Goal: Task Accomplishment & Management: Use online tool/utility

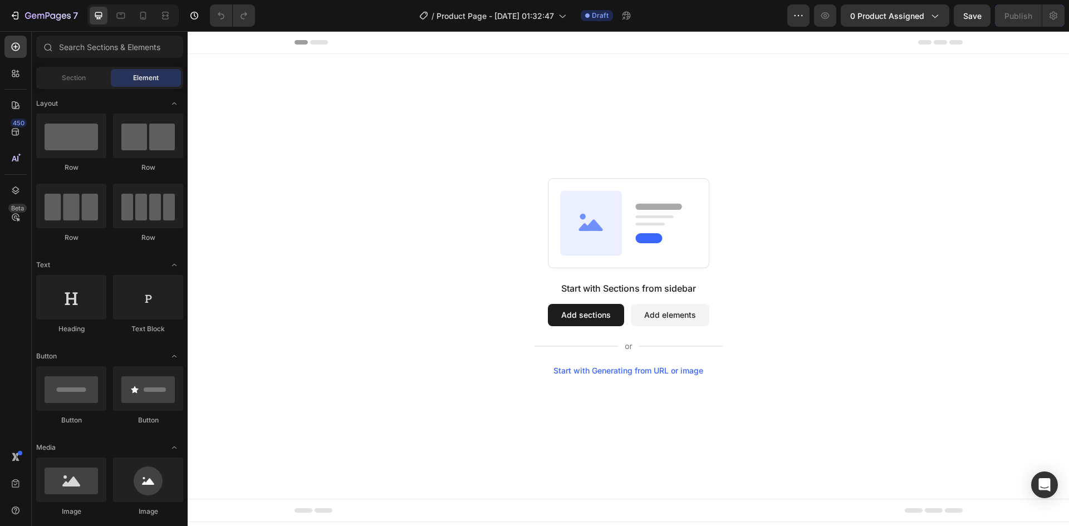
click at [397, 216] on div "Start with Sections from sidebar Add sections Add elements Start with Generatin…" at bounding box center [628, 276] width 801 height 197
click at [137, 22] on div at bounding box center [143, 16] width 18 height 18
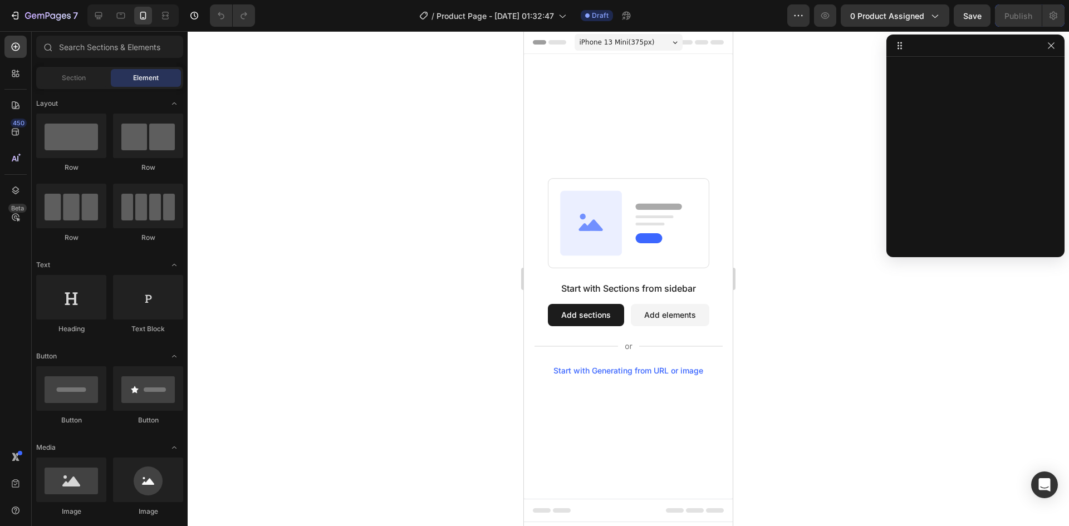
click at [90, 24] on div at bounding box center [132, 15] width 91 height 22
click at [94, 22] on div at bounding box center [99, 16] width 18 height 18
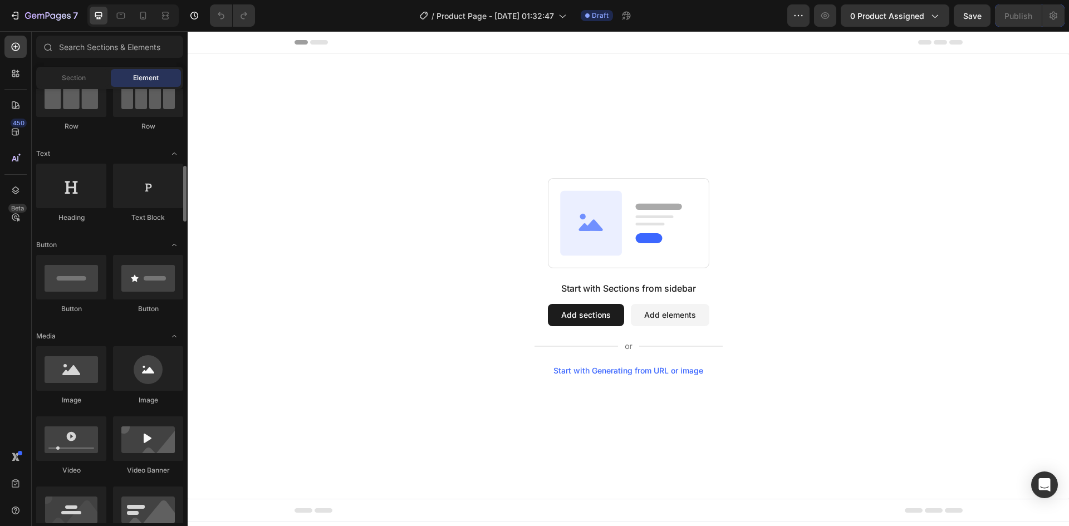
scroll to position [167, 0]
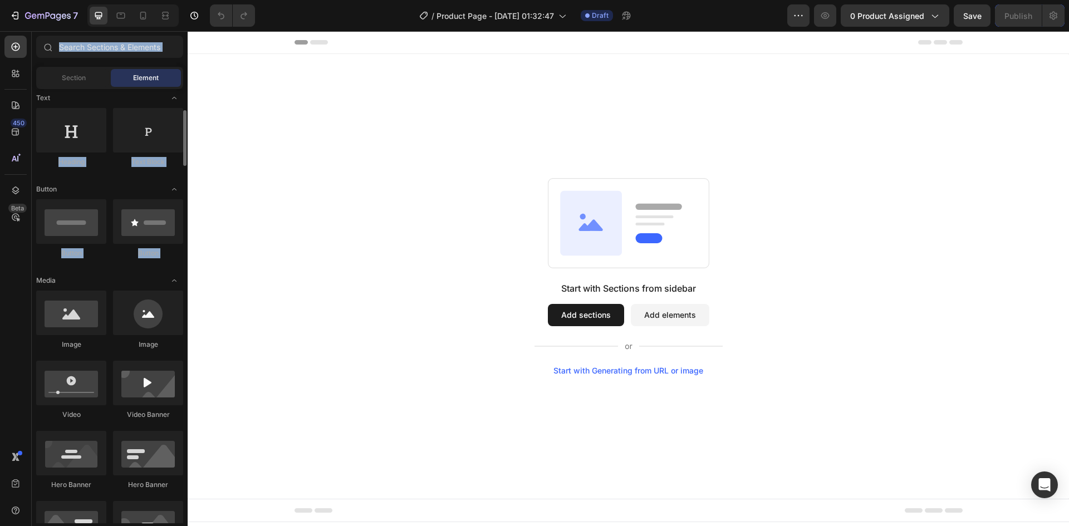
click at [35, 317] on div "450 Beta Sections(18) Elements(84) Section Element Hero Section Product Detail …" at bounding box center [94, 278] width 188 height 495
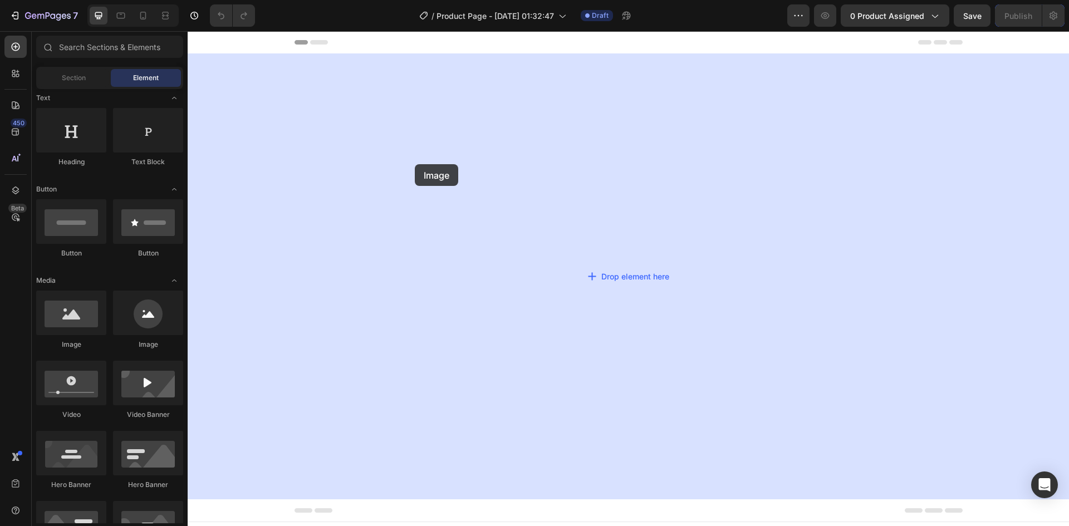
drag, startPoint x: 255, startPoint y: 333, endPoint x: 700, endPoint y: 119, distance: 493.5
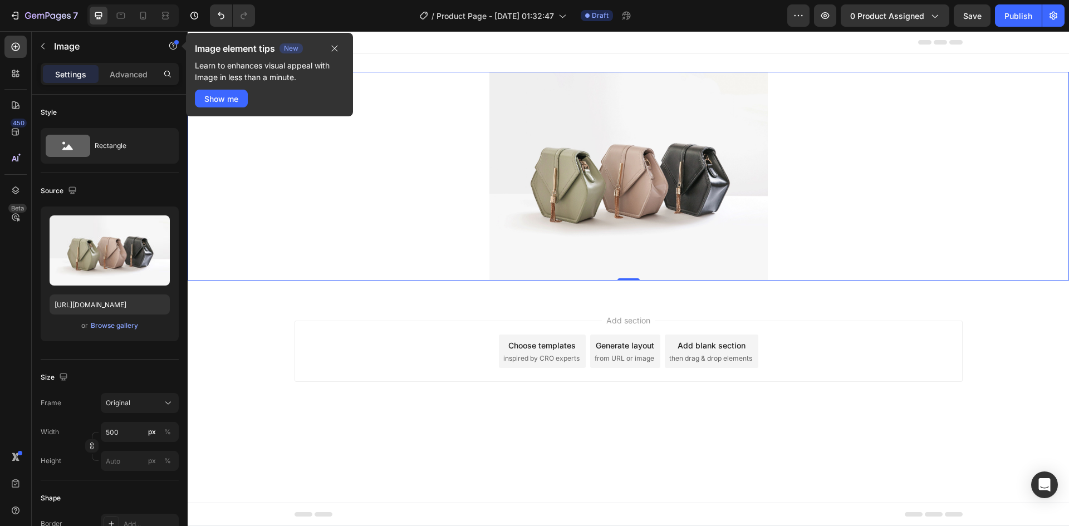
click at [555, 161] on img at bounding box center [628, 176] width 278 height 209
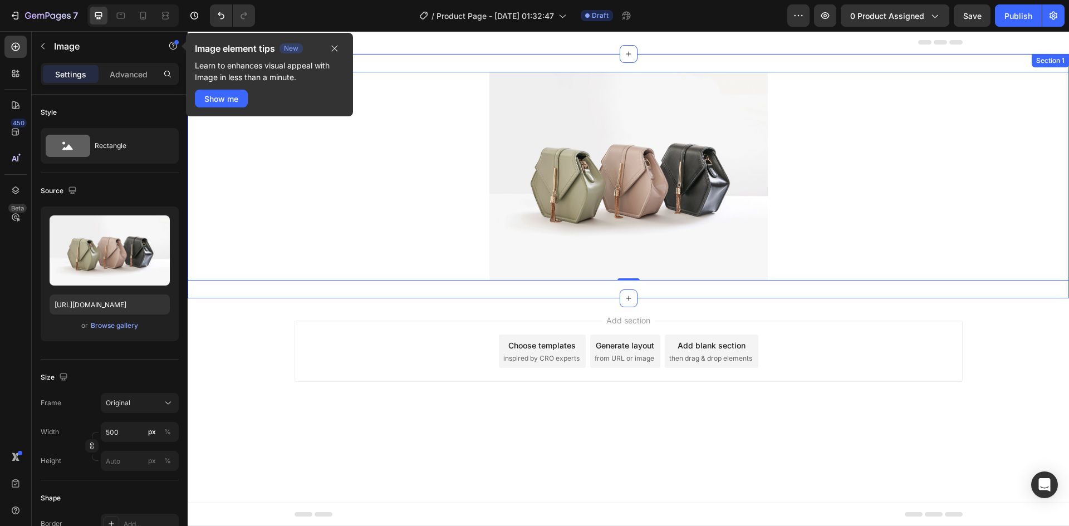
click at [490, 62] on div "Image 0 Section 1" at bounding box center [628, 176] width 881 height 244
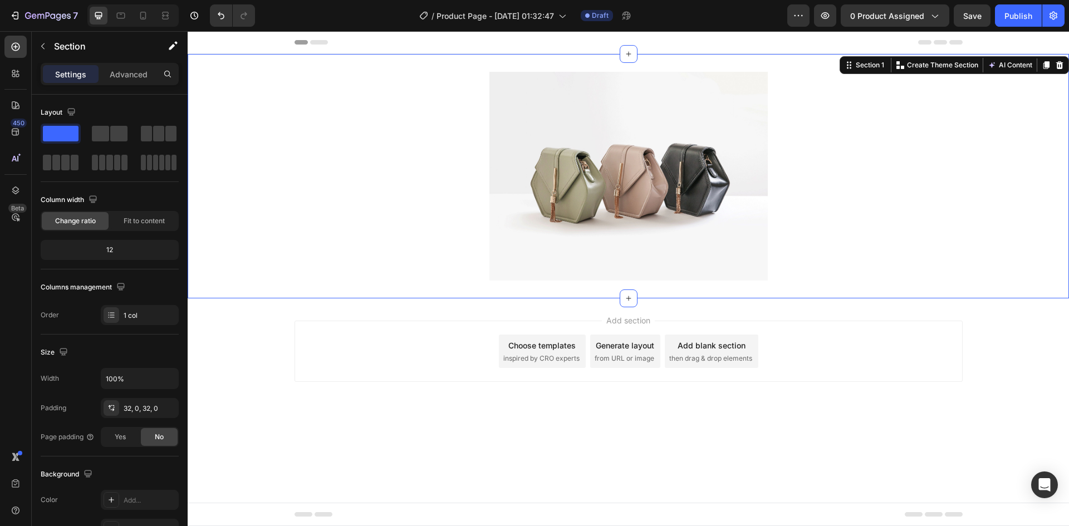
click at [509, 65] on div "Image Section 1 You can create reusable sections Create Theme Section AI Conten…" at bounding box center [628, 176] width 881 height 244
click at [150, 80] on div "Advanced" at bounding box center [129, 74] width 56 height 18
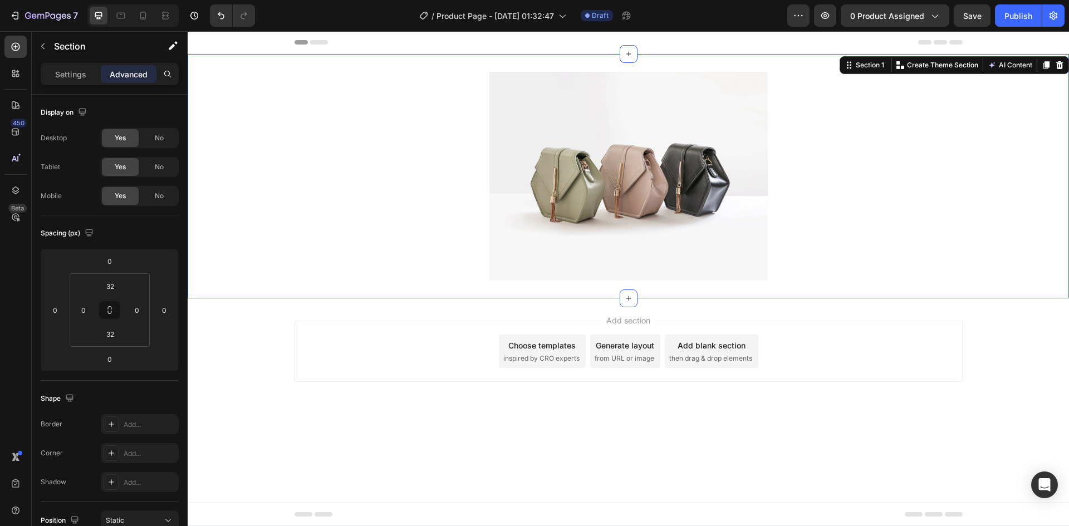
click at [74, 89] on div "Settings Advanced" at bounding box center [110, 79] width 156 height 32
click at [71, 80] on p "Settings" at bounding box center [70, 74] width 31 height 12
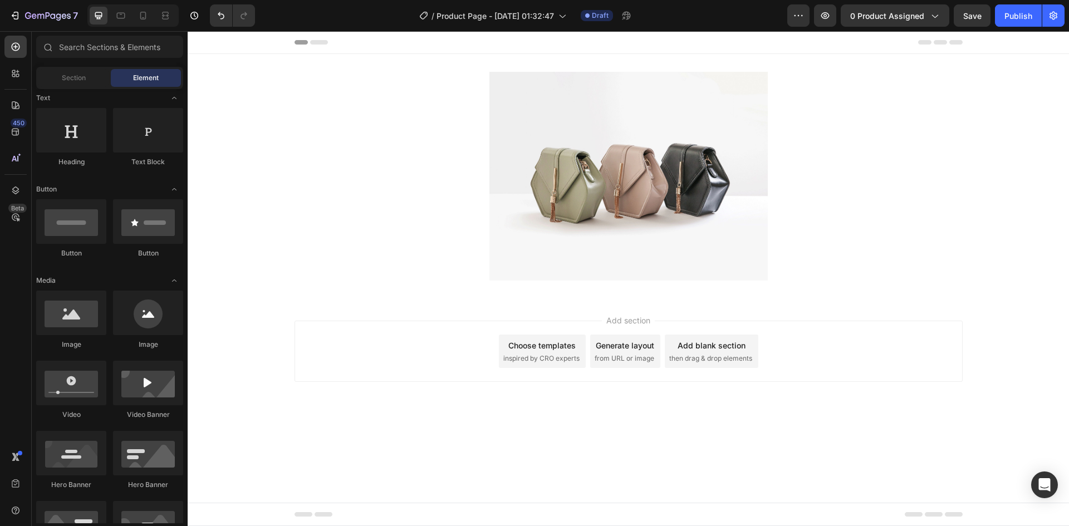
click at [391, 46] on div "Header" at bounding box center [629, 42] width 668 height 22
click at [423, 72] on div at bounding box center [628, 176] width 881 height 209
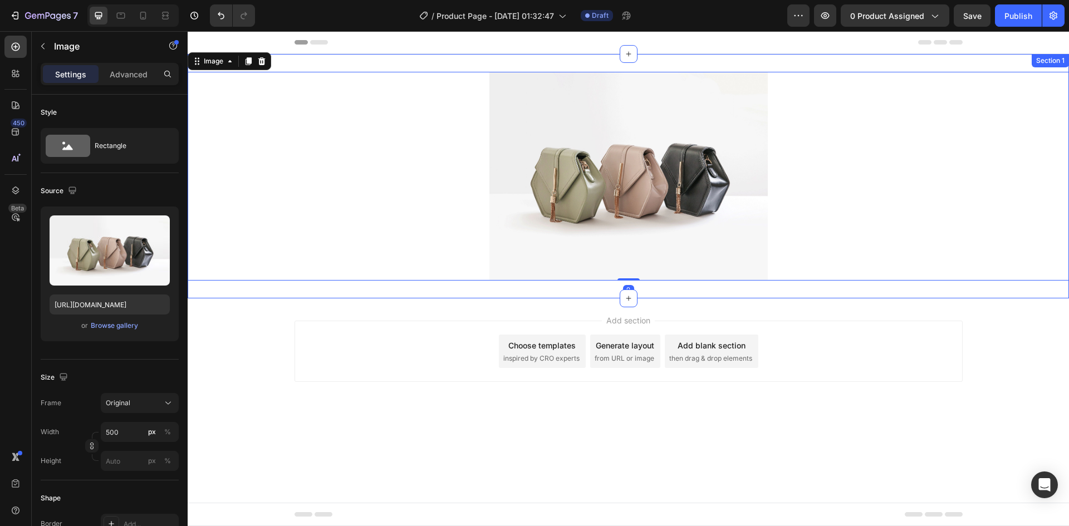
click at [430, 71] on div "Image 0 Section 1" at bounding box center [628, 176] width 881 height 244
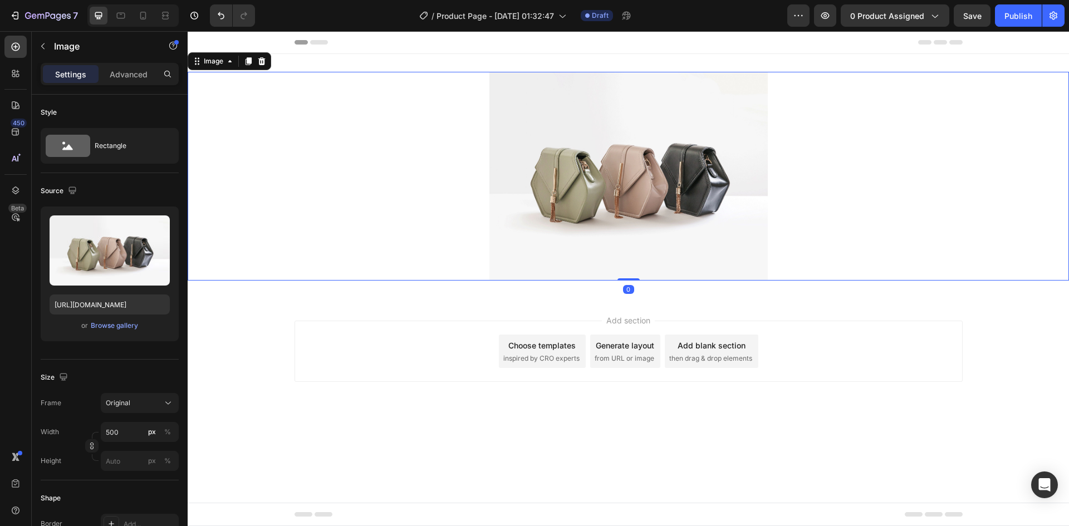
click at [463, 117] on div at bounding box center [628, 176] width 881 height 209
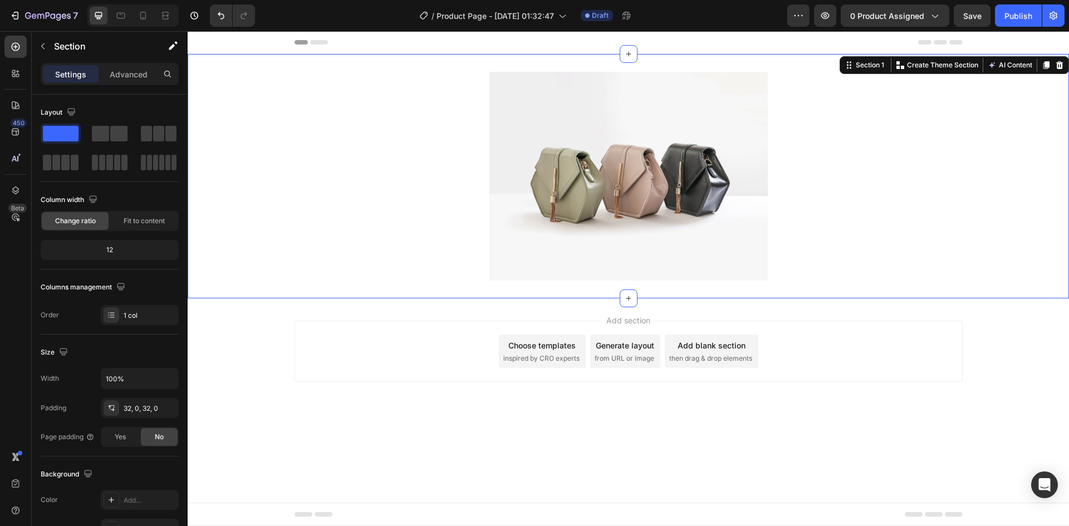
click at [513, 56] on div "Image Section 1 You can create reusable sections Create Theme Section AI Conten…" at bounding box center [628, 176] width 881 height 244
click at [514, 64] on div "Image Section 1 You can create reusable sections Create Theme Section AI Conten…" at bounding box center [628, 176] width 881 height 244
click at [112, 80] on div "Advanced" at bounding box center [129, 74] width 56 height 18
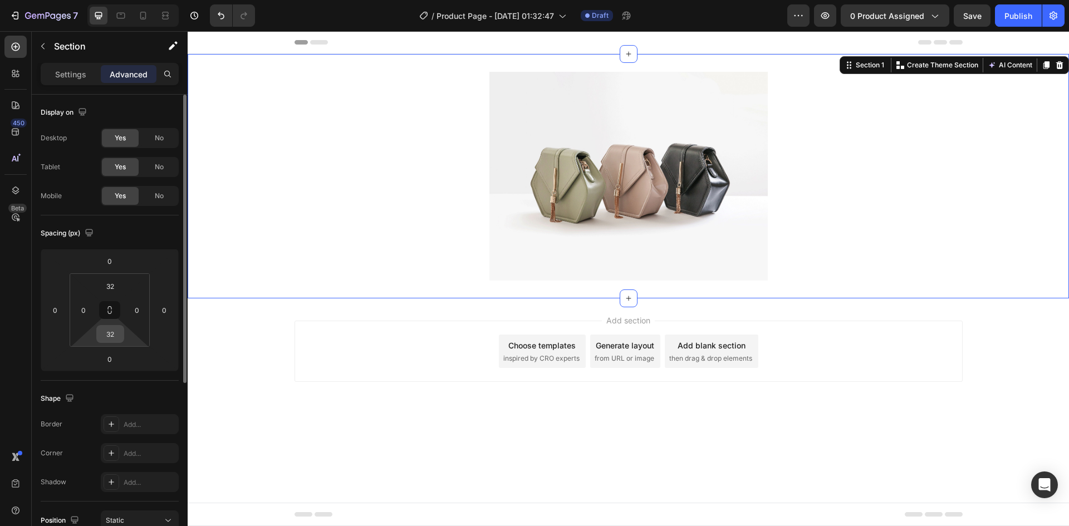
click at [106, 328] on input "32" at bounding box center [110, 334] width 22 height 17
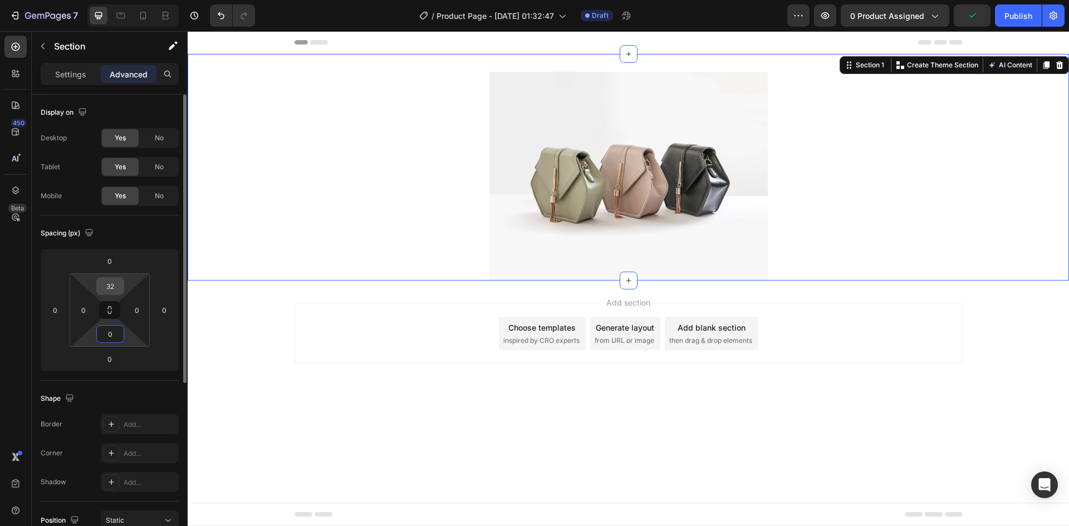
type input "0"
click at [112, 290] on input "32" at bounding box center [110, 286] width 22 height 17
type input "0"
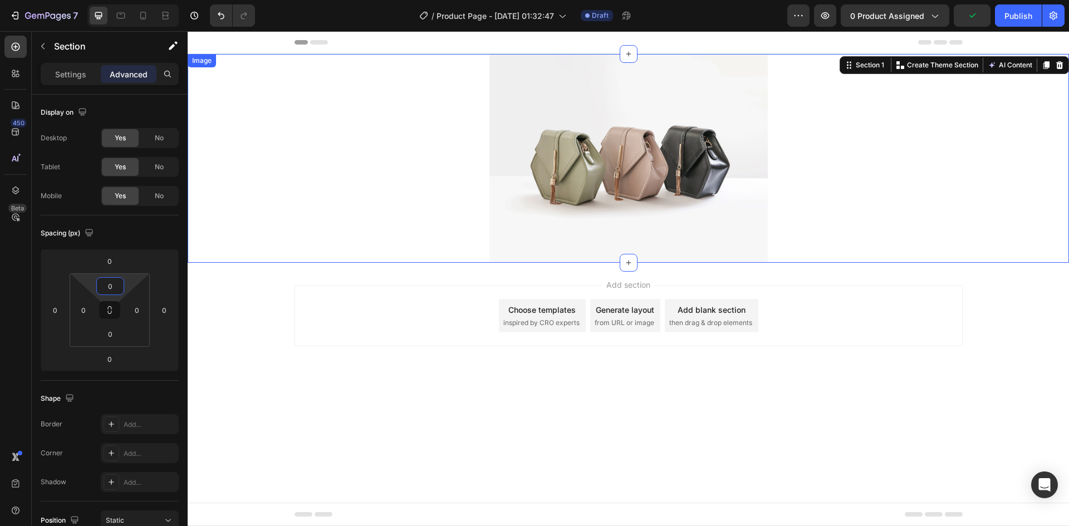
click at [352, 202] on div at bounding box center [628, 158] width 881 height 209
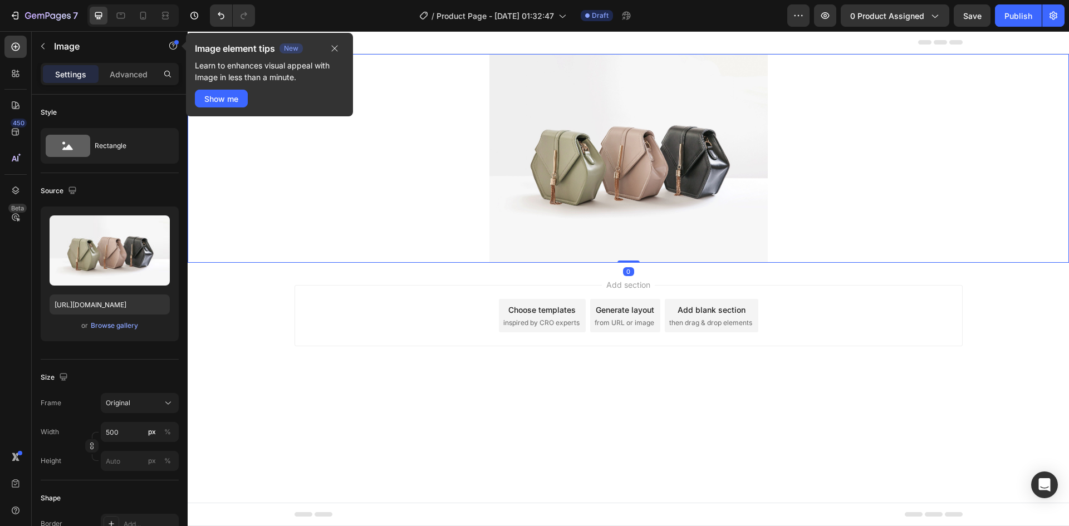
click at [554, 138] on img at bounding box center [628, 158] width 278 height 209
click at [327, 53] on button "button" at bounding box center [334, 48] width 19 height 13
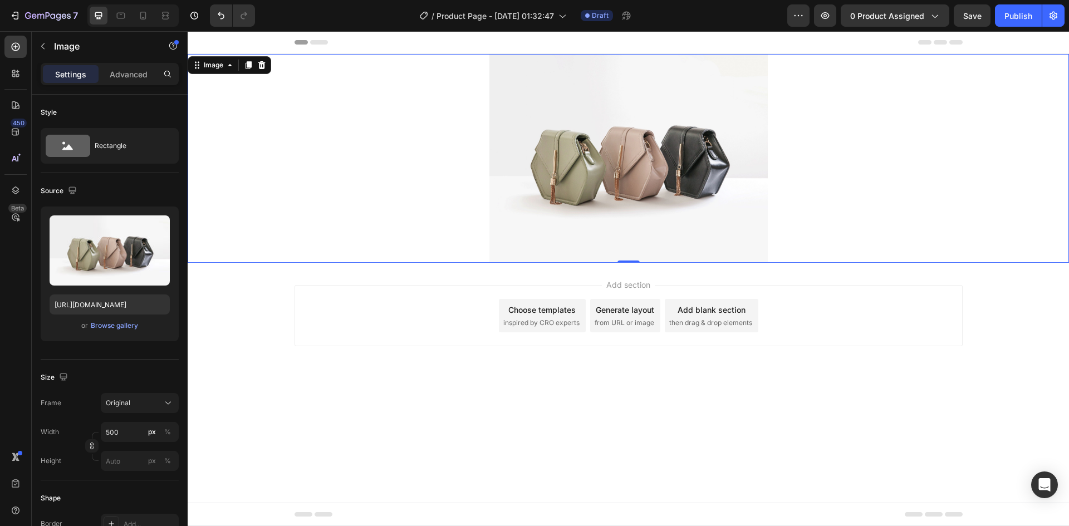
click at [336, 73] on div at bounding box center [628, 158] width 881 height 209
click at [248, 71] on div at bounding box center [248, 64] width 13 height 13
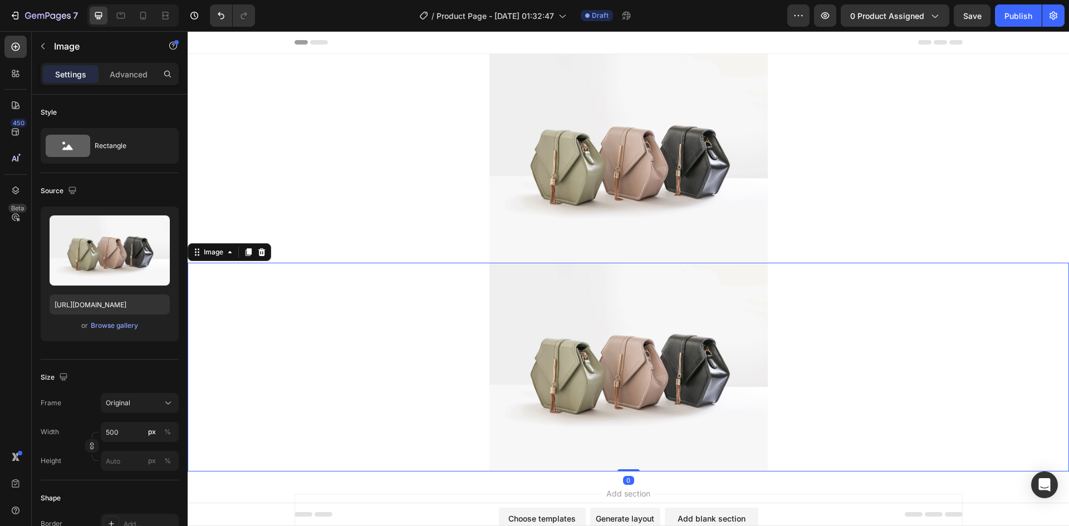
click at [248, 71] on div "Image" at bounding box center [628, 158] width 881 height 209
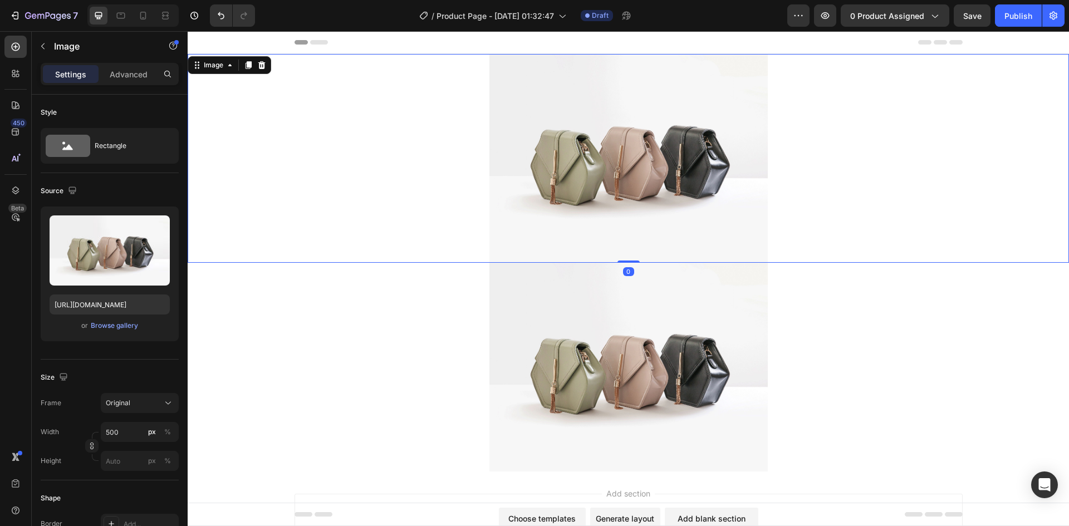
click at [248, 71] on div at bounding box center [248, 64] width 13 height 13
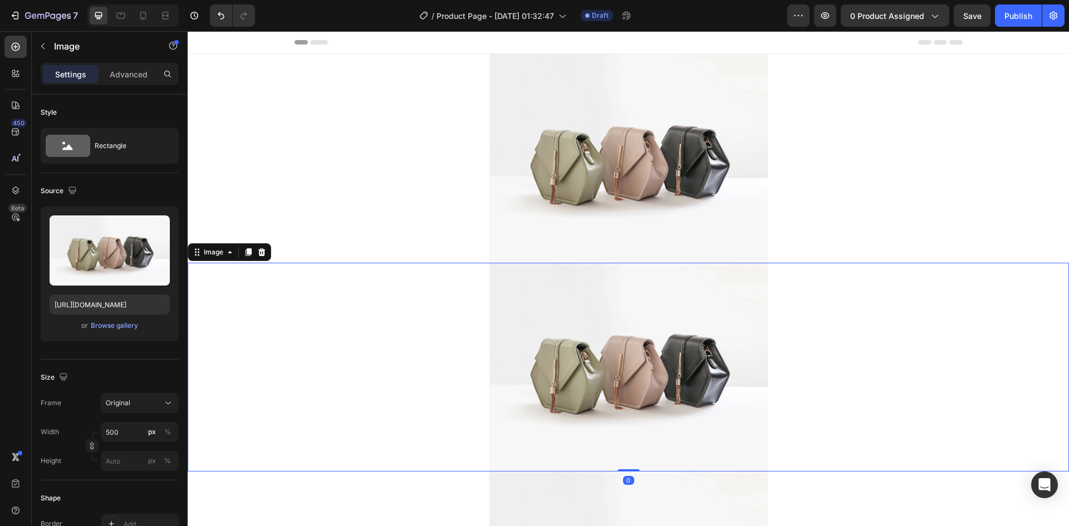
click at [248, 71] on div "Image" at bounding box center [628, 158] width 881 height 209
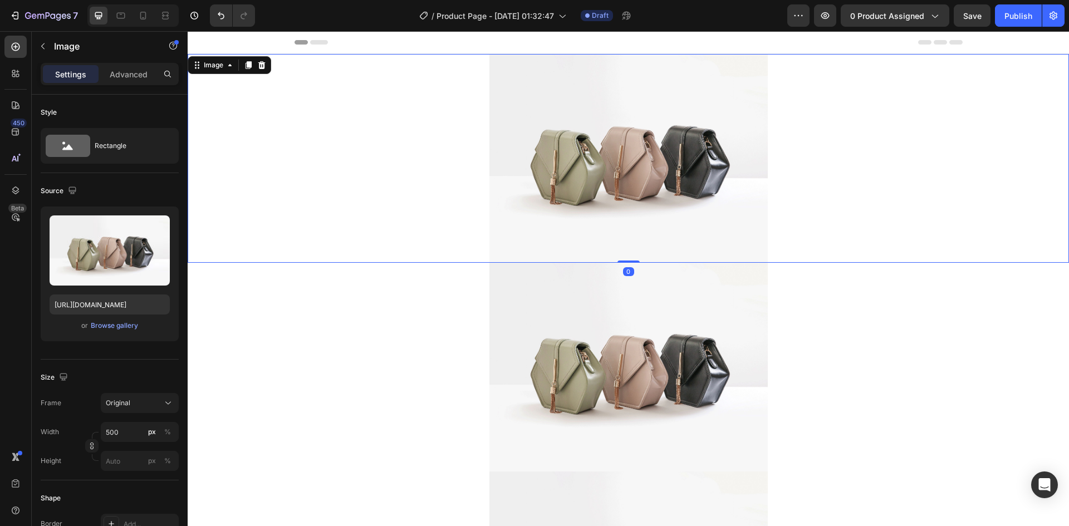
click at [248, 71] on div at bounding box center [248, 64] width 13 height 13
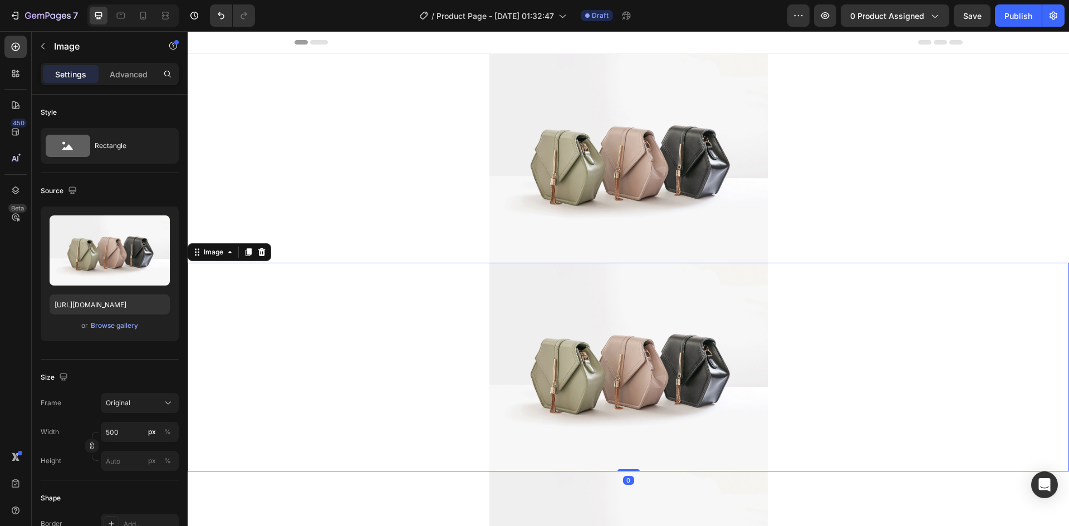
click at [248, 71] on div "Image" at bounding box center [628, 158] width 881 height 209
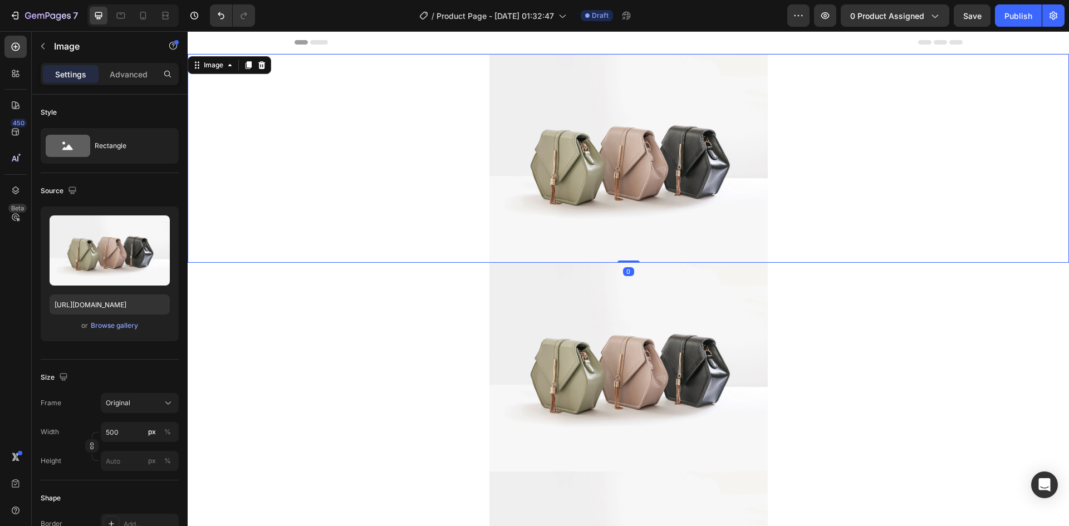
click at [248, 71] on div at bounding box center [248, 64] width 13 height 13
click at [248, 71] on div "Image 0" at bounding box center [628, 158] width 881 height 209
click at [248, 71] on div at bounding box center [248, 64] width 13 height 13
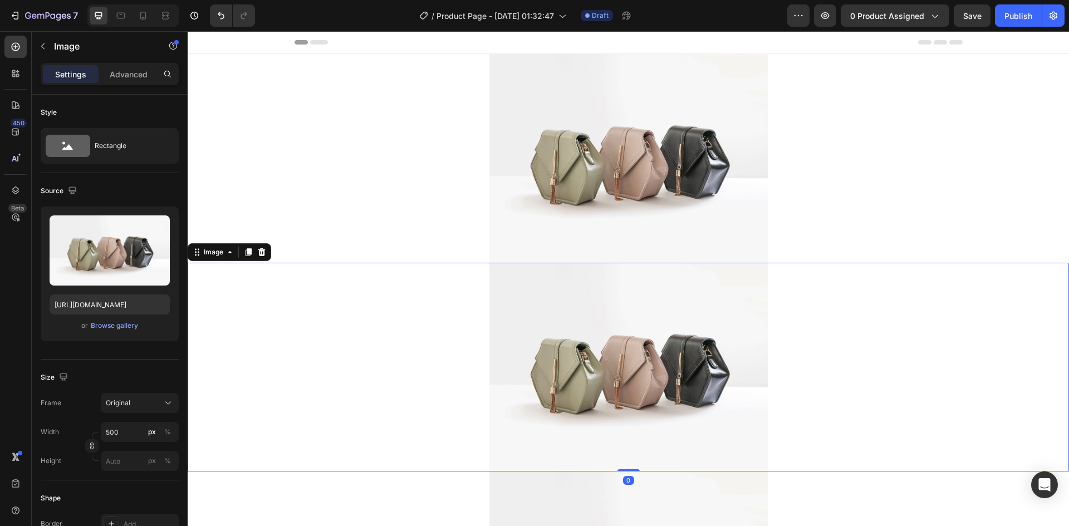
click at [248, 71] on div "Image" at bounding box center [628, 158] width 881 height 209
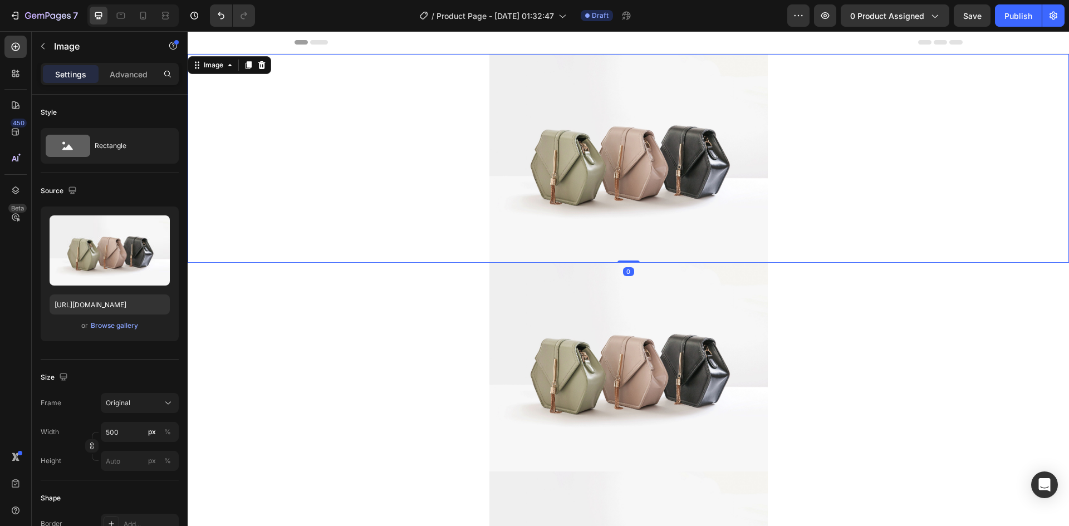
click at [248, 71] on div at bounding box center [248, 64] width 13 height 13
click at [351, 171] on div at bounding box center [628, 158] width 881 height 209
click at [642, 175] on img at bounding box center [628, 158] width 278 height 209
click at [527, 129] on img at bounding box center [628, 158] width 278 height 209
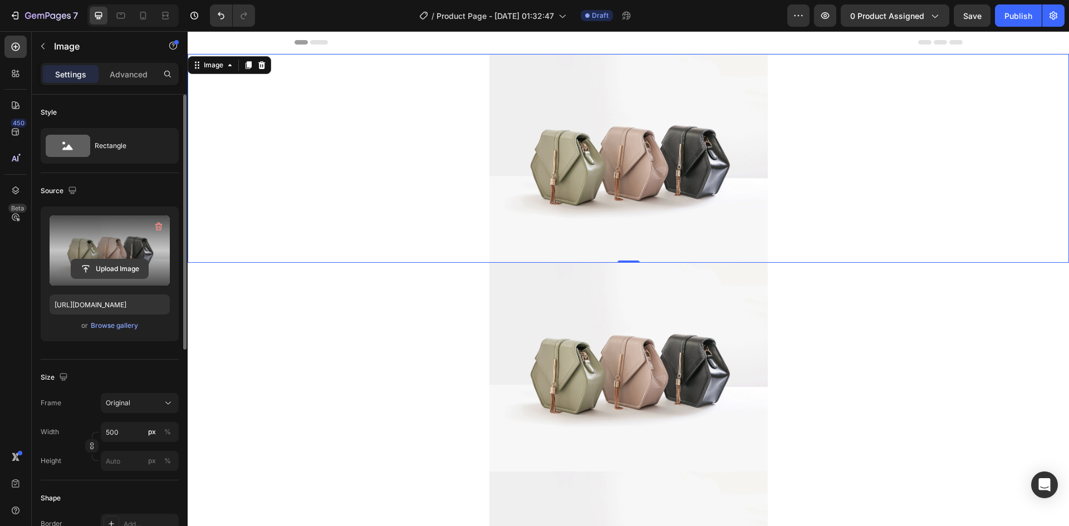
click at [109, 262] on input "file" at bounding box center [109, 268] width 77 height 19
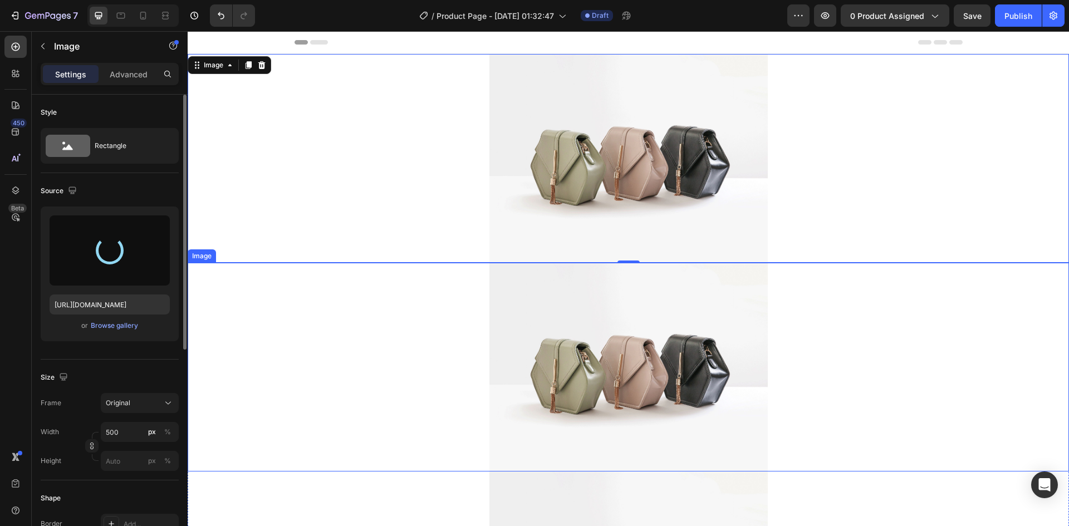
type input "[URL][DOMAIN_NAME]"
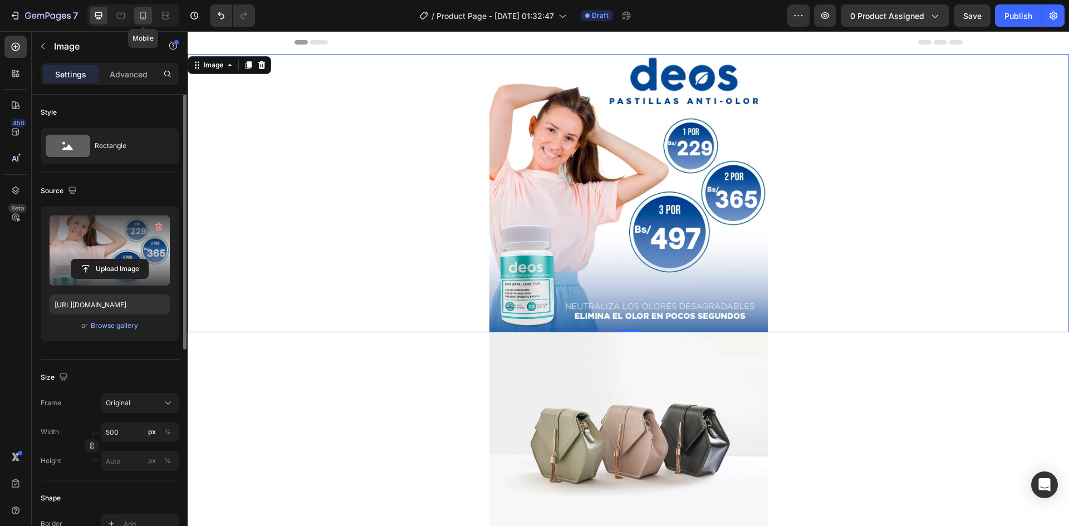
click at [144, 22] on div at bounding box center [143, 16] width 18 height 18
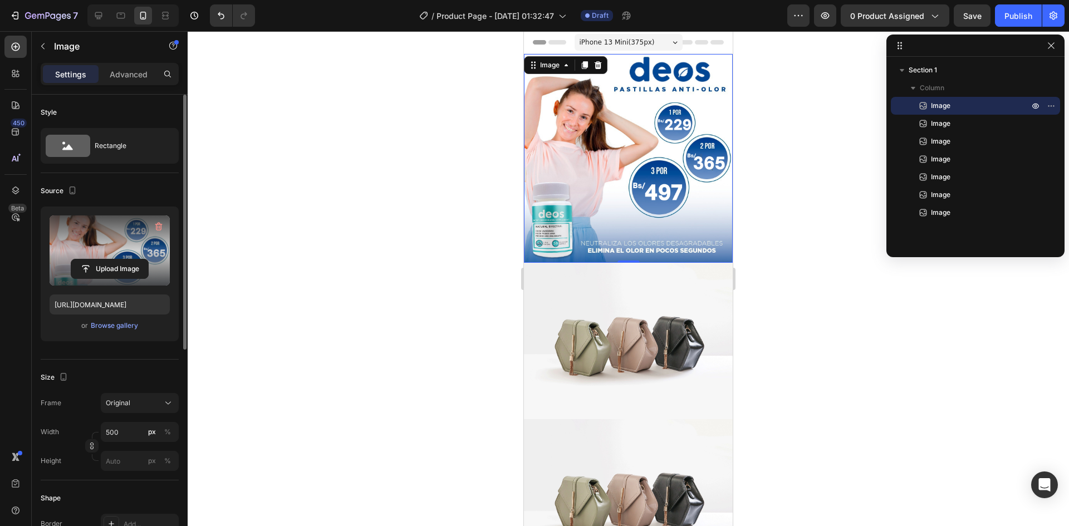
click at [85, 22] on div at bounding box center [131, 15] width 96 height 22
click at [96, 16] on icon at bounding box center [98, 15] width 7 height 7
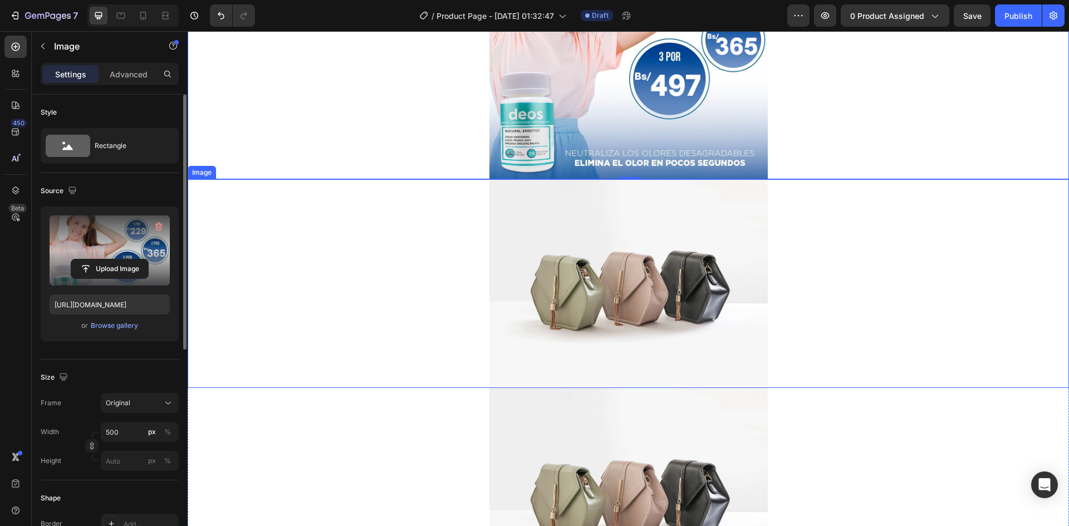
scroll to position [167, 0]
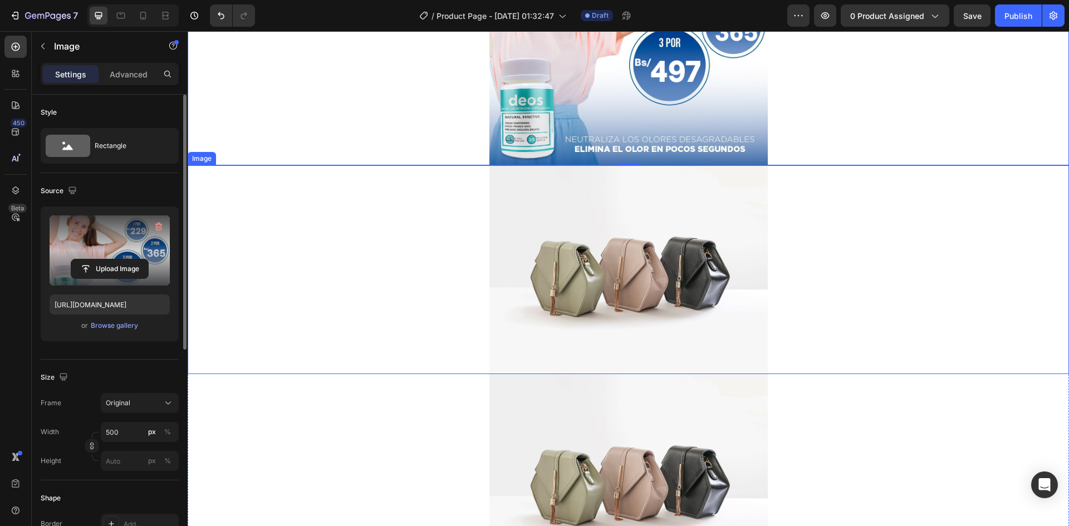
click at [616, 283] on img at bounding box center [628, 269] width 278 height 209
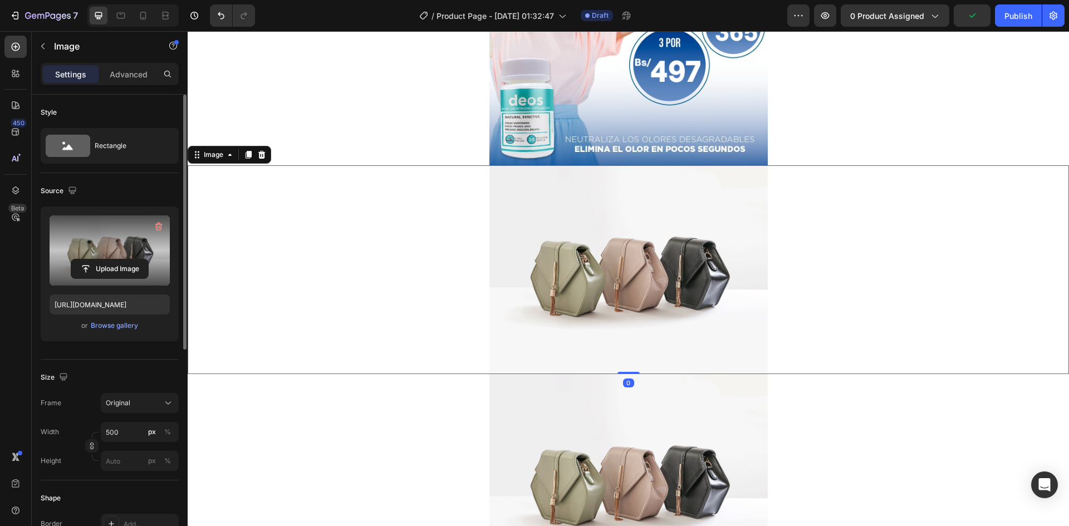
click at [112, 258] on label at bounding box center [110, 250] width 120 height 70
click at [112, 259] on input "file" at bounding box center [109, 268] width 77 height 19
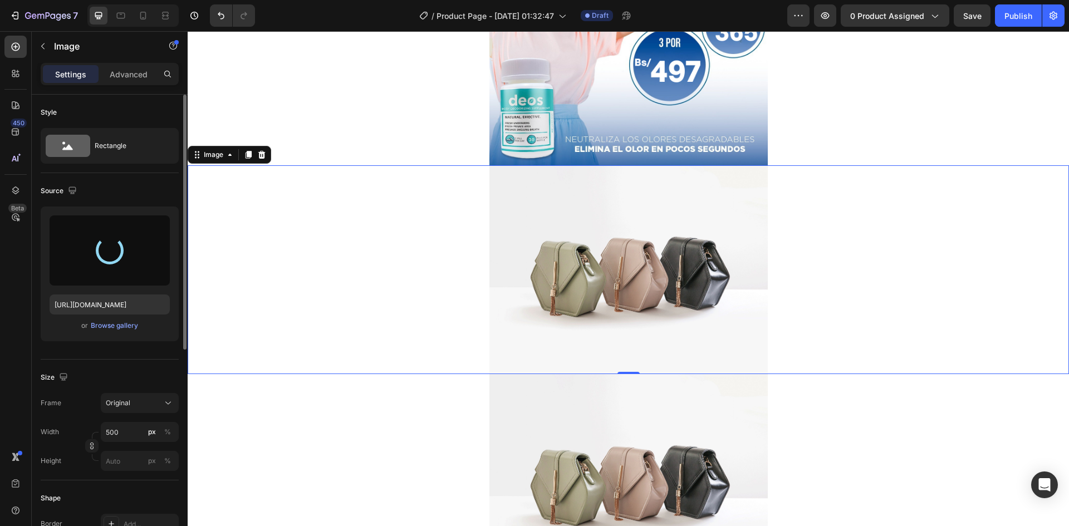
type input "[URL][DOMAIN_NAME]"
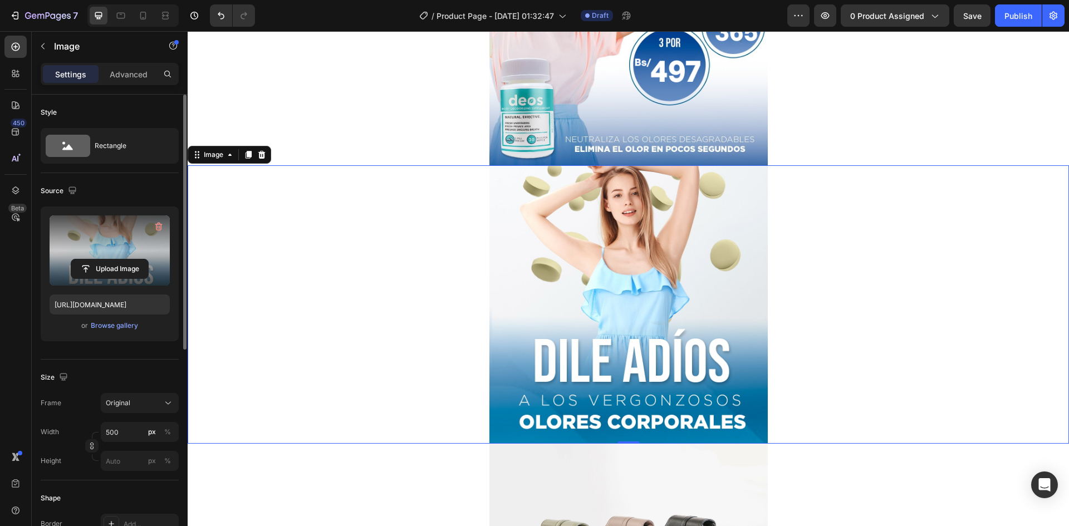
scroll to position [445, 0]
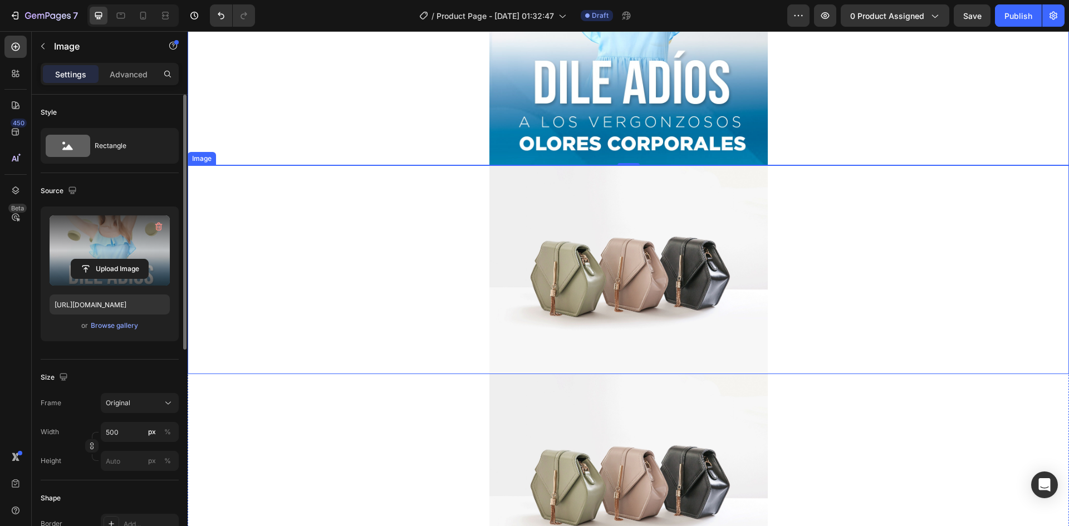
click at [518, 258] on img at bounding box center [628, 269] width 278 height 209
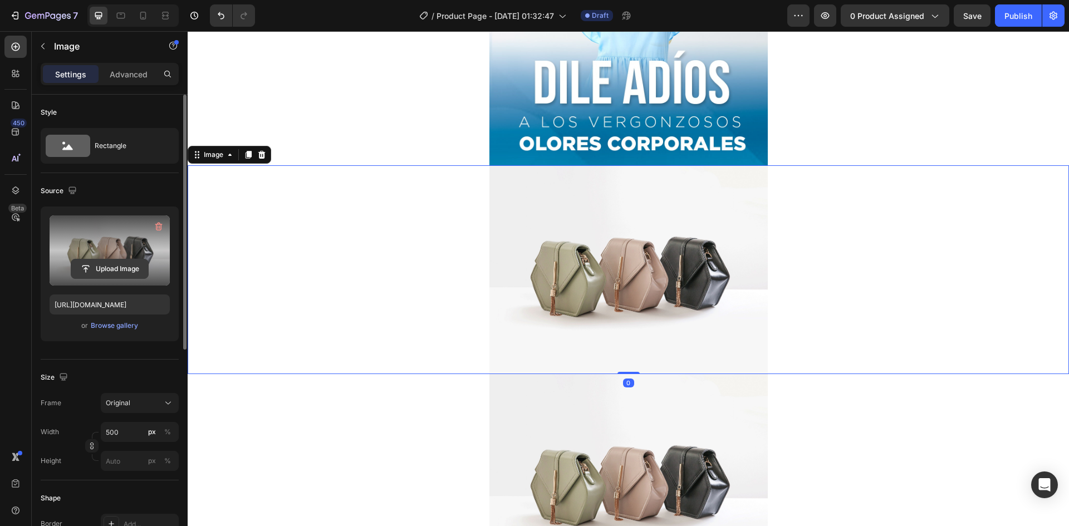
click at [89, 267] on input "file" at bounding box center [109, 268] width 77 height 19
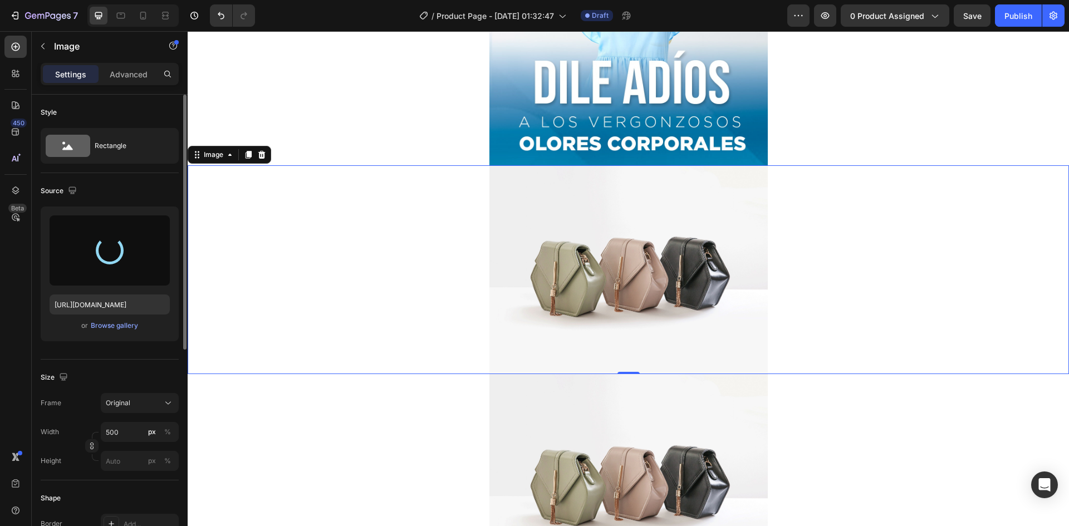
type input "[URL][DOMAIN_NAME]"
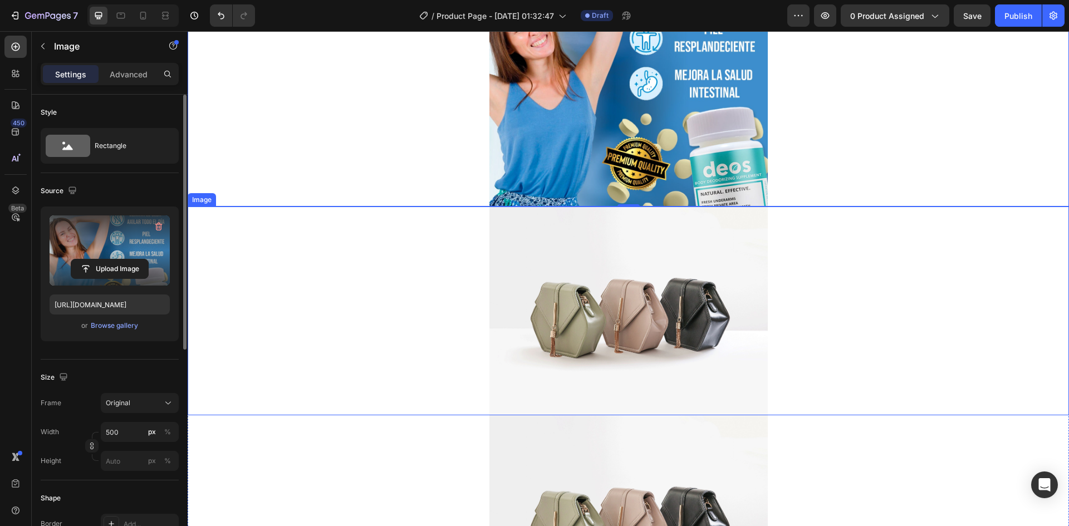
scroll to position [724, 0]
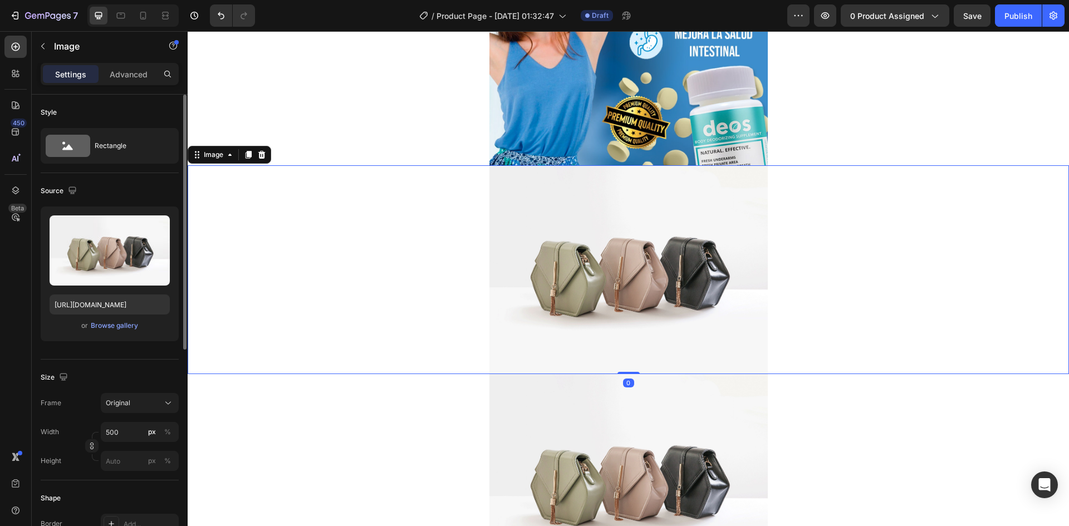
click at [612, 253] on img at bounding box center [628, 269] width 278 height 209
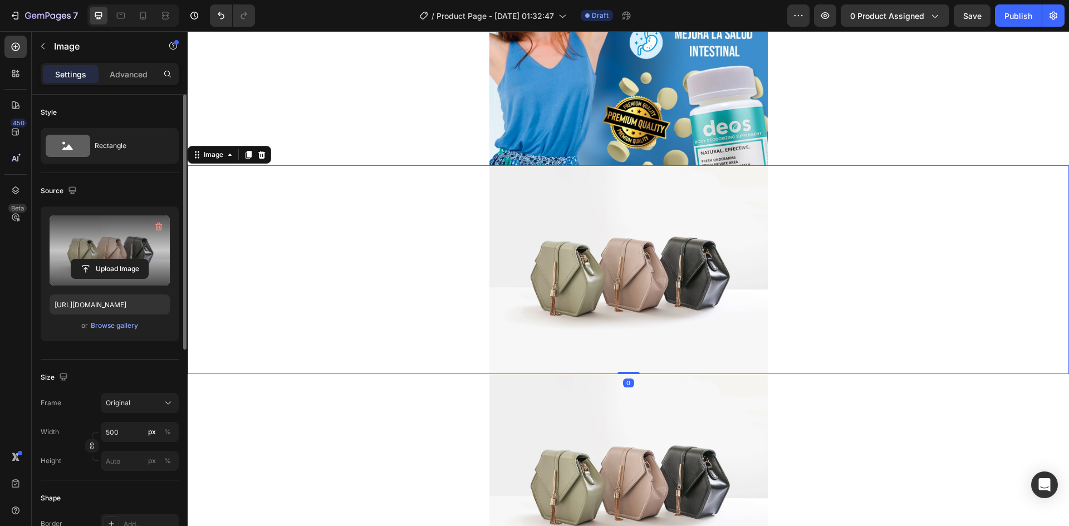
click at [106, 258] on label at bounding box center [110, 250] width 120 height 70
click at [106, 259] on input "file" at bounding box center [109, 268] width 77 height 19
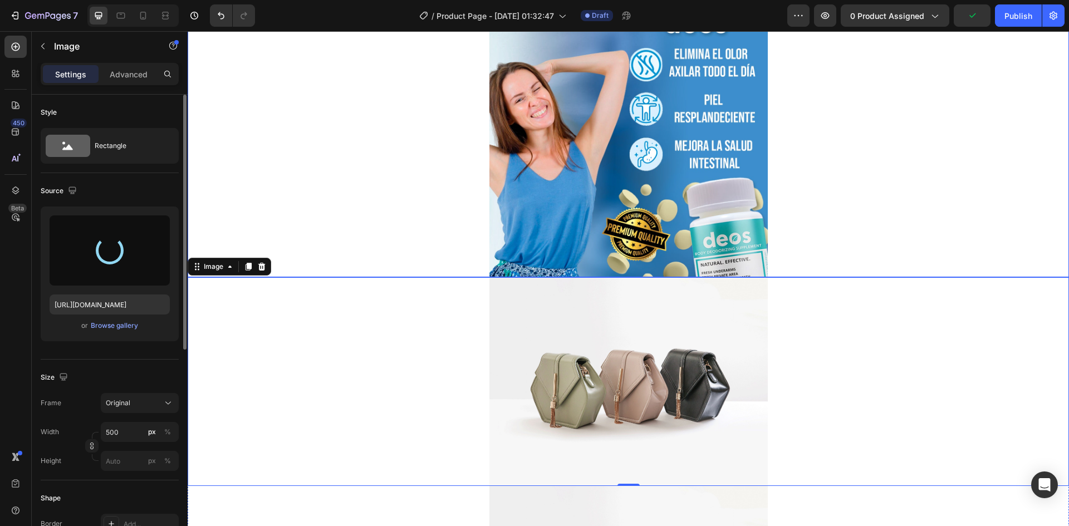
scroll to position [612, 0]
type input "[URL][DOMAIN_NAME]"
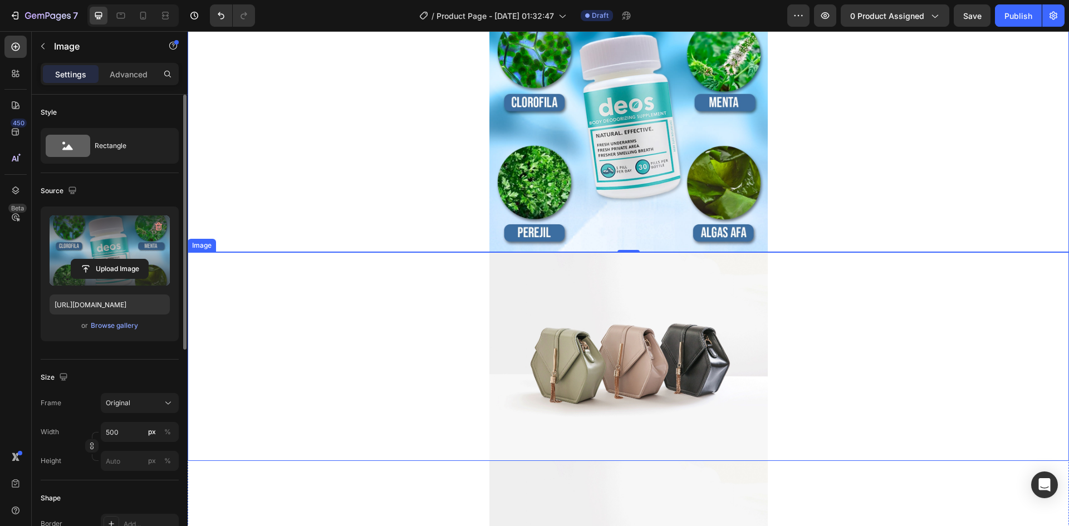
scroll to position [1002, 0]
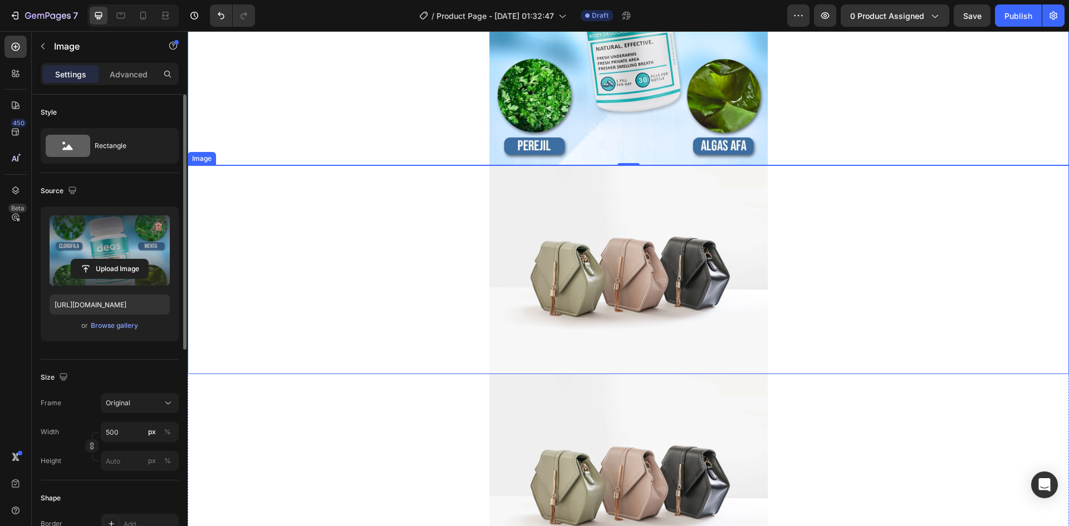
click at [651, 298] on img at bounding box center [628, 269] width 278 height 209
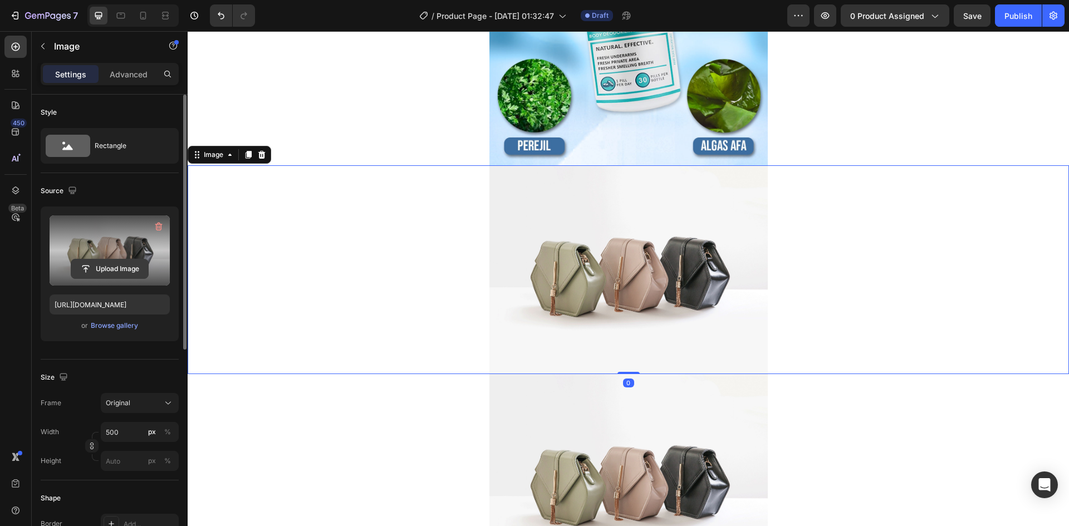
click at [111, 278] on input "file" at bounding box center [109, 268] width 77 height 19
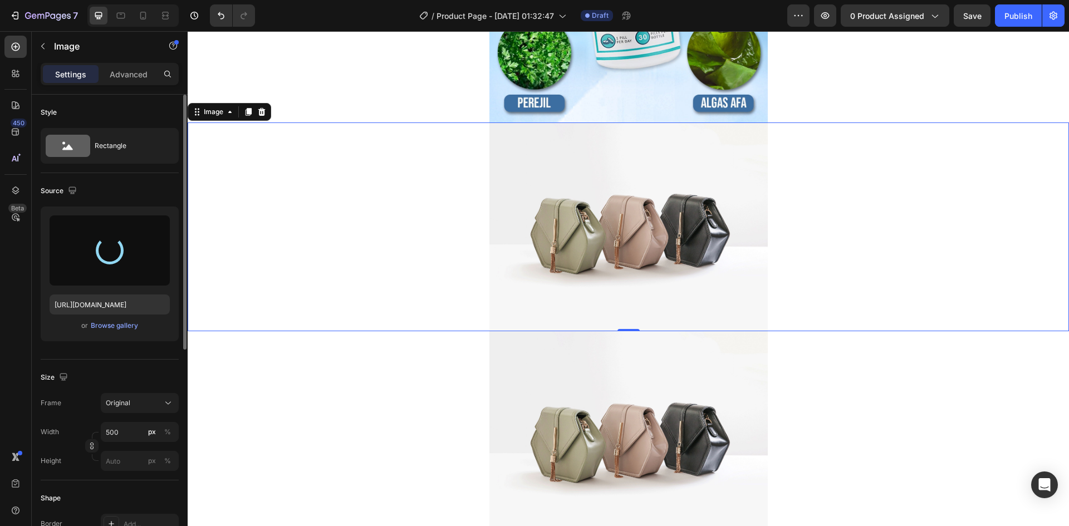
scroll to position [1058, 0]
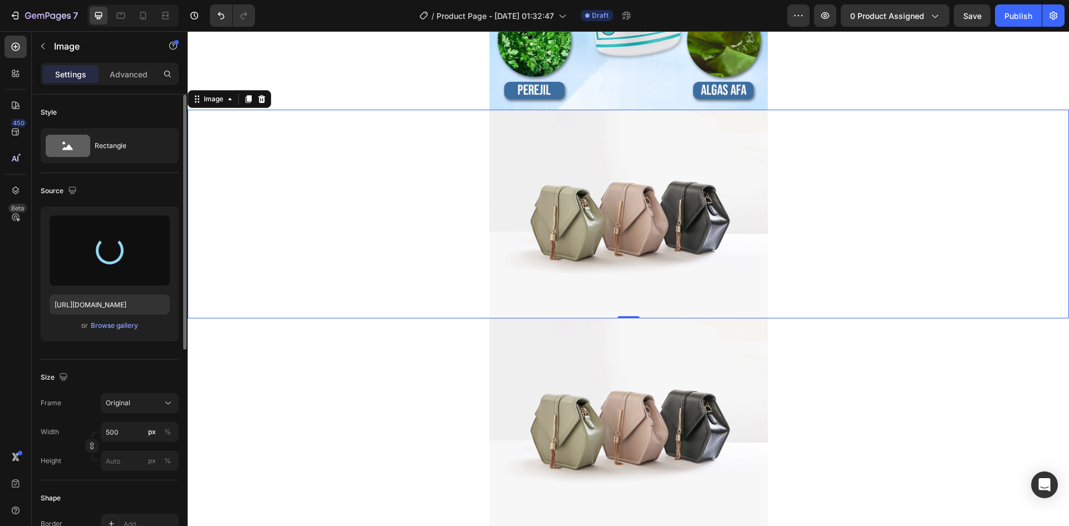
type input "[URL][DOMAIN_NAME]"
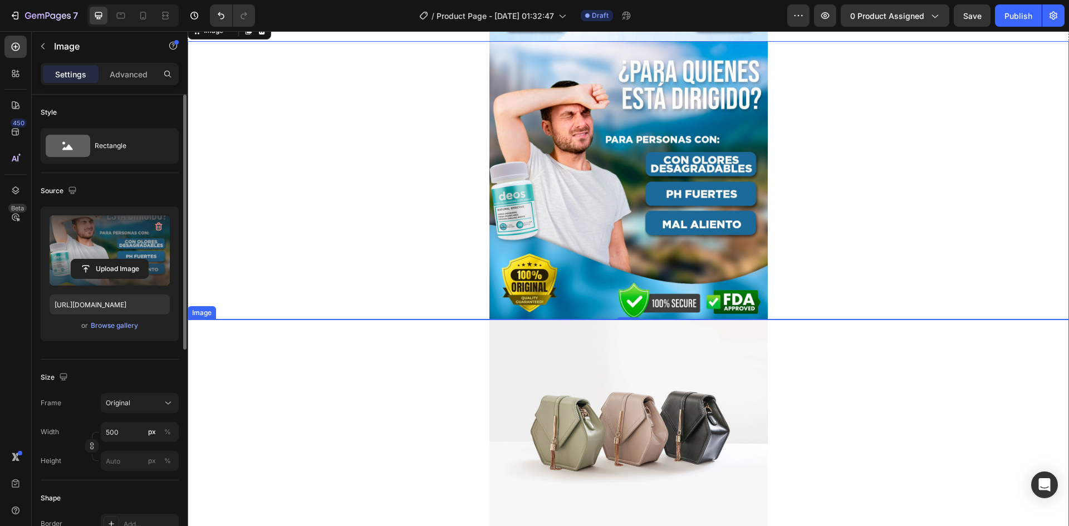
scroll to position [1281, 0]
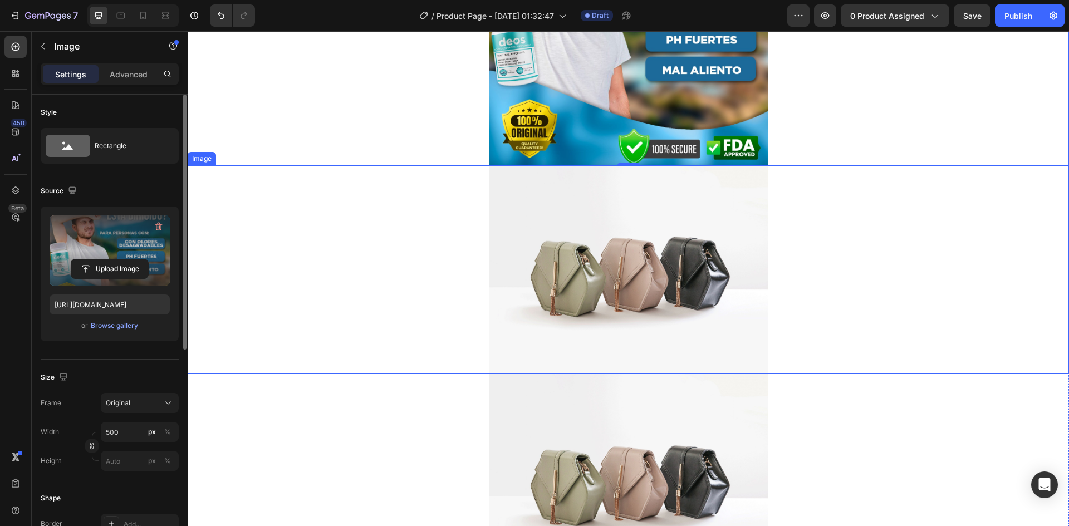
click at [658, 311] on img at bounding box center [628, 269] width 278 height 209
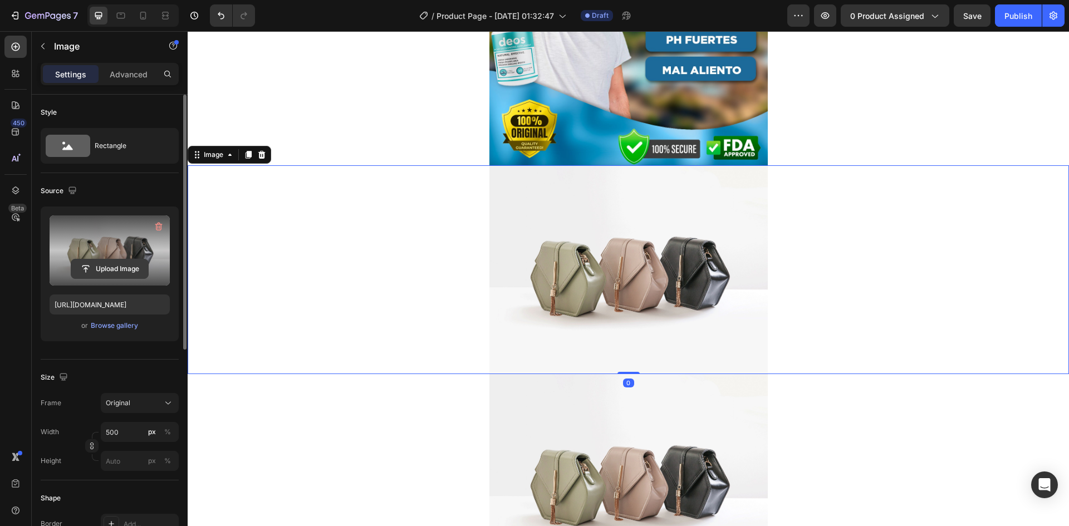
click at [127, 273] on input "file" at bounding box center [109, 268] width 77 height 19
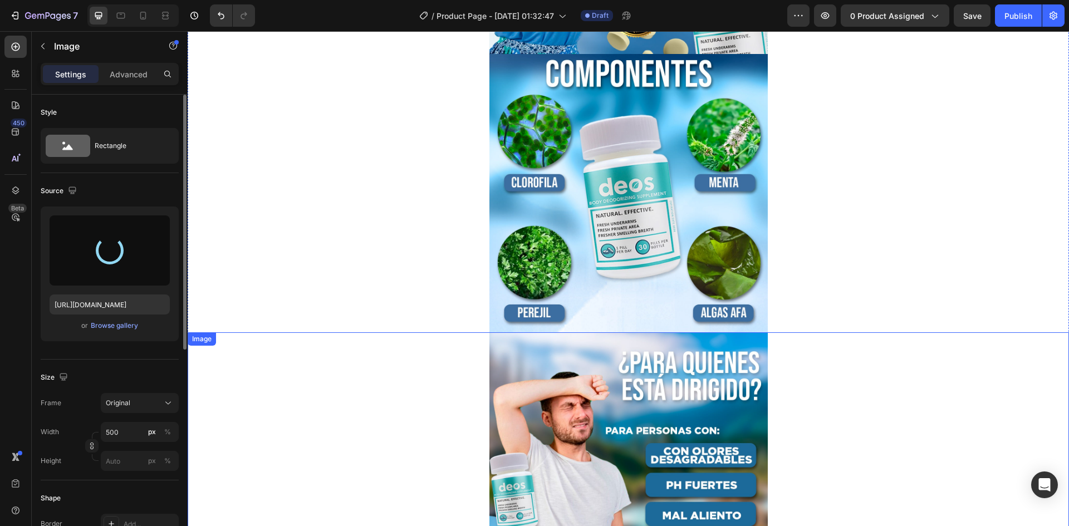
type input "[URL][DOMAIN_NAME]"
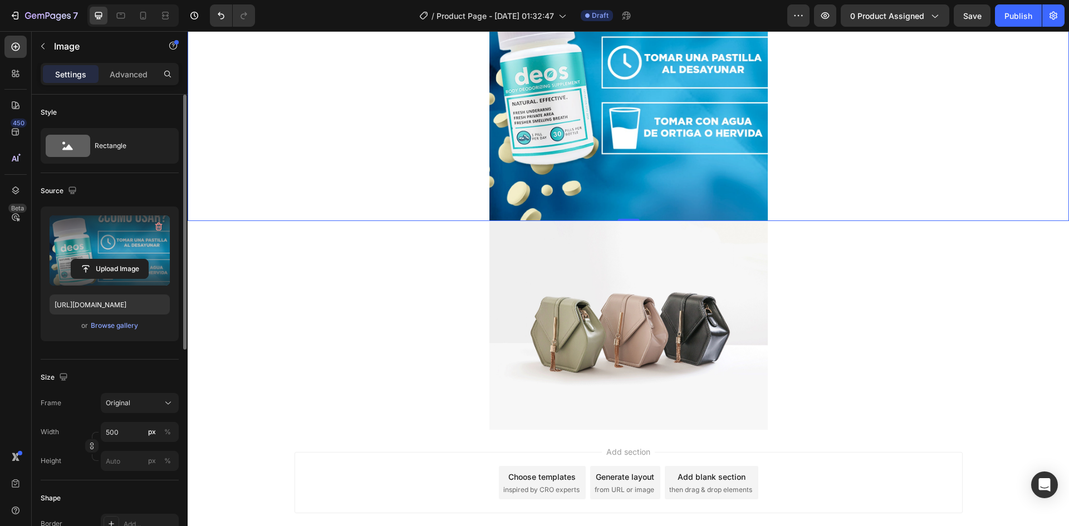
scroll to position [1448, 0]
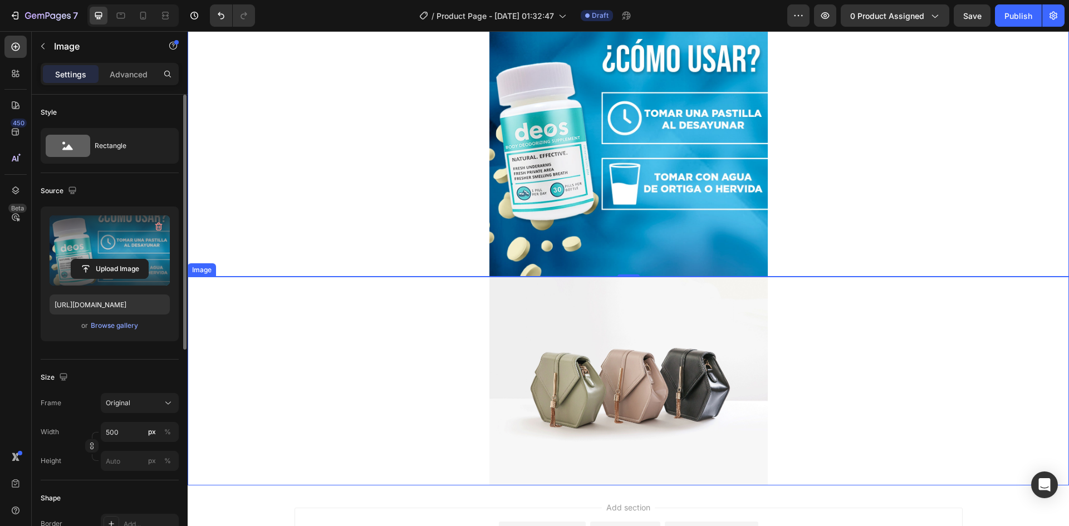
click at [456, 300] on div at bounding box center [628, 381] width 881 height 209
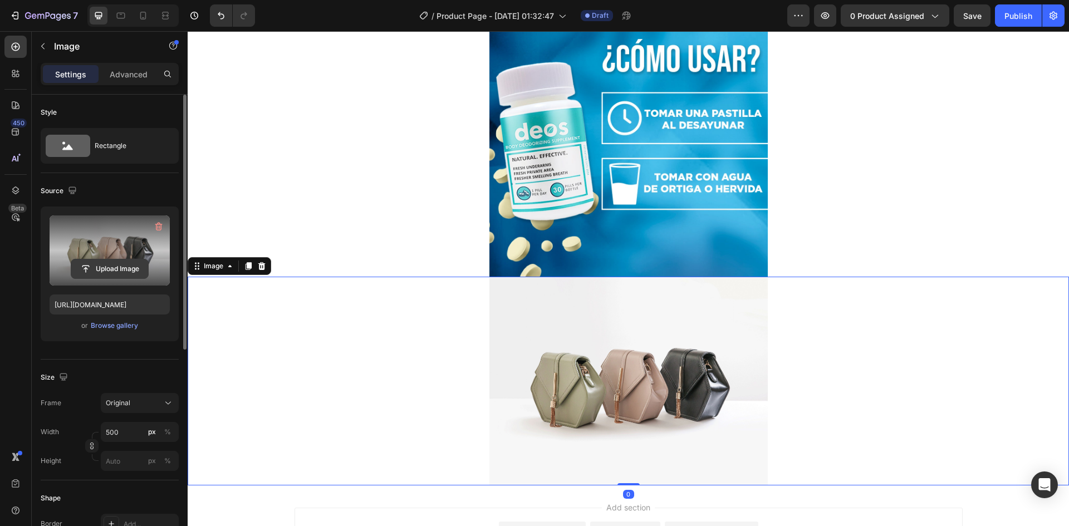
click at [140, 274] on input "file" at bounding box center [109, 268] width 77 height 19
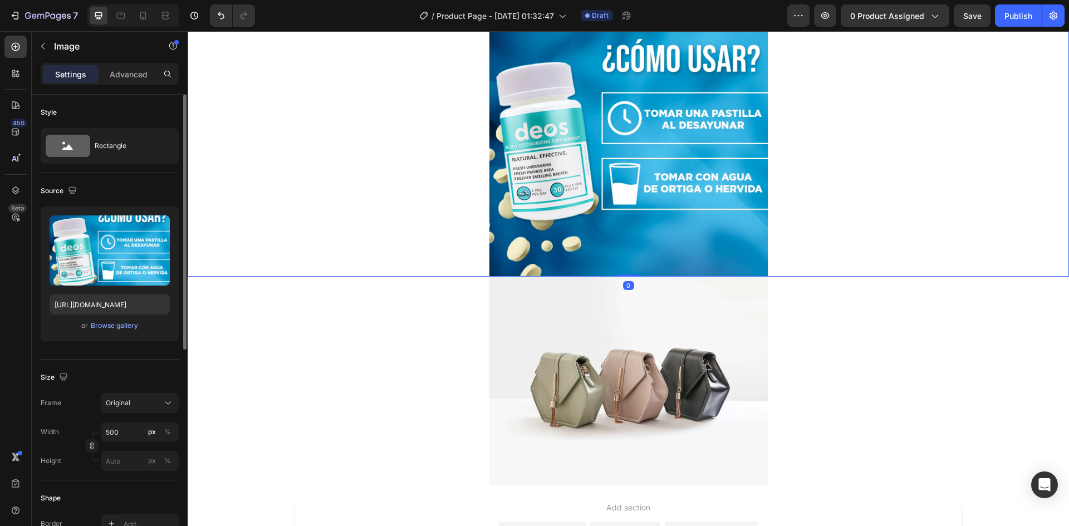
click at [635, 258] on img at bounding box center [628, 137] width 278 height 278
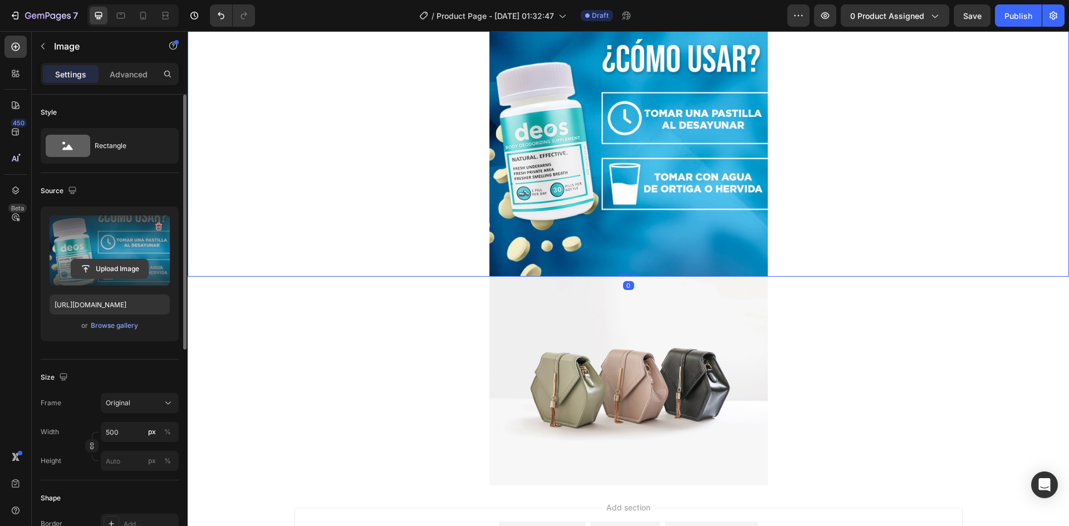
click at [120, 278] on button "Upload Image" at bounding box center [110, 269] width 78 height 20
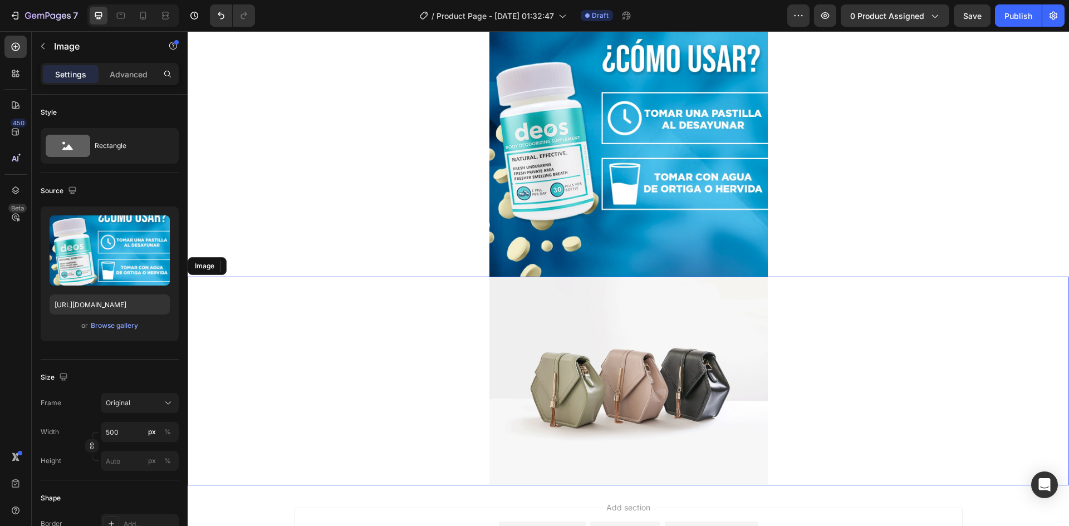
click at [538, 373] on img at bounding box center [628, 381] width 278 height 209
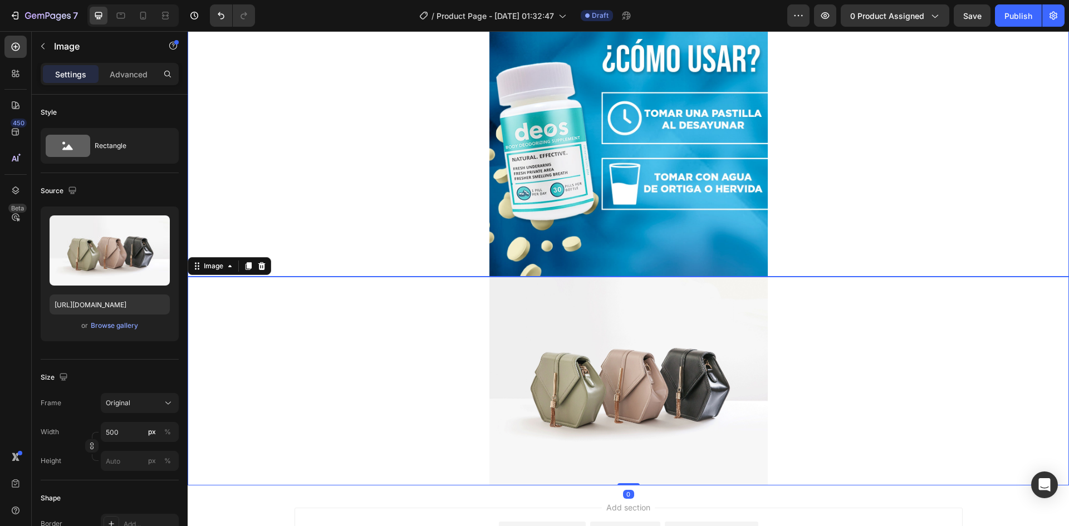
scroll to position [1281, 0]
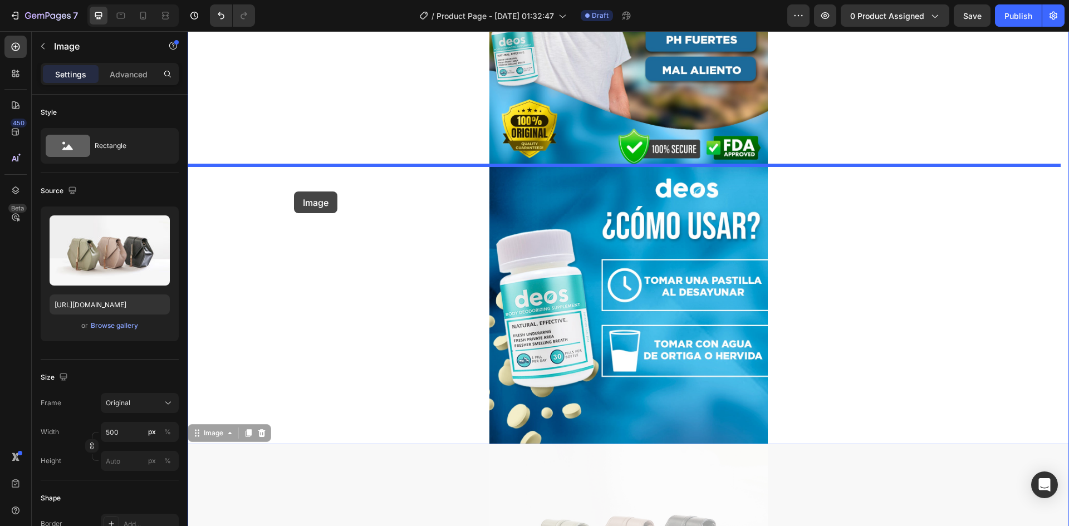
drag, startPoint x: 213, startPoint y: 430, endPoint x: 294, endPoint y: 192, distance: 252.3
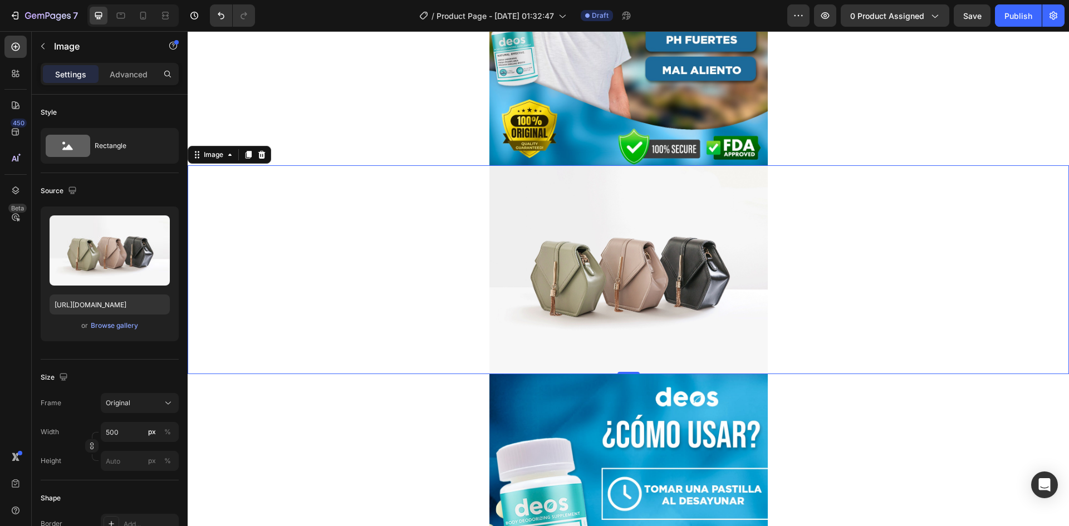
drag, startPoint x: 547, startPoint y: 272, endPoint x: 494, endPoint y: 274, distance: 53.5
click at [547, 273] on img at bounding box center [628, 269] width 278 height 209
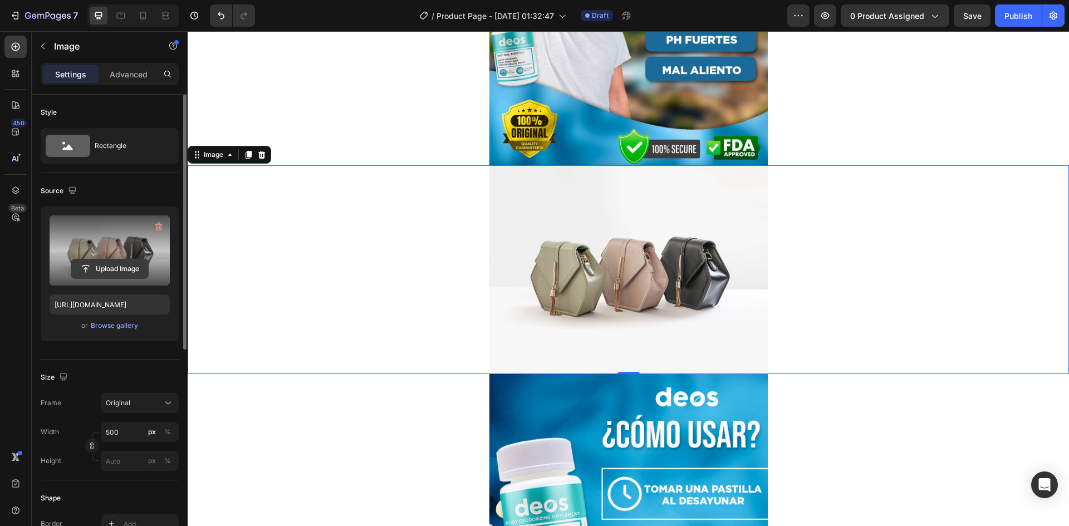
click at [114, 272] on input "file" at bounding box center [109, 268] width 77 height 19
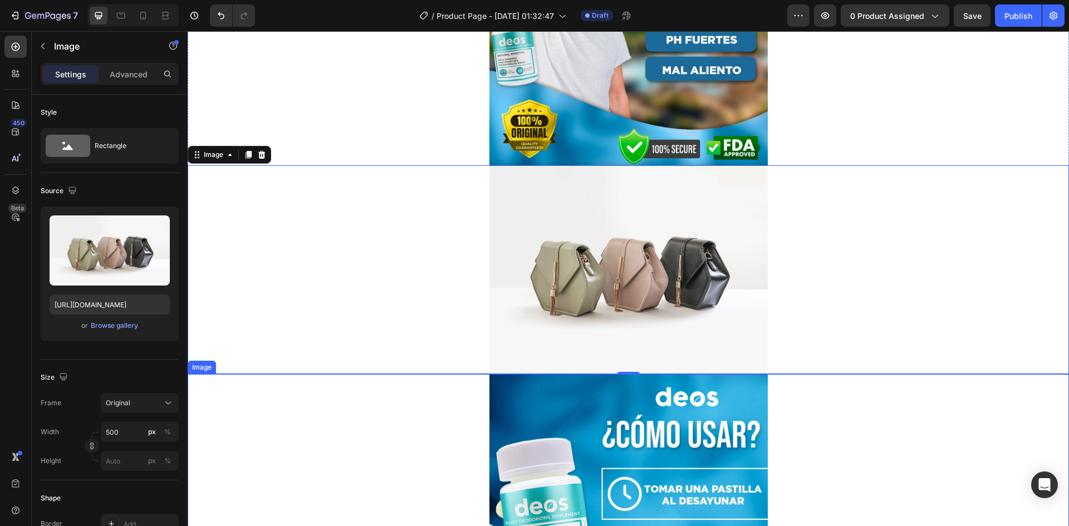
type input "[URL][DOMAIN_NAME]"
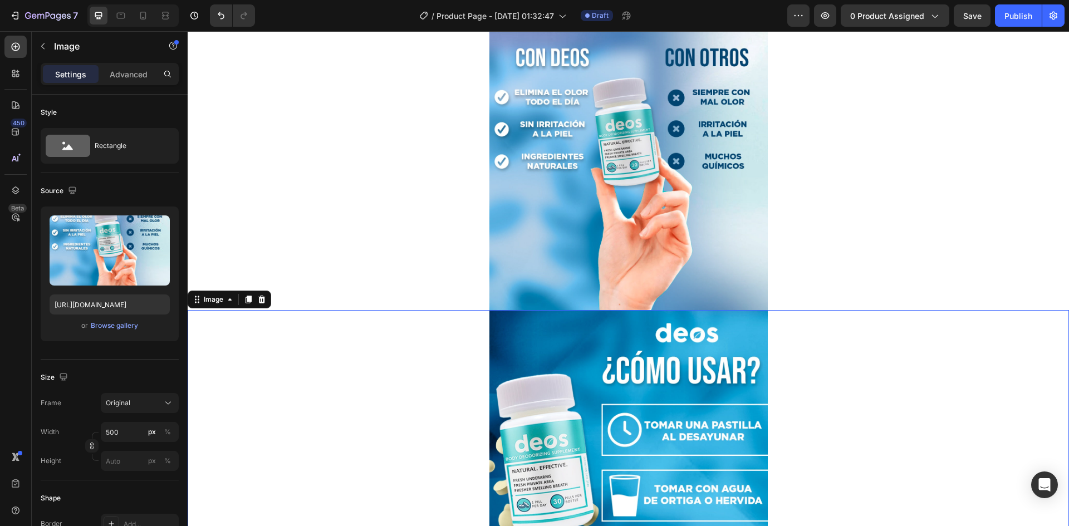
click at [675, 353] on img at bounding box center [628, 449] width 278 height 278
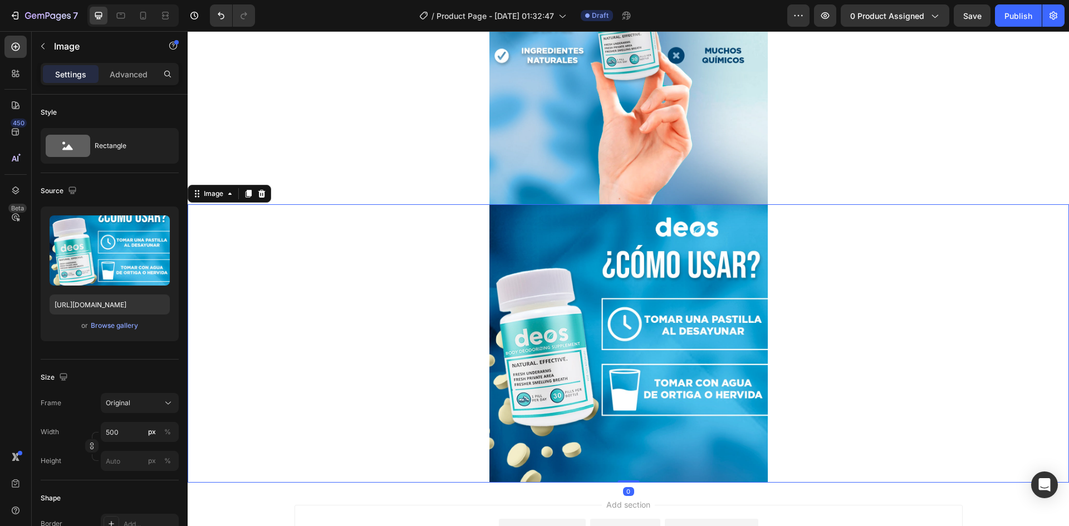
scroll to position [1637, 0]
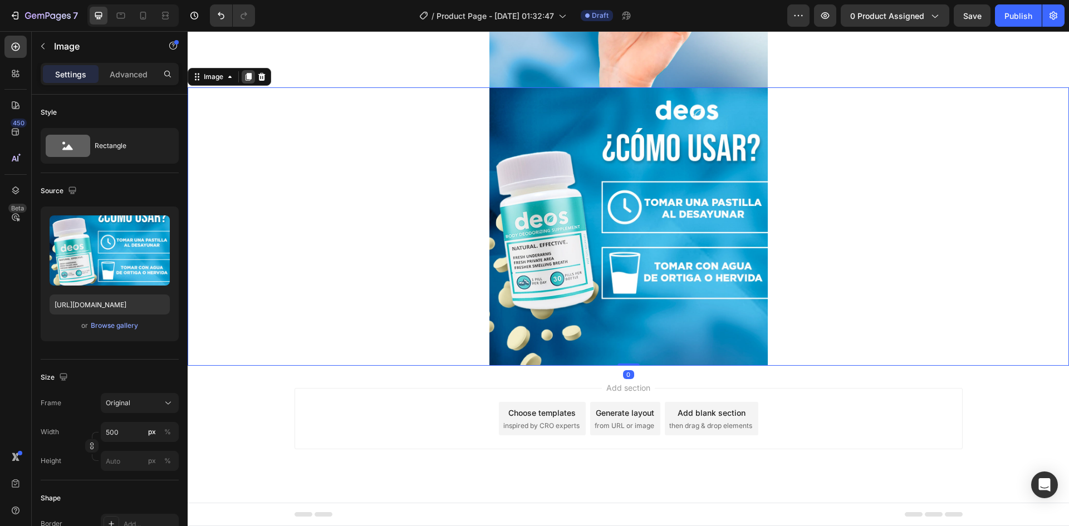
click at [242, 74] on div at bounding box center [248, 76] width 13 height 13
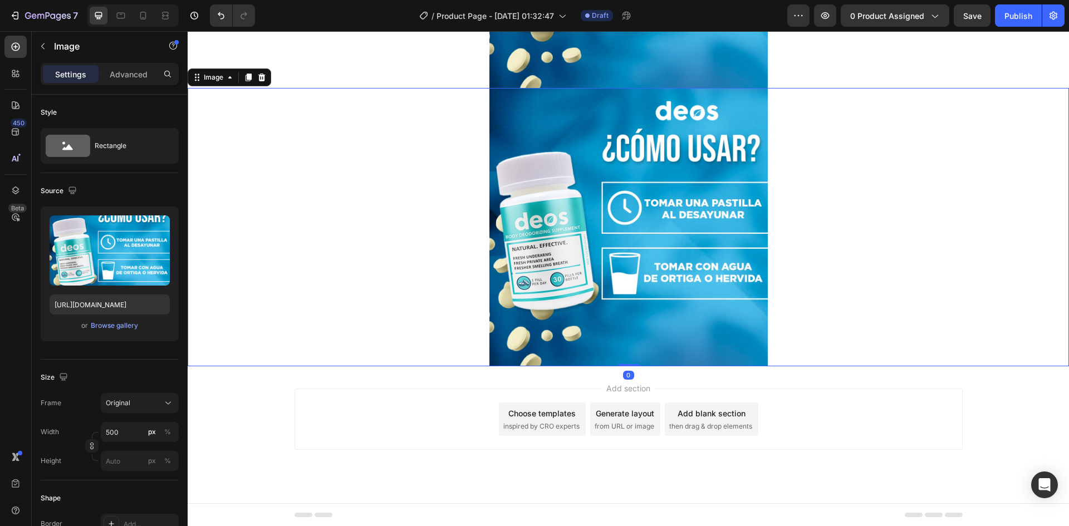
scroll to position [1915, 0]
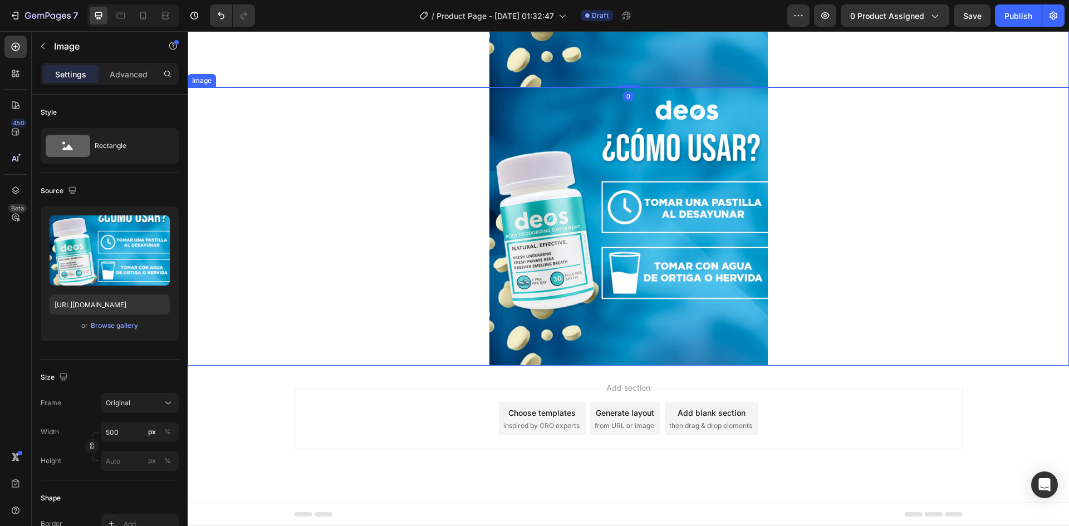
click at [559, 172] on img at bounding box center [628, 226] width 278 height 278
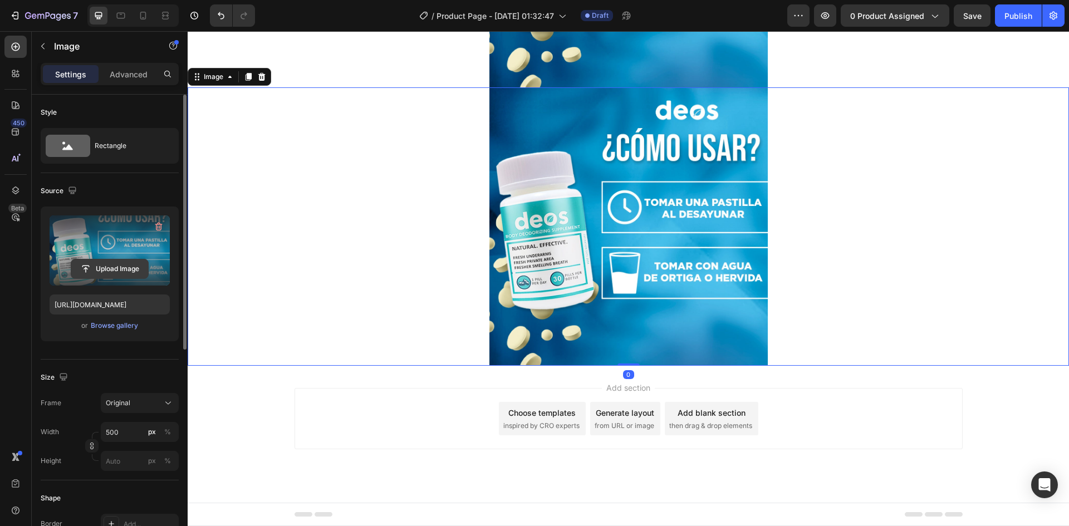
click at [100, 259] on input "file" at bounding box center [109, 268] width 77 height 19
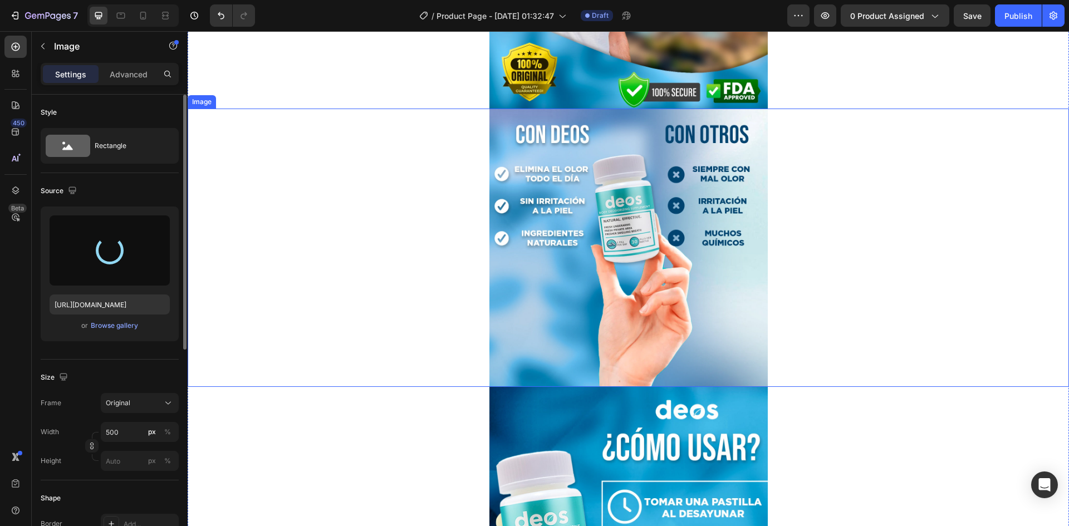
scroll to position [1392, 0]
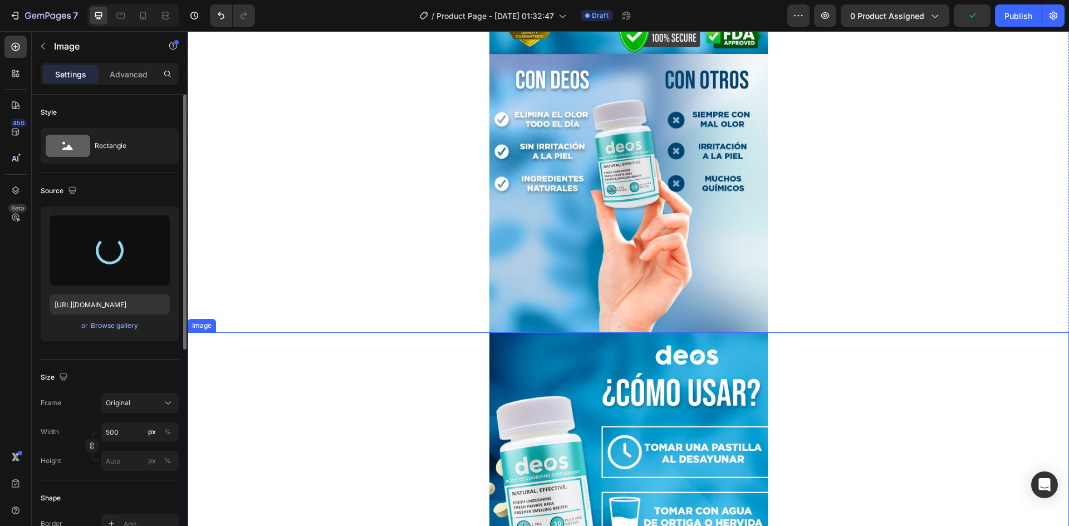
type input "[URL][DOMAIN_NAME]"
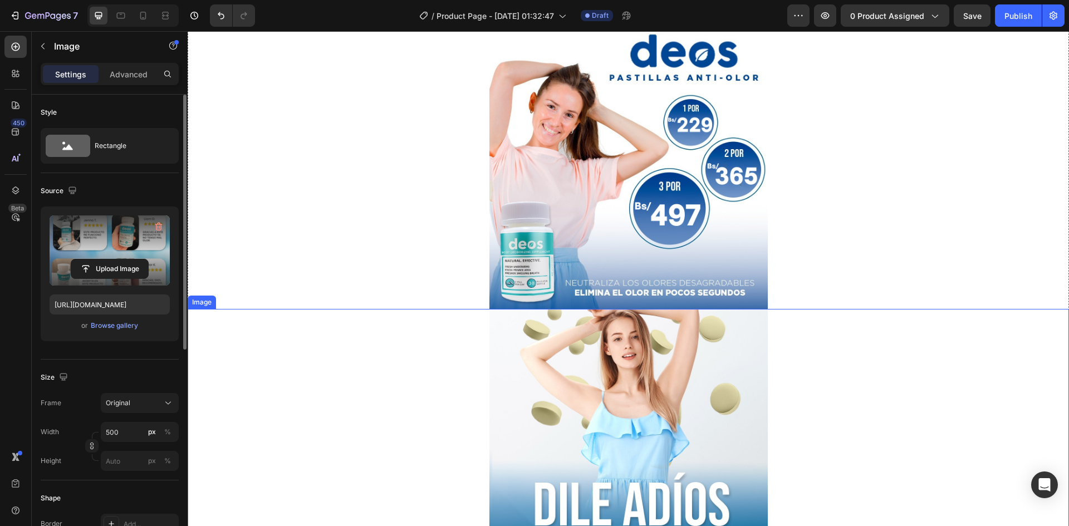
scroll to position [0, 0]
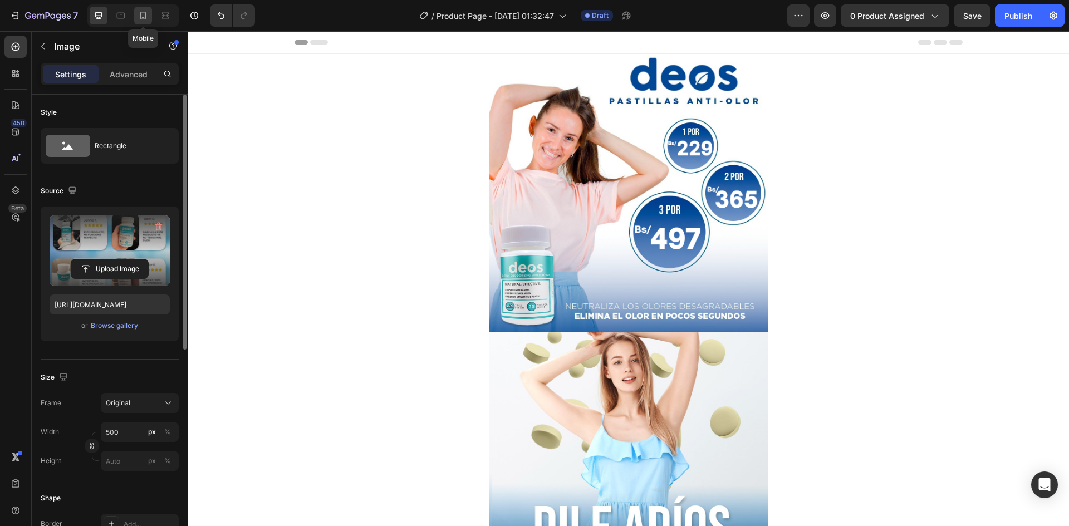
click at [140, 19] on icon at bounding box center [143, 15] width 11 height 11
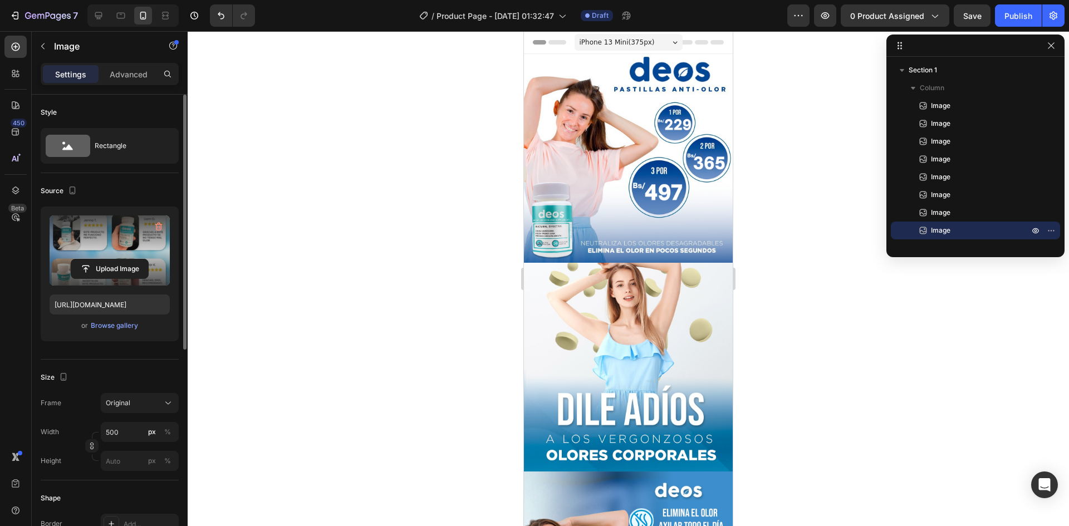
click at [101, 26] on div at bounding box center [132, 15] width 91 height 22
click at [101, 17] on icon at bounding box center [98, 15] width 7 height 7
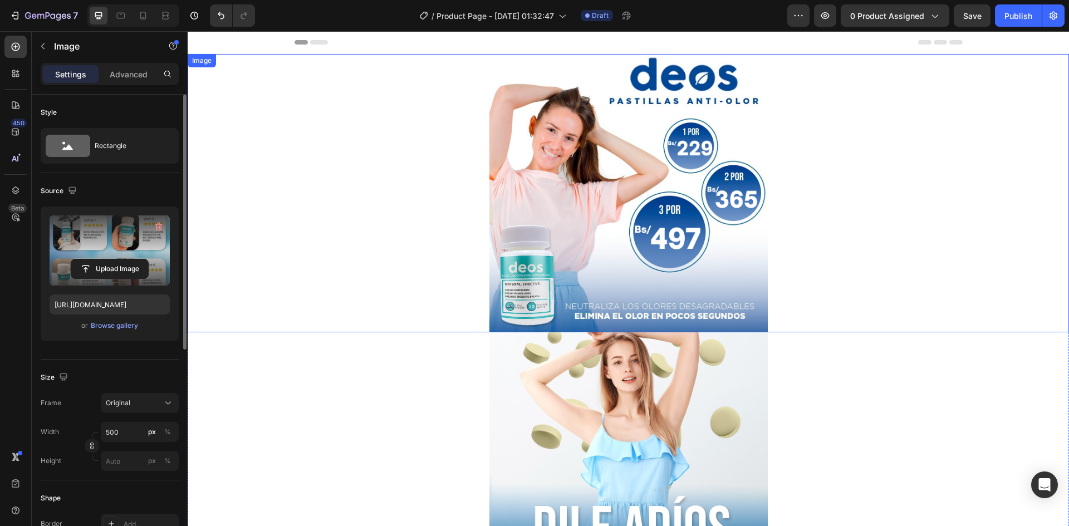
click at [588, 277] on img at bounding box center [628, 193] width 278 height 278
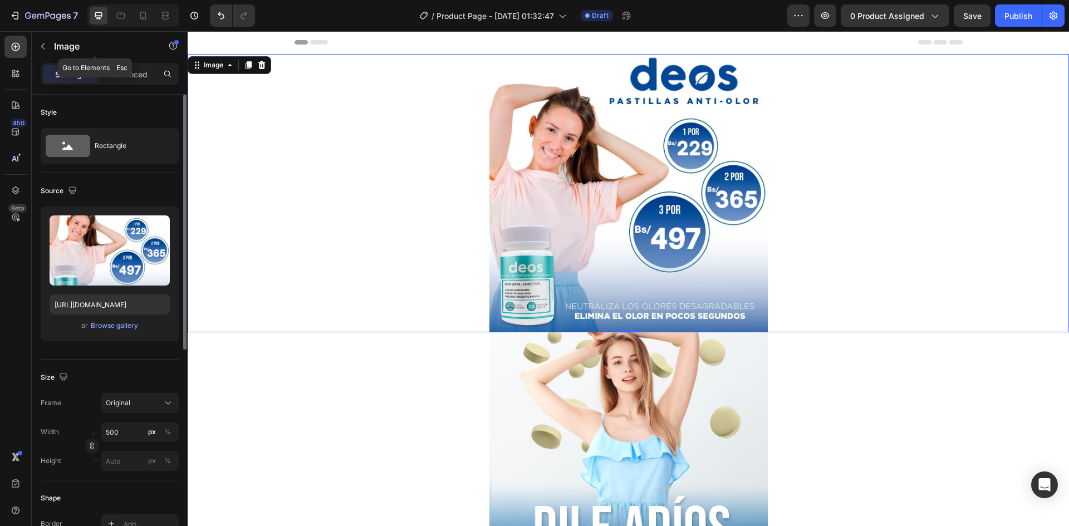
click at [52, 38] on div "Image" at bounding box center [95, 46] width 127 height 29
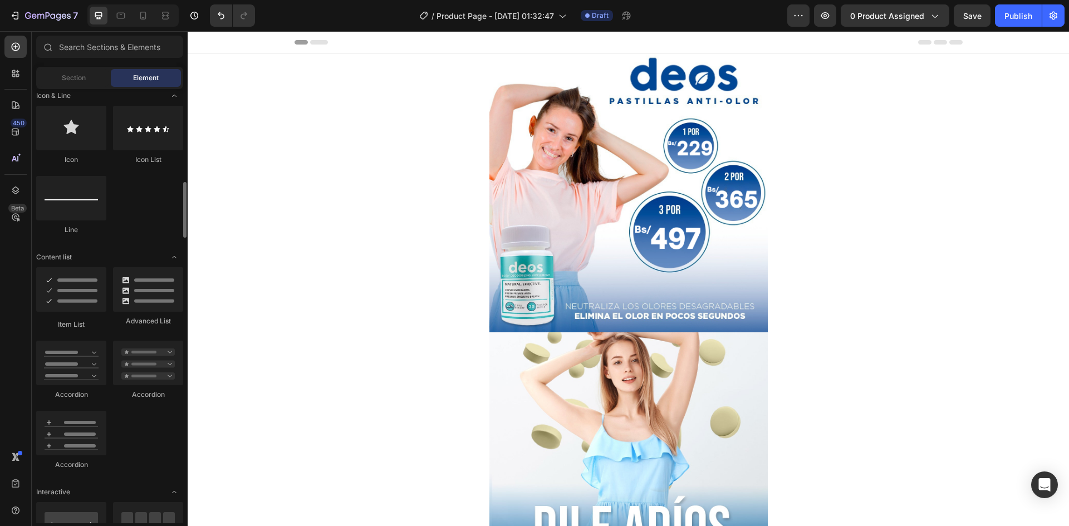
scroll to position [334, 0]
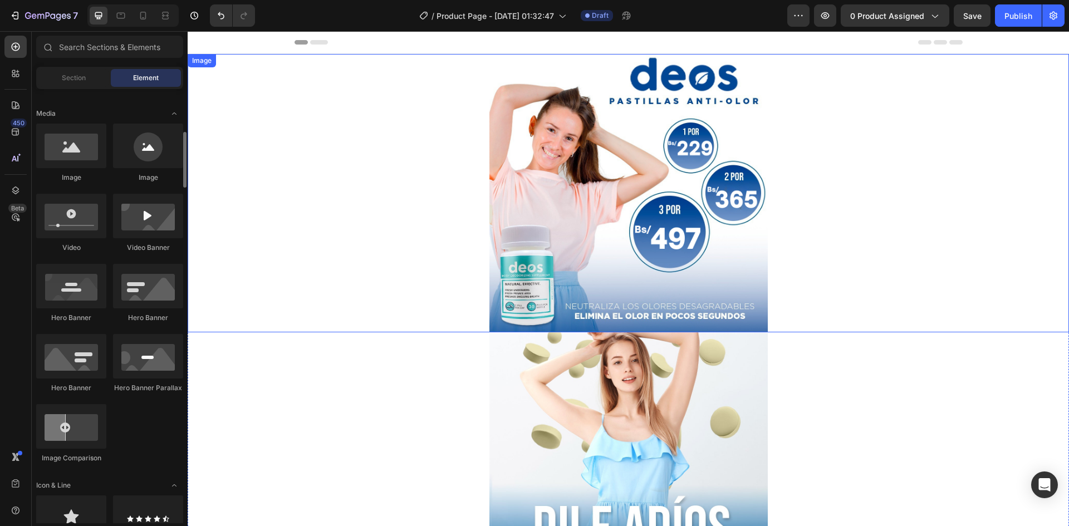
click at [478, 212] on div at bounding box center [628, 193] width 881 height 278
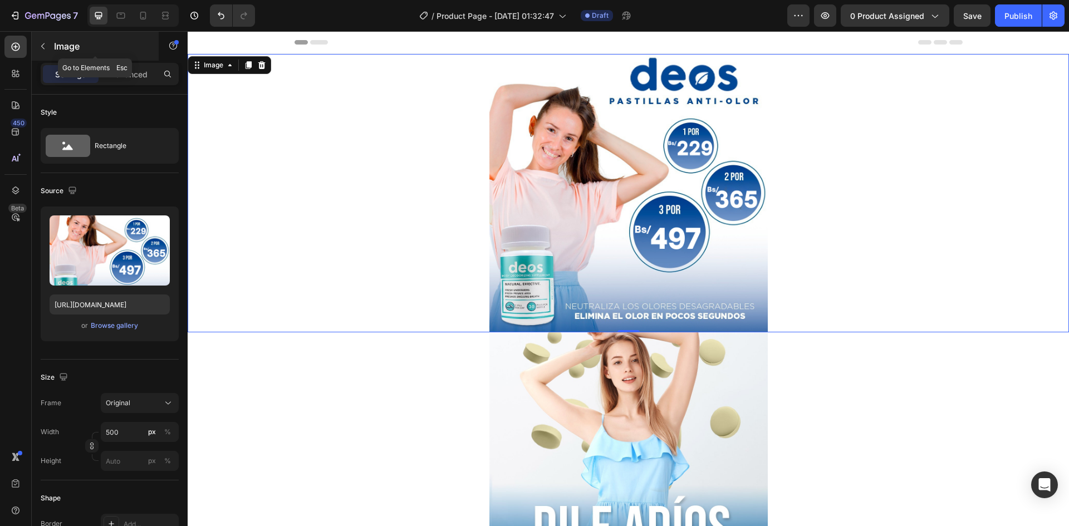
click at [74, 51] on p "Image" at bounding box center [101, 46] width 95 height 13
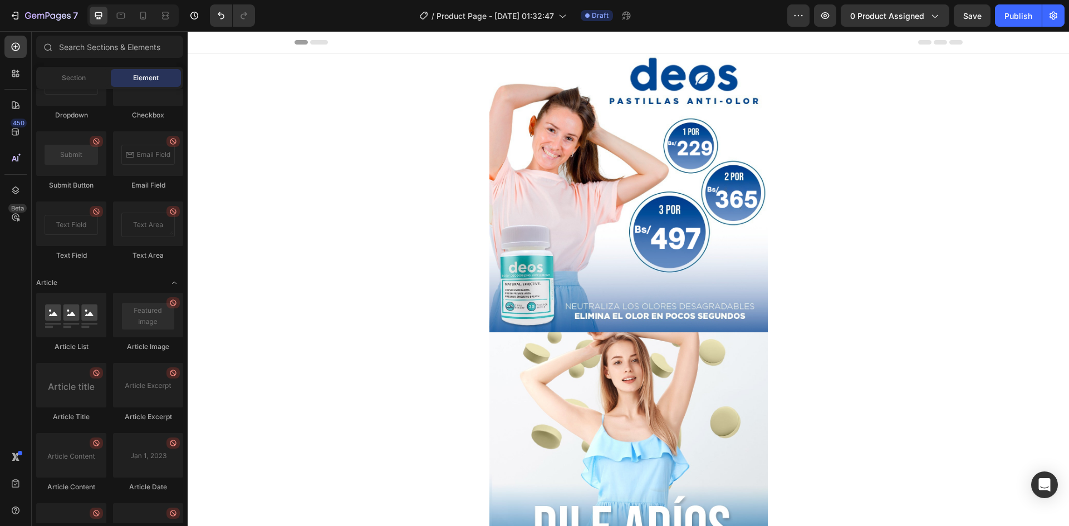
scroll to position [2938, 0]
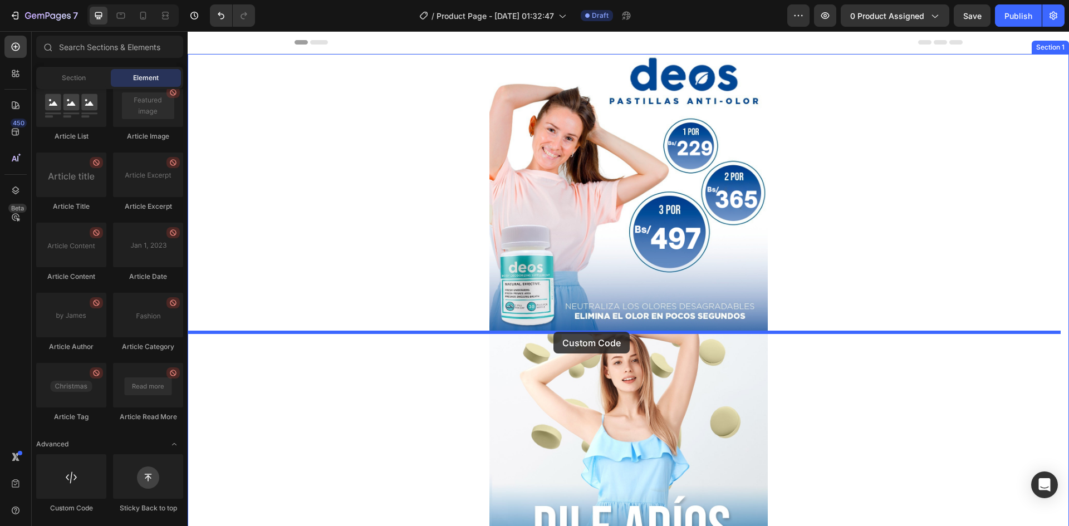
drag, startPoint x: 267, startPoint y: 513, endPoint x: 433, endPoint y: 302, distance: 268.1
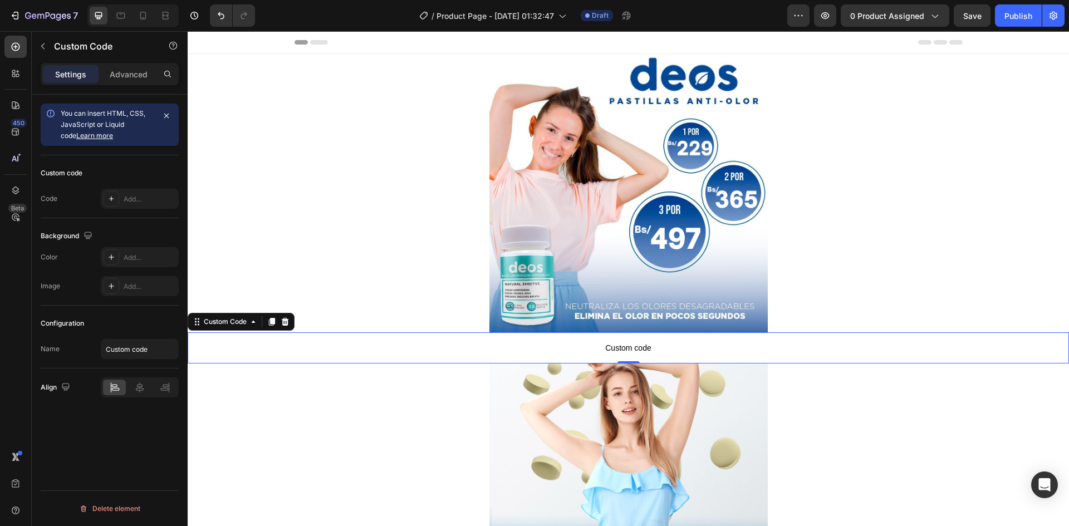
click at [655, 346] on span "Custom code" at bounding box center [628, 347] width 881 height 13
click at [140, 195] on div "Add..." at bounding box center [150, 199] width 52 height 10
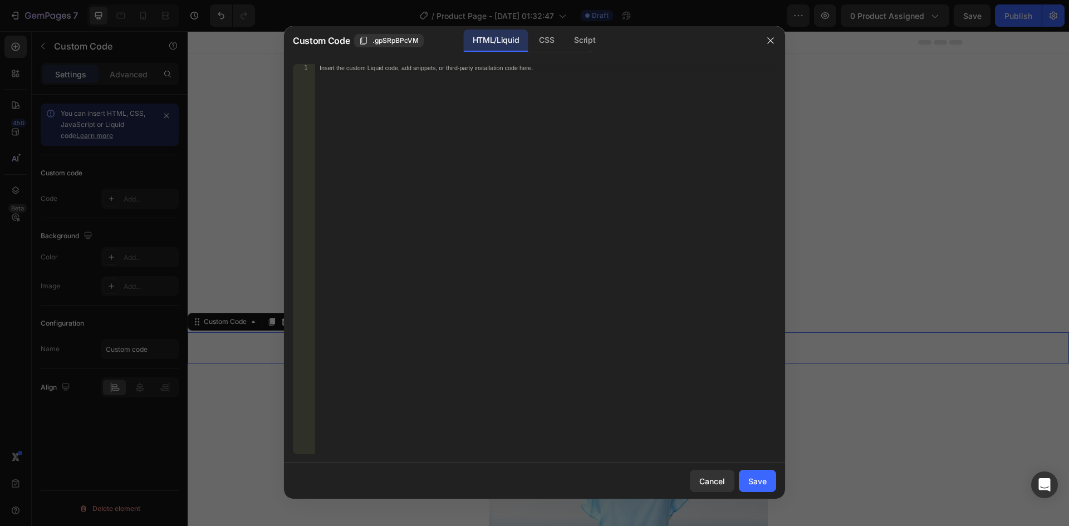
click at [489, 127] on div "Insert the custom Liquid code, add snippets, or third-party installation code h…" at bounding box center [545, 267] width 461 height 406
type textarea """
type textarea "-"
click at [502, 110] on div "Insert the custom Liquid code, add snippets, or third-party installation code h…" at bounding box center [545, 267] width 461 height 406
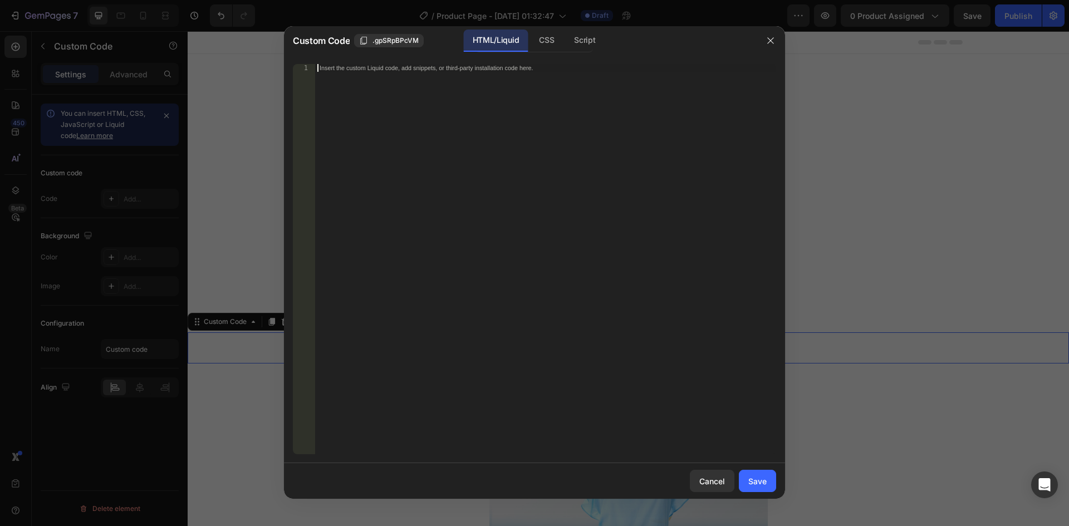
paste textarea "<div id="_rsi-cod-form-embed-custom-hook"></div>"
type textarea "<div id="_rsi-cod-form-embed-custom-hook"></div>"
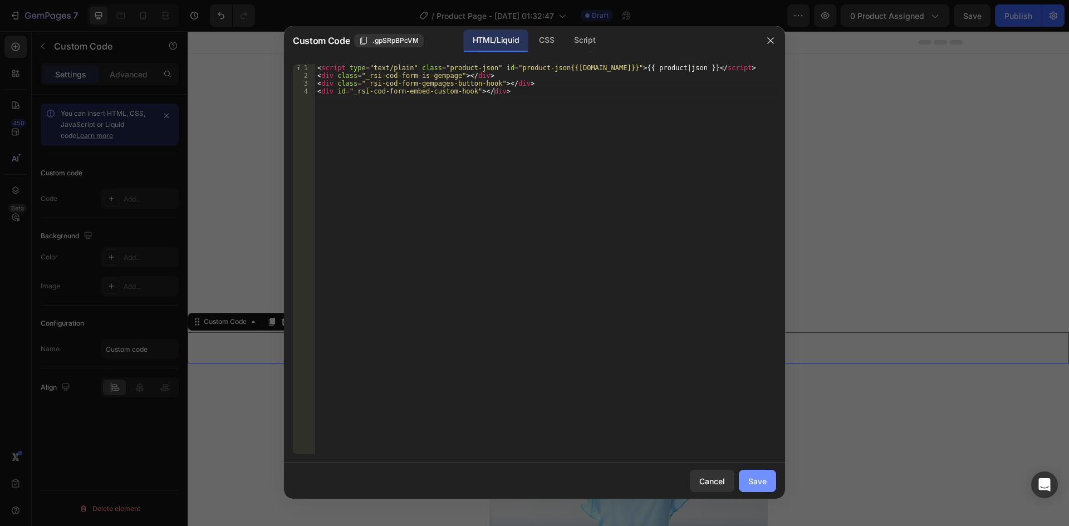
click at [766, 479] on div "Save" at bounding box center [757, 481] width 18 height 12
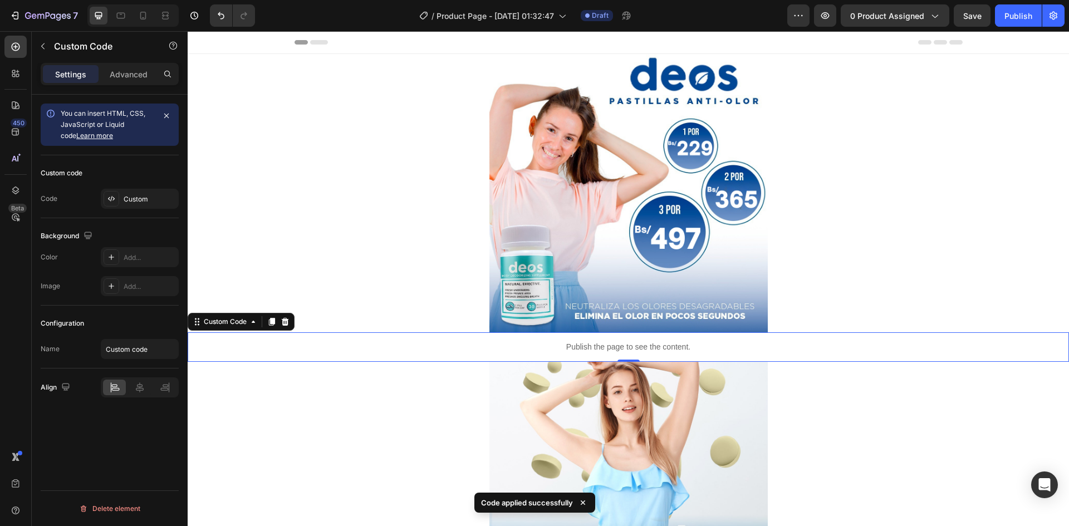
drag, startPoint x: 473, startPoint y: 360, endPoint x: 463, endPoint y: 357, distance: 10.4
click at [473, 359] on div "Publish the page to see the content." at bounding box center [628, 347] width 881 height 30
click at [146, 250] on div "Add..." at bounding box center [140, 257] width 78 height 20
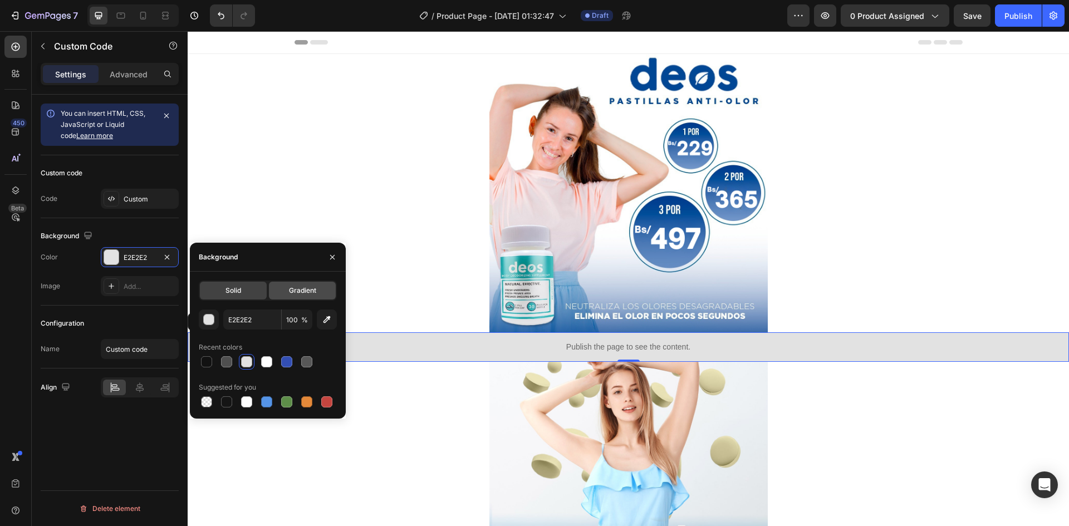
click at [287, 298] on div "Gradient" at bounding box center [302, 291] width 67 height 18
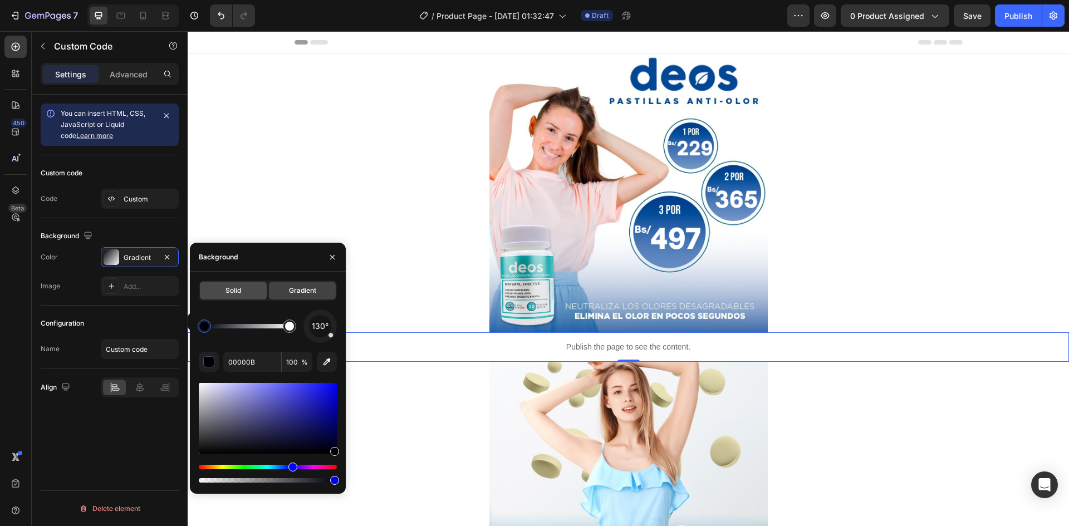
click at [242, 298] on div "Solid" at bounding box center [233, 291] width 67 height 18
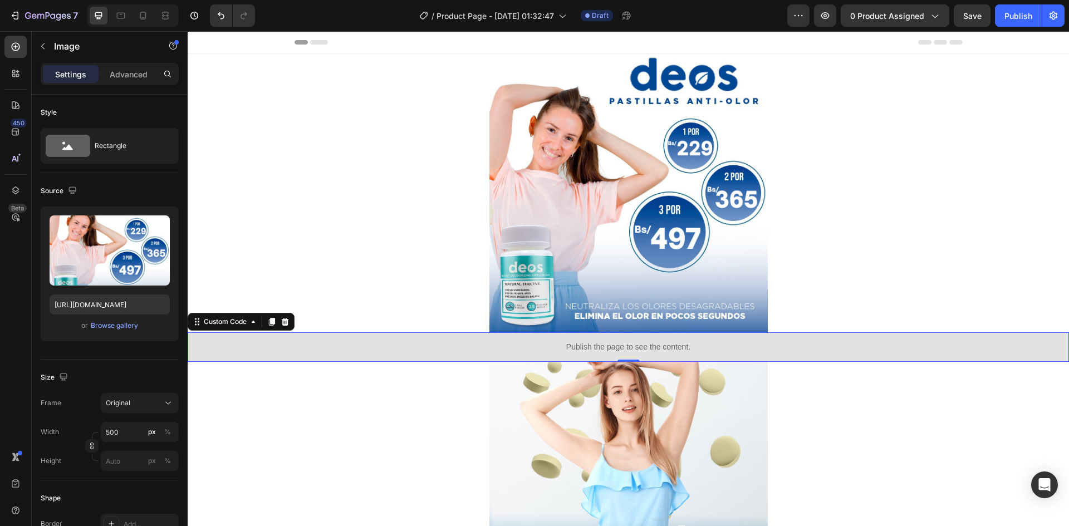
click at [266, 241] on div at bounding box center [628, 193] width 881 height 278
click at [537, 344] on p "Publish the page to see the content." at bounding box center [628, 347] width 881 height 12
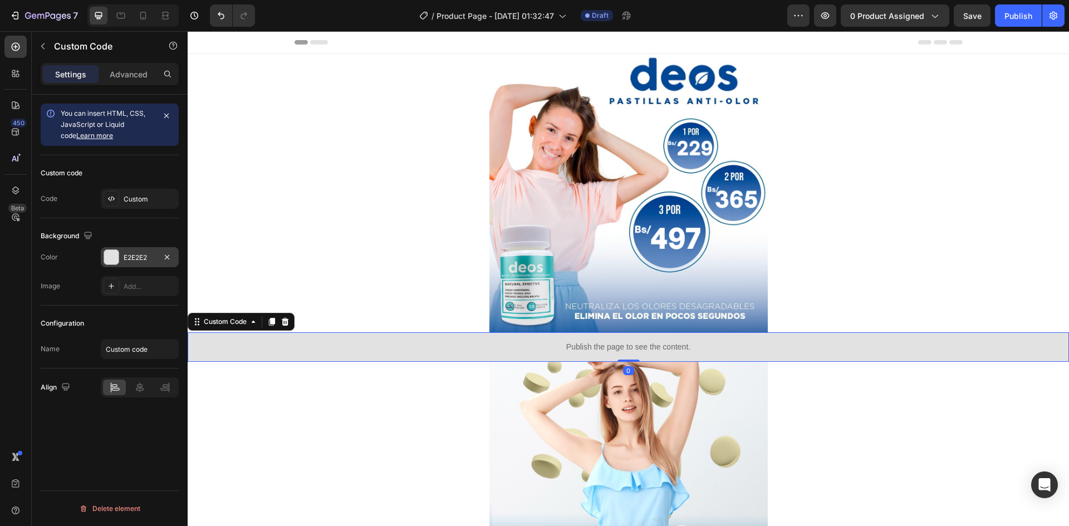
click at [125, 253] on div "E2E2E2" at bounding box center [140, 258] width 32 height 10
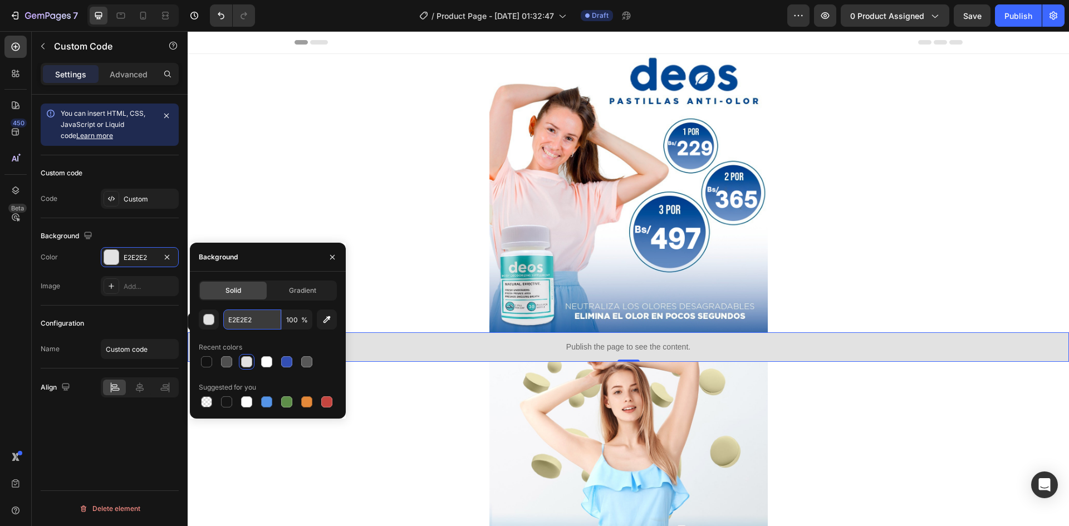
click at [238, 321] on input "E2E2E2" at bounding box center [252, 320] width 58 height 20
paste input "0EDA5"
type input "0EDA52"
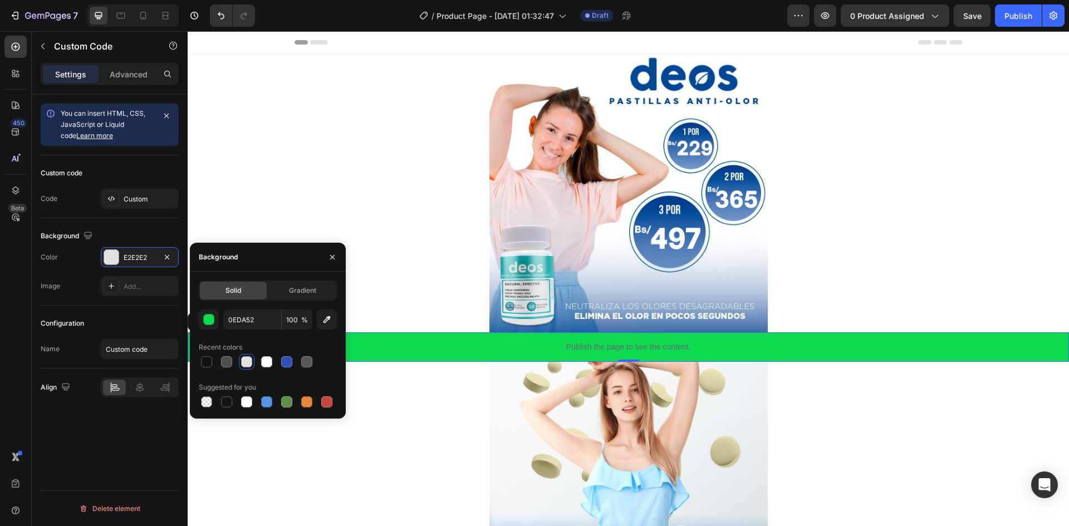
click at [390, 307] on div at bounding box center [628, 193] width 881 height 278
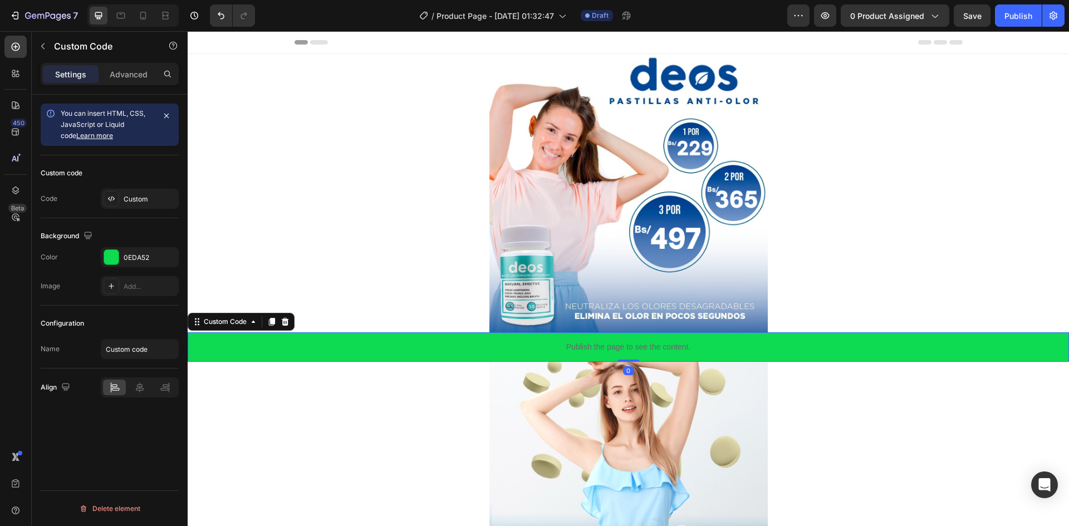
click at [479, 351] on p "Publish the page to see the content." at bounding box center [628, 347] width 881 height 12
click at [270, 318] on icon at bounding box center [271, 321] width 9 height 9
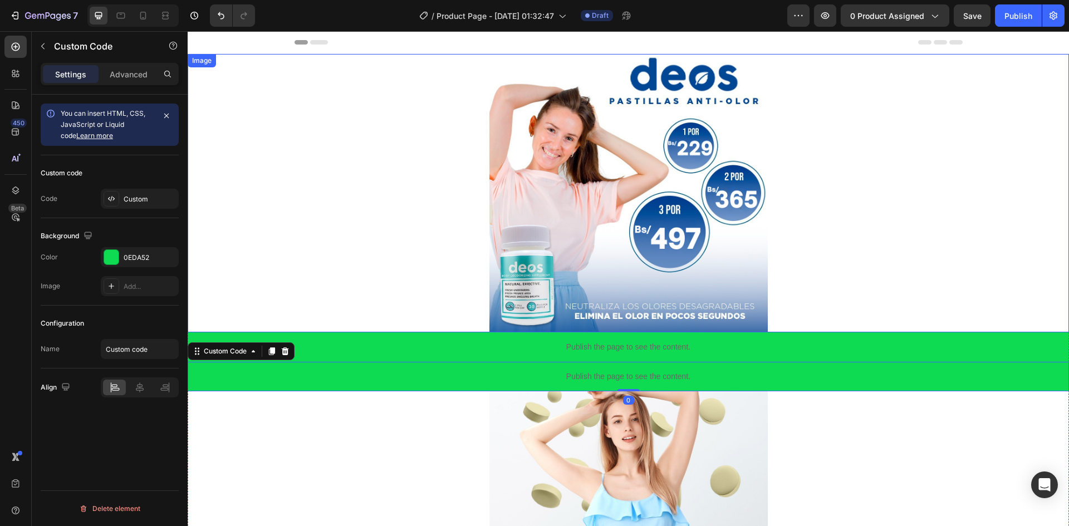
scroll to position [223, 0]
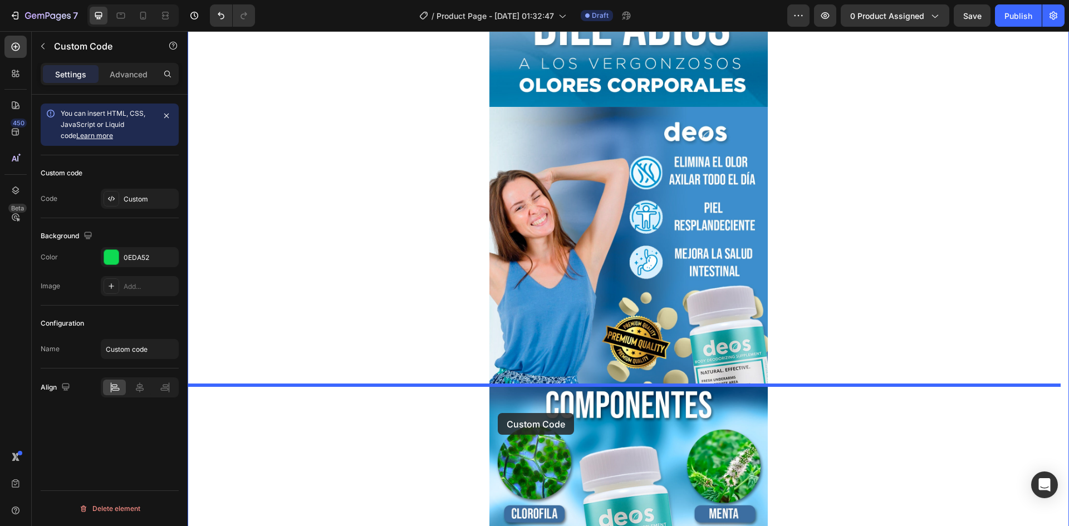
drag, startPoint x: 521, startPoint y: 145, endPoint x: 503, endPoint y: 410, distance: 265.1
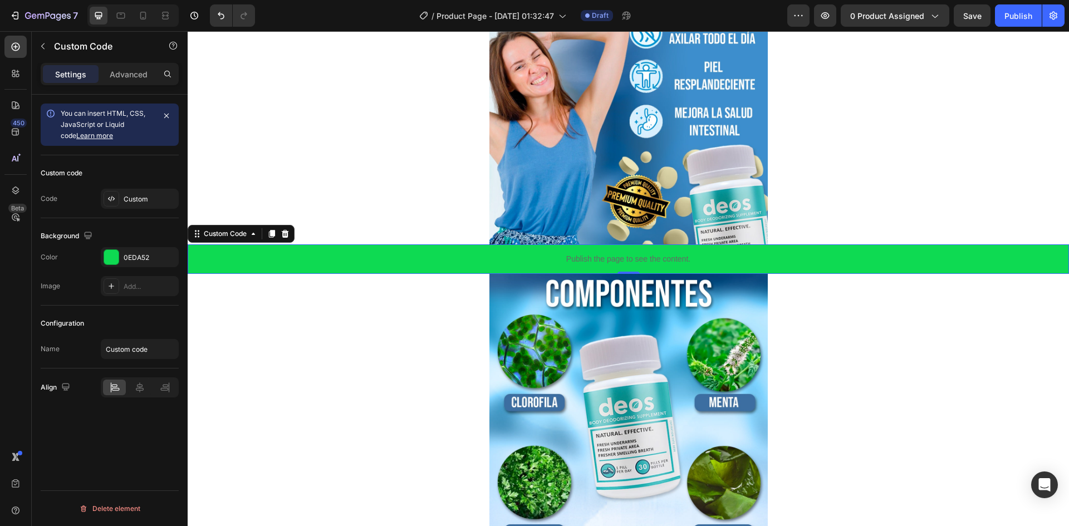
scroll to position [756, 0]
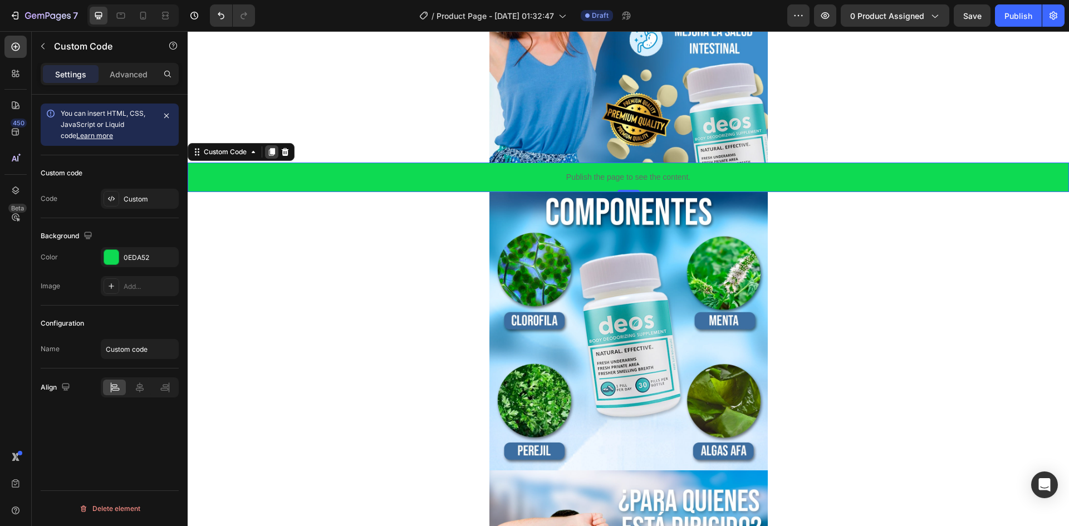
click at [272, 151] on icon at bounding box center [272, 152] width 6 height 8
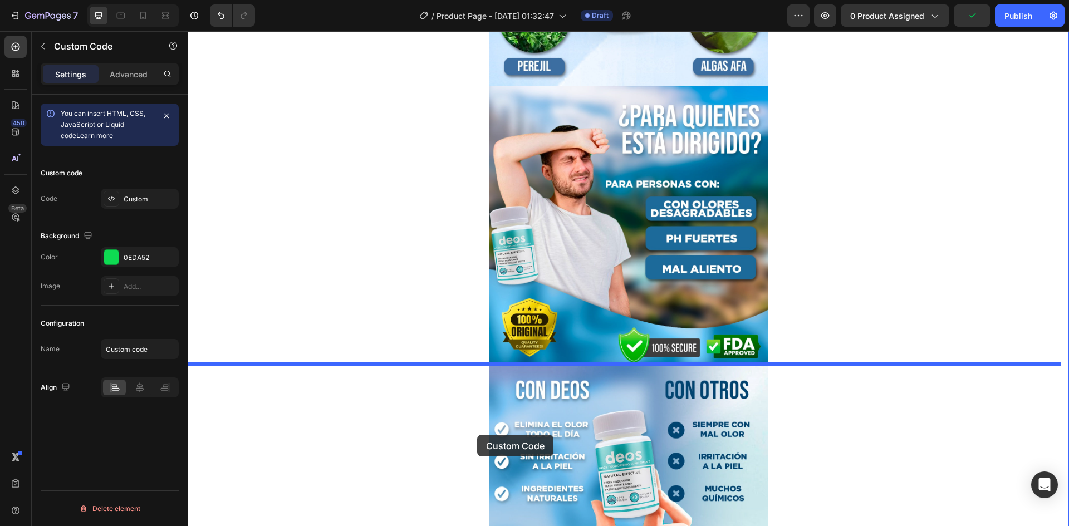
drag, startPoint x: 459, startPoint y: 180, endPoint x: 499, endPoint y: 379, distance: 202.2
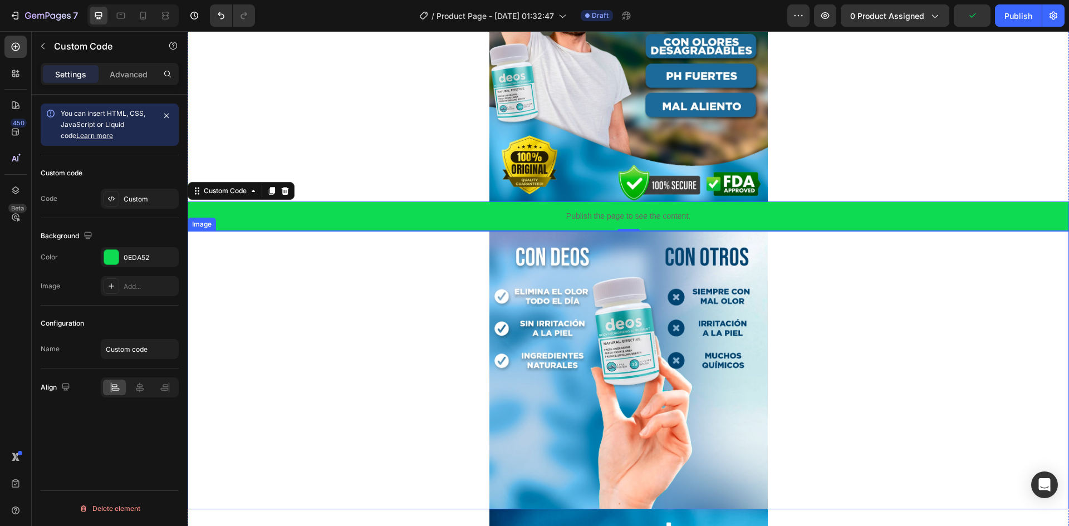
scroll to position [1419, 0]
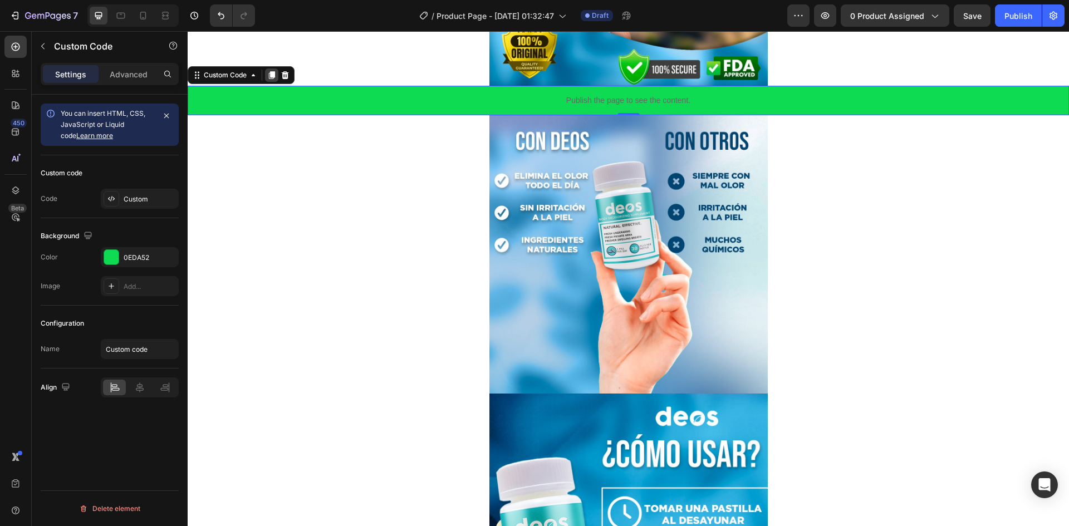
click at [273, 74] on icon at bounding box center [272, 75] width 6 height 8
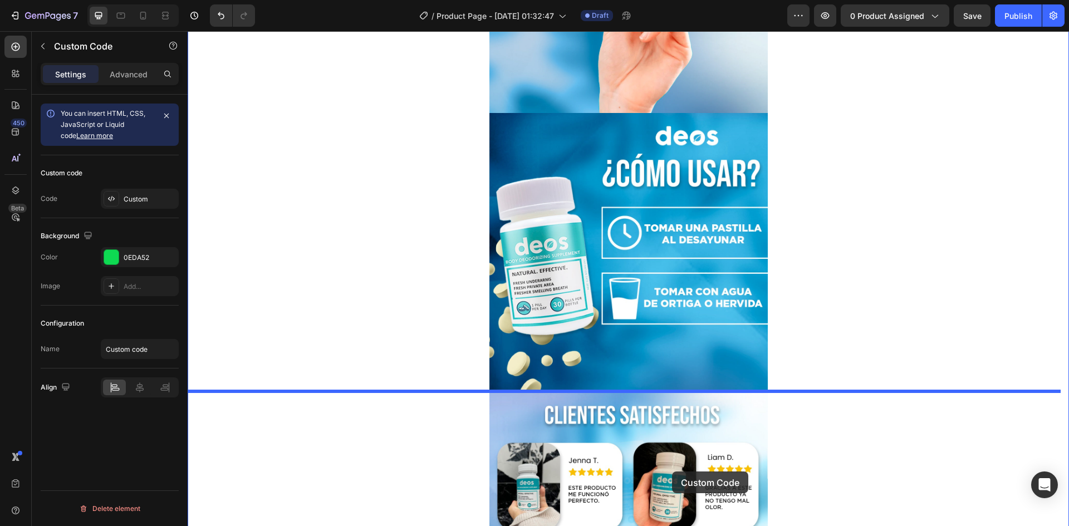
drag, startPoint x: 700, startPoint y: 132, endPoint x: 679, endPoint y: 419, distance: 288.1
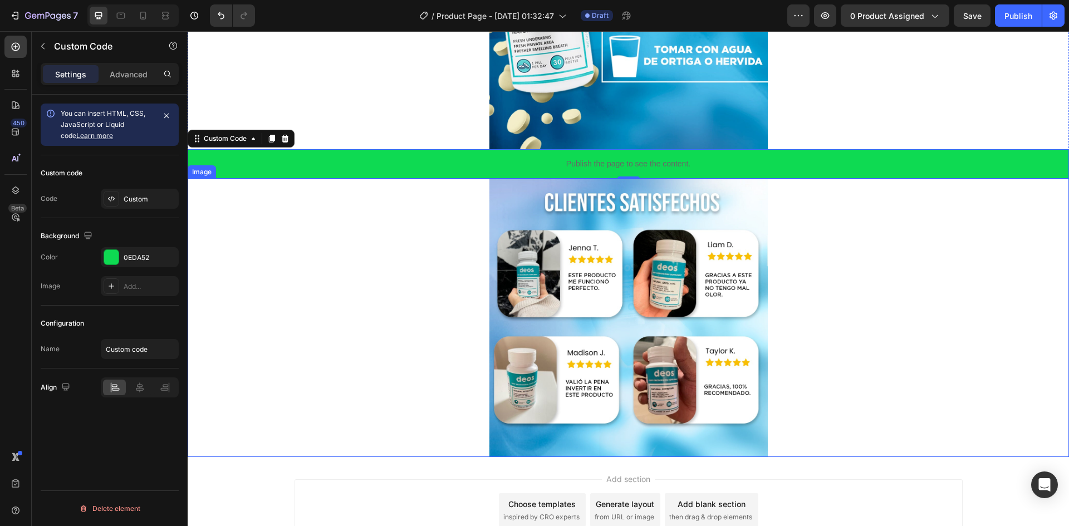
scroll to position [1811, 0]
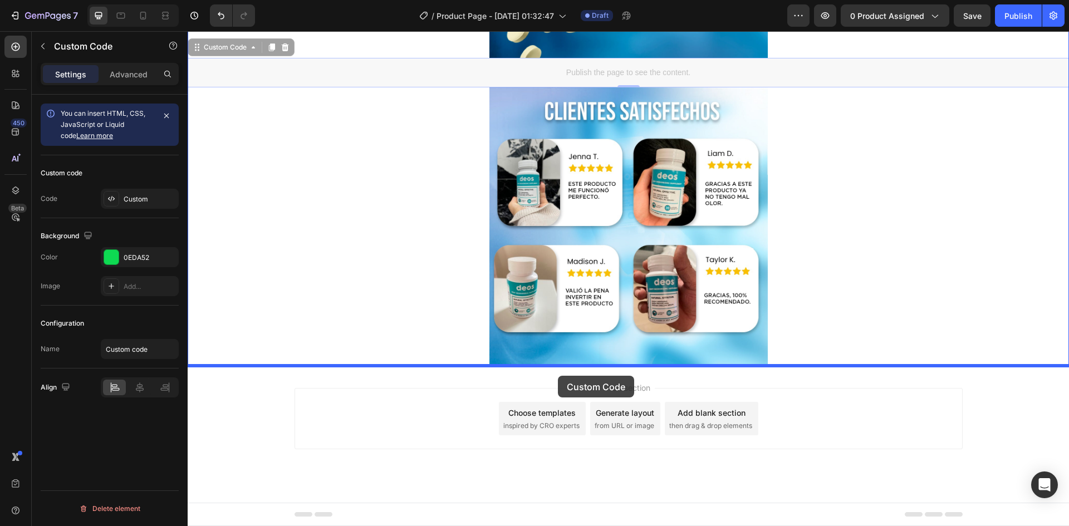
drag, startPoint x: 542, startPoint y: 293, endPoint x: 570, endPoint y: 338, distance: 53.0
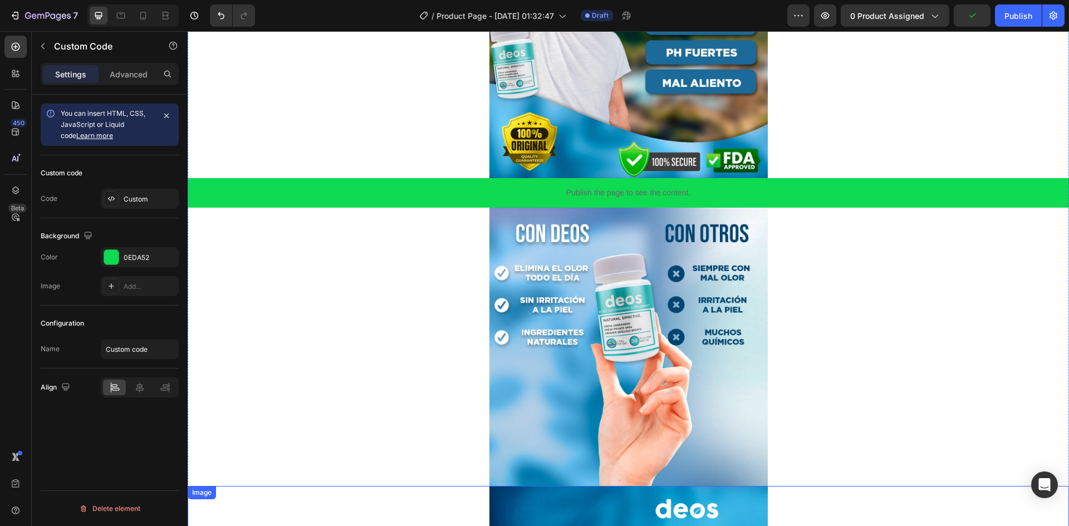
scroll to position [1309, 0]
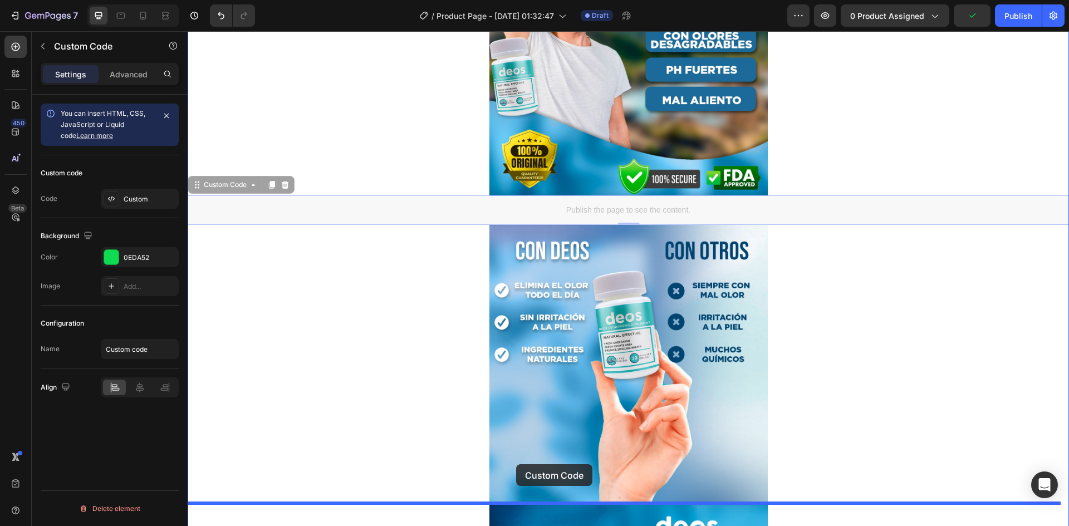
drag, startPoint x: 507, startPoint y: 208, endPoint x: 526, endPoint y: 428, distance: 220.8
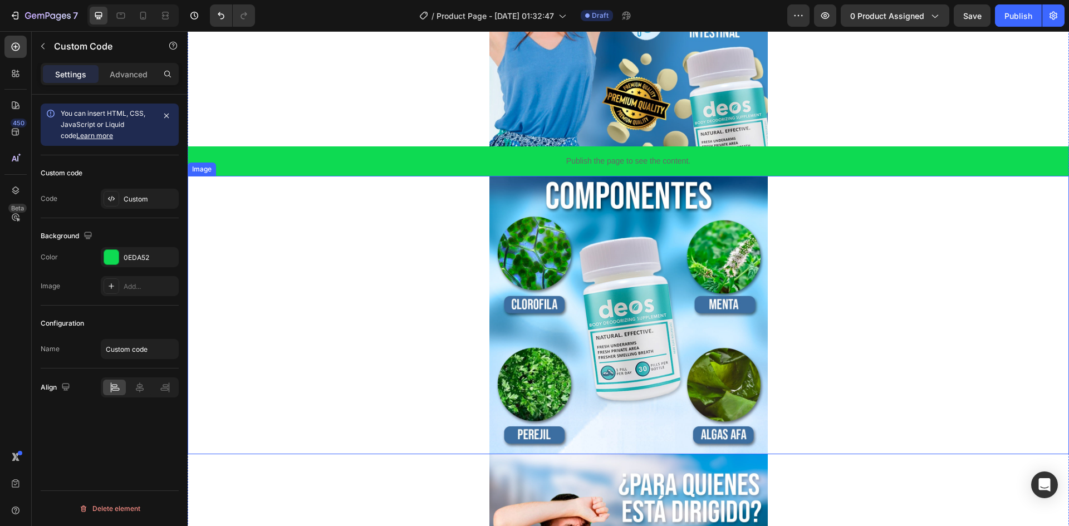
scroll to position [753, 0]
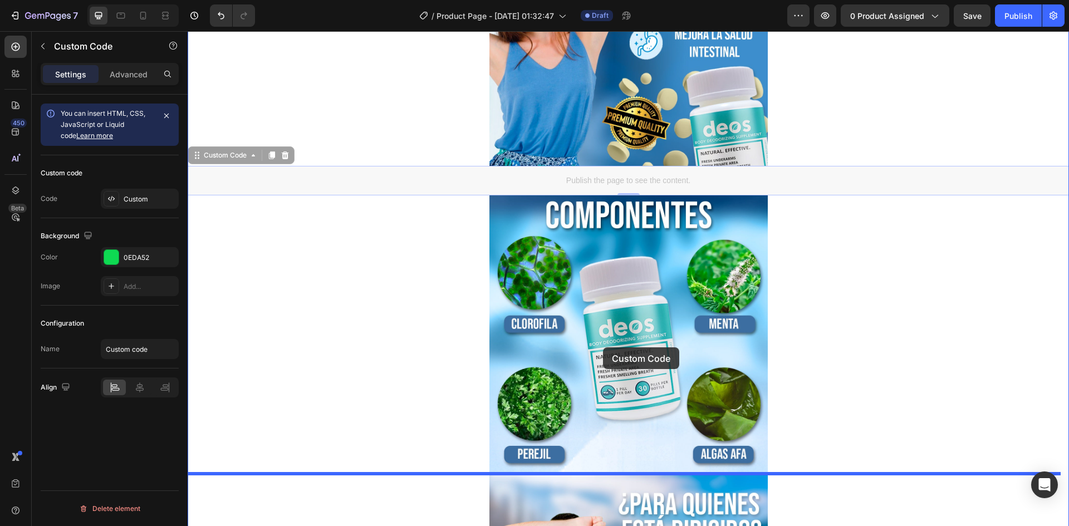
drag, startPoint x: 624, startPoint y: 180, endPoint x: 603, endPoint y: 347, distance: 168.9
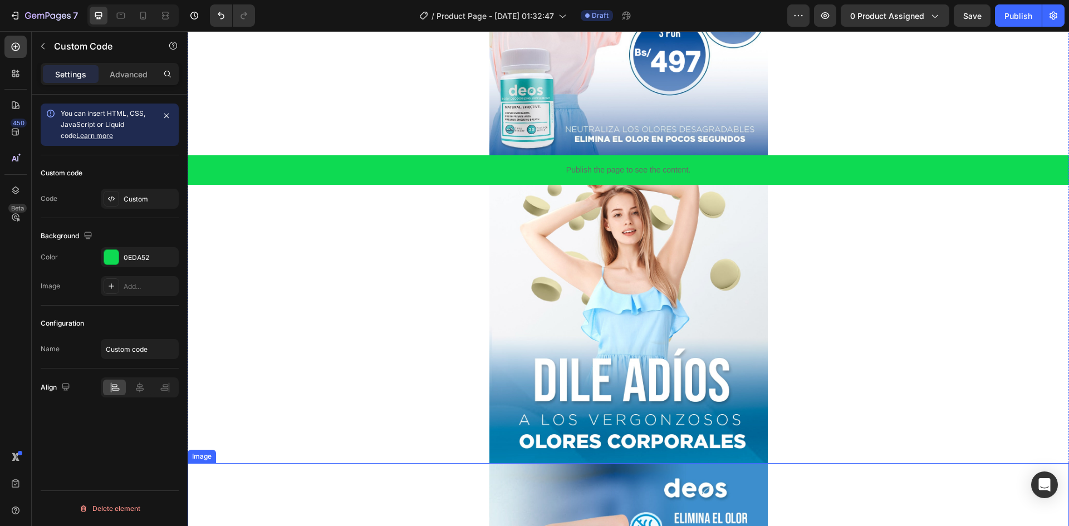
scroll to position [29, 0]
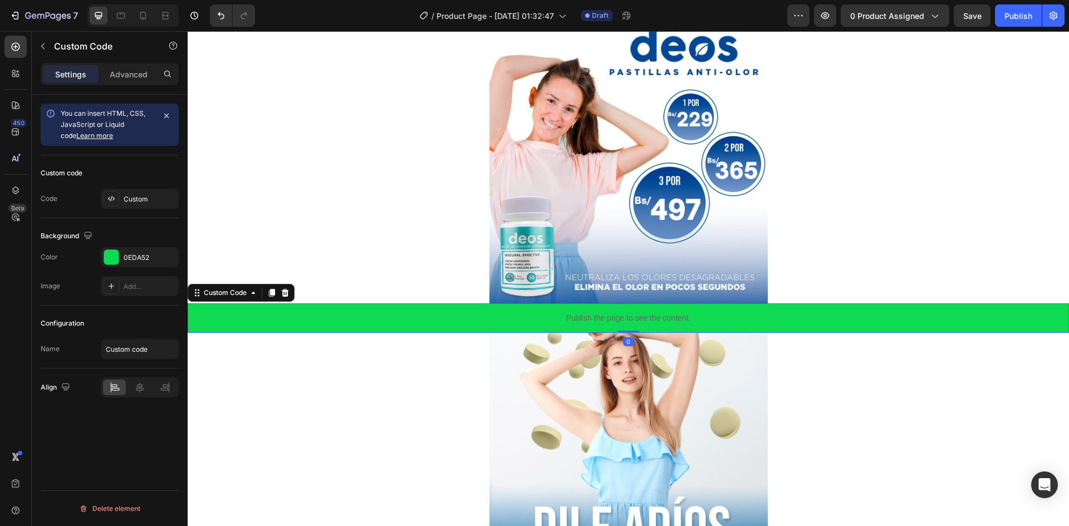
click at [505, 323] on p "Publish the page to see the content." at bounding box center [628, 318] width 881 height 12
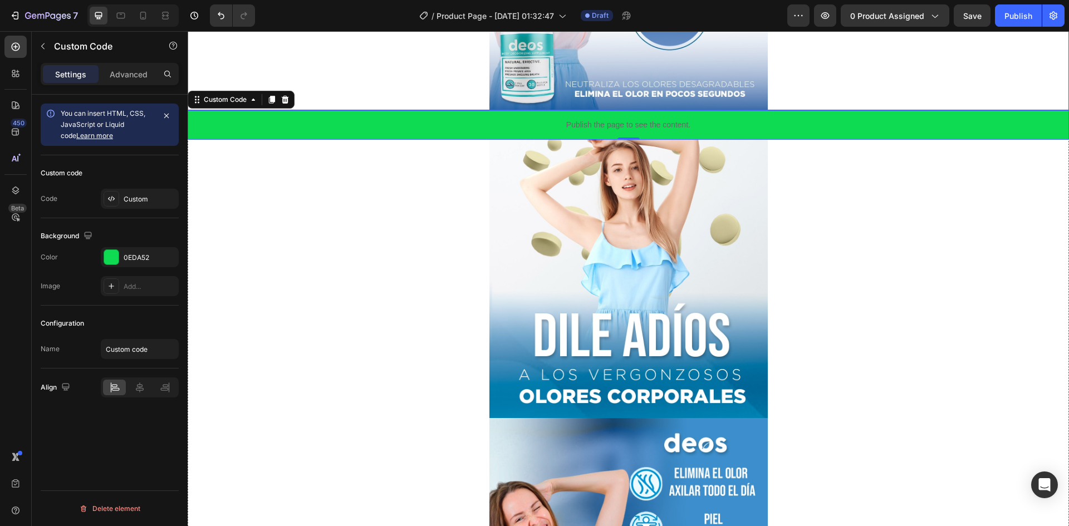
scroll to position [223, 0]
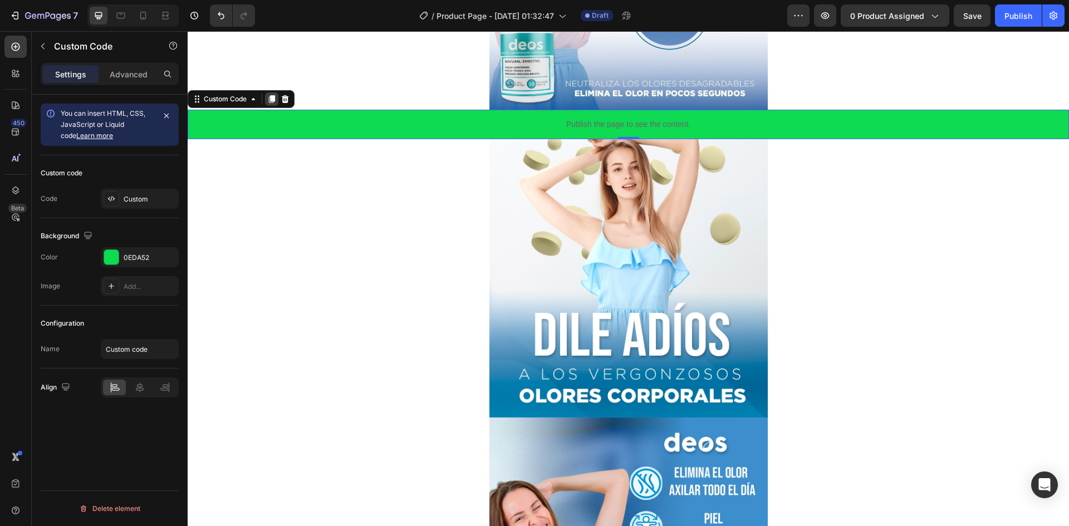
click at [274, 101] on icon at bounding box center [272, 99] width 6 height 8
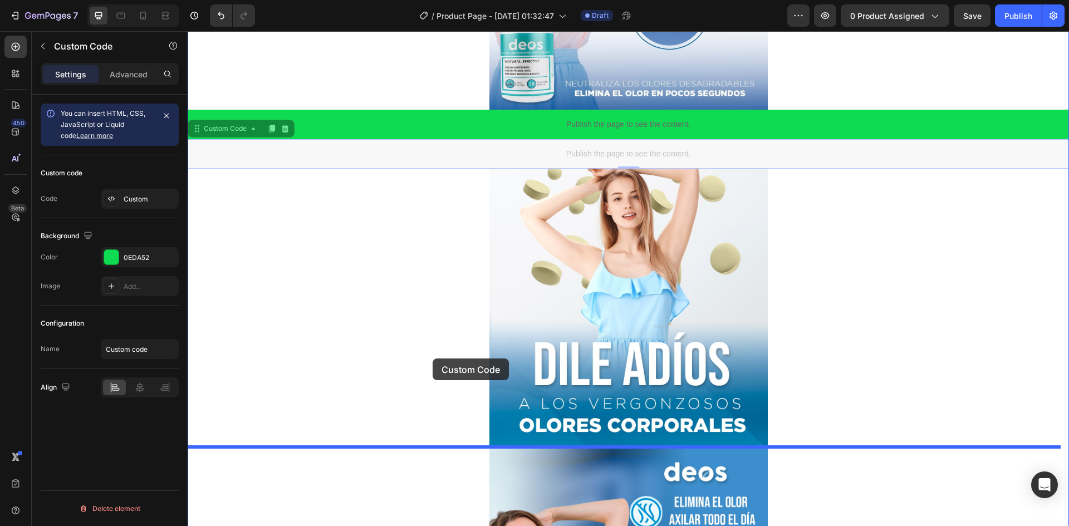
drag, startPoint x: 432, startPoint y: 160, endPoint x: 433, endPoint y: 359, distance: 198.8
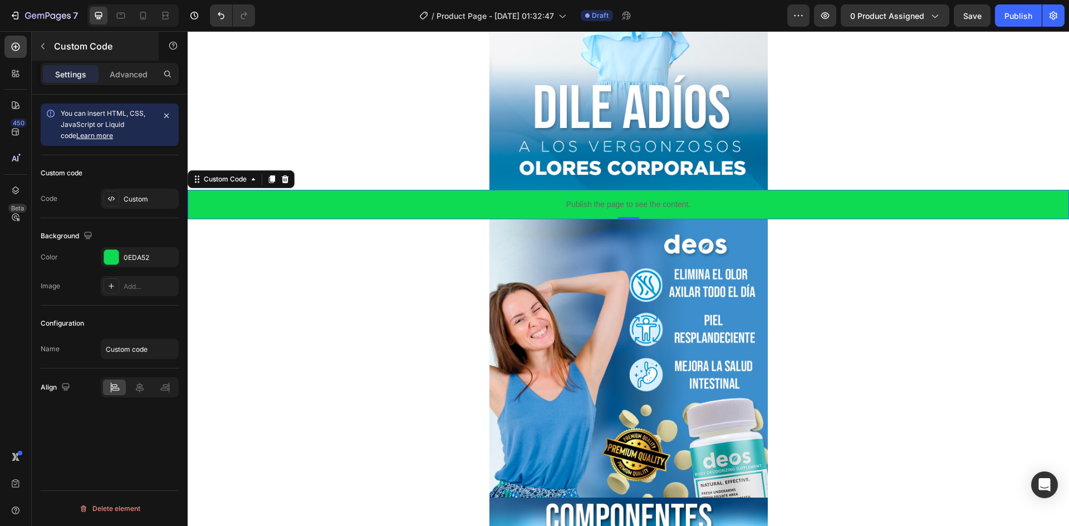
scroll to position [334, 0]
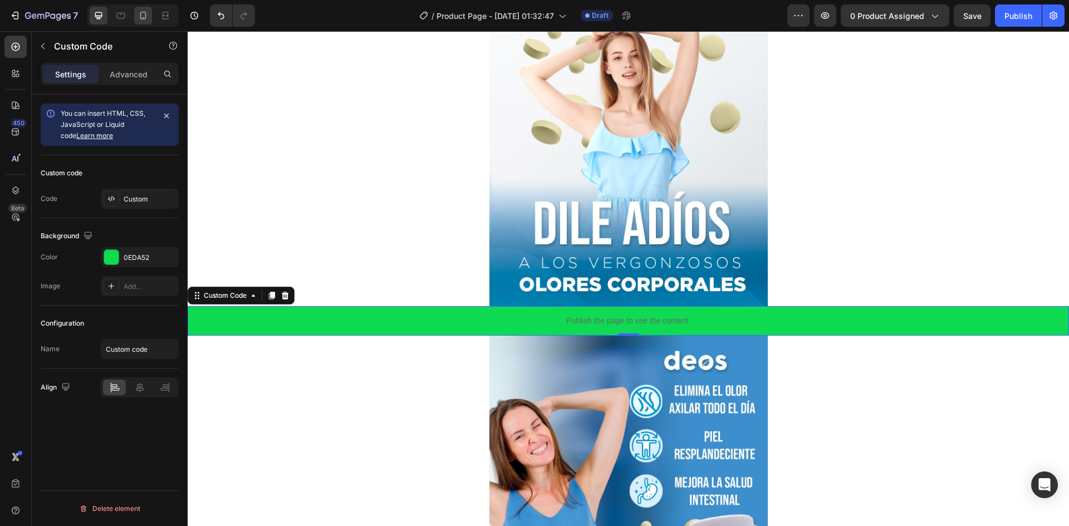
click at [150, 19] on div at bounding box center [143, 16] width 18 height 18
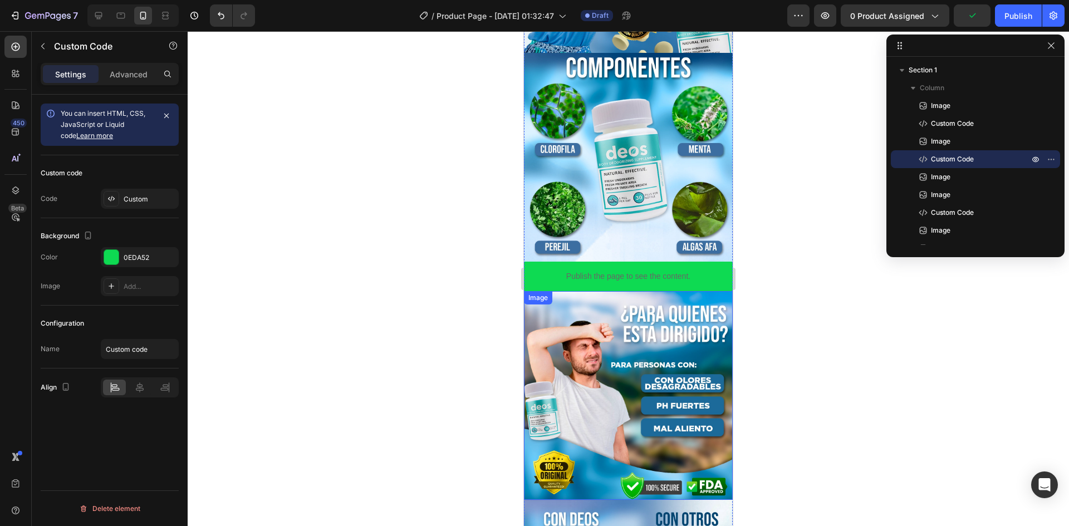
scroll to position [568, 0]
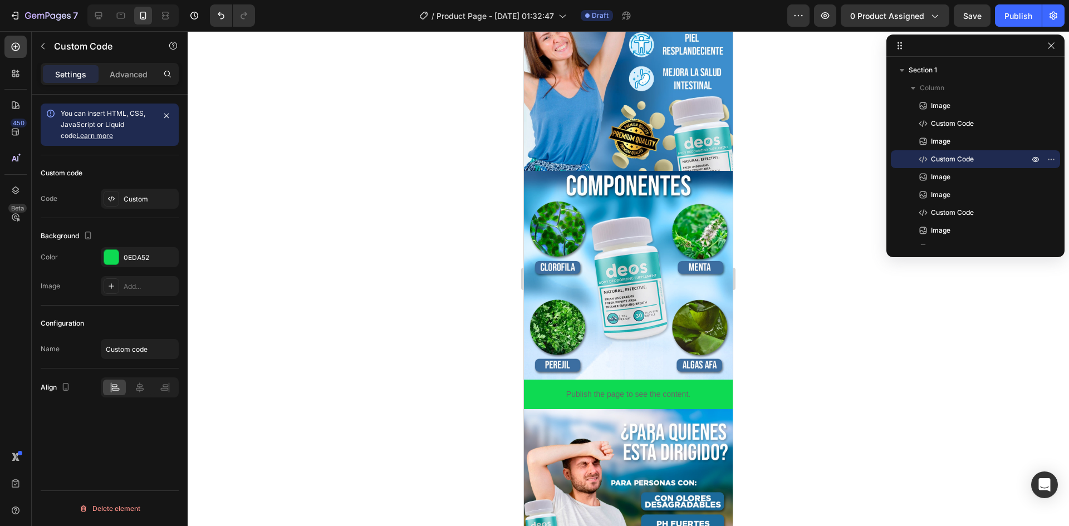
click at [867, 70] on div at bounding box center [628, 278] width 881 height 495
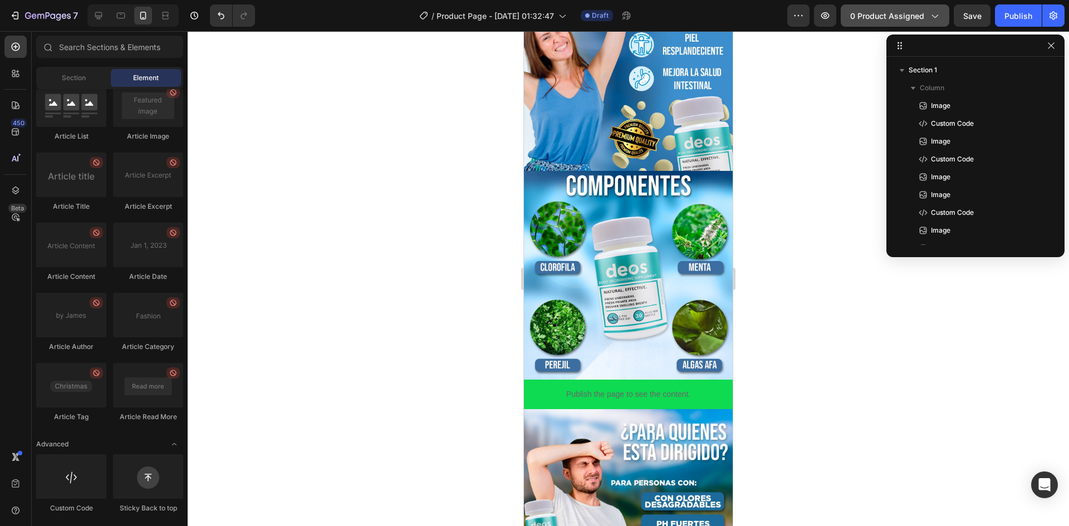
click at [911, 11] on span "0 product assigned" at bounding box center [887, 16] width 74 height 12
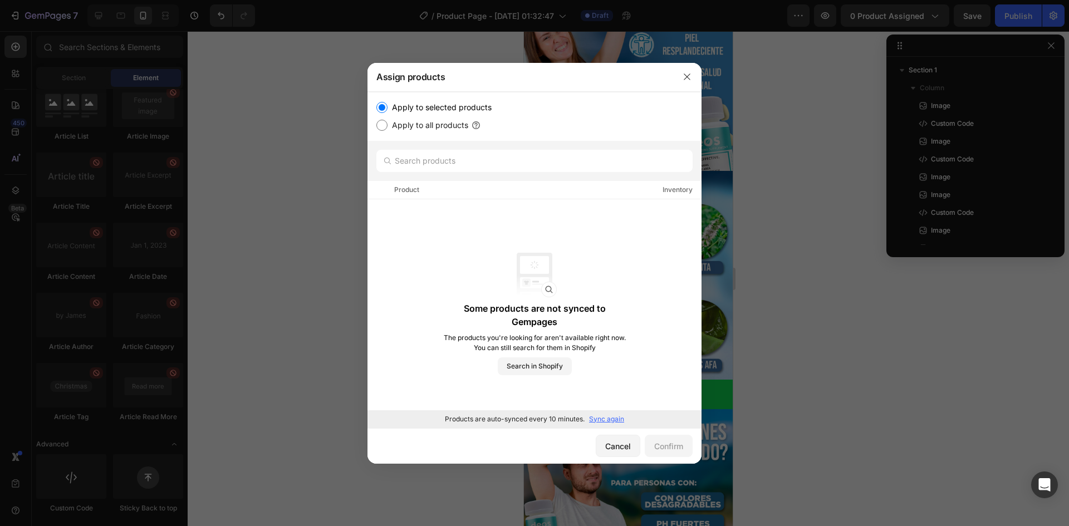
click at [609, 418] on p "Sync again" at bounding box center [606, 419] width 35 height 10
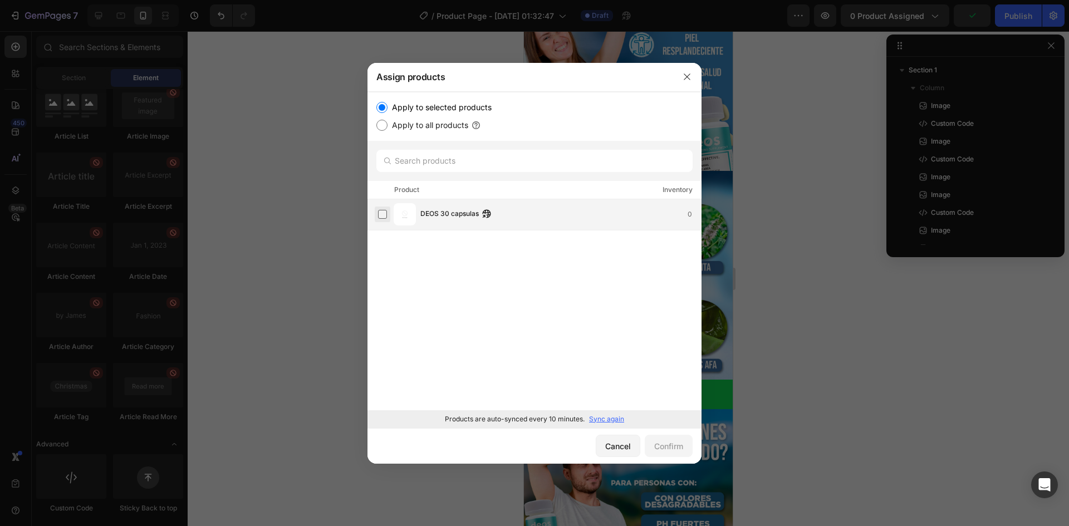
click at [381, 215] on label at bounding box center [382, 214] width 9 height 9
click at [661, 451] on div "Confirm" at bounding box center [668, 446] width 29 height 12
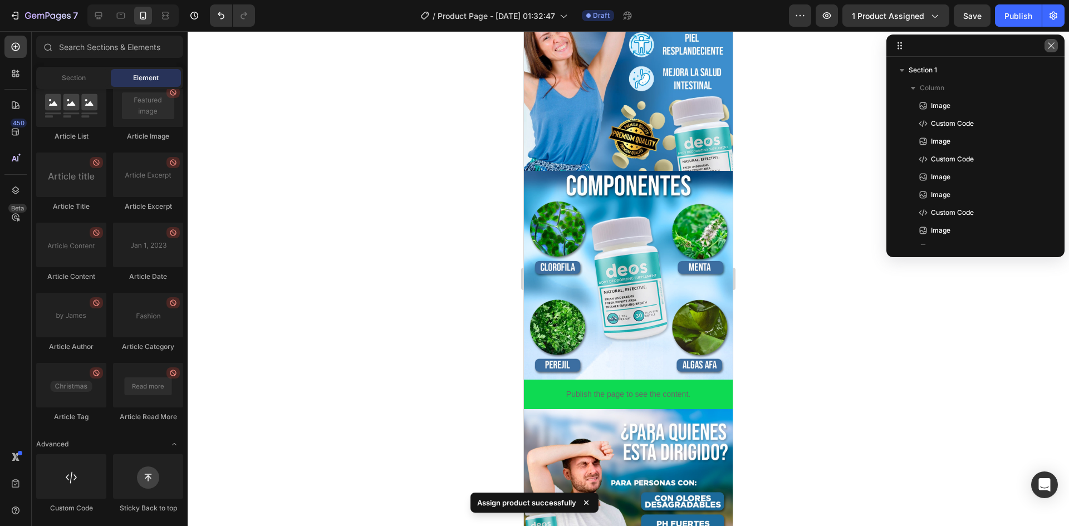
click at [1056, 49] on button "button" at bounding box center [1050, 45] width 13 height 13
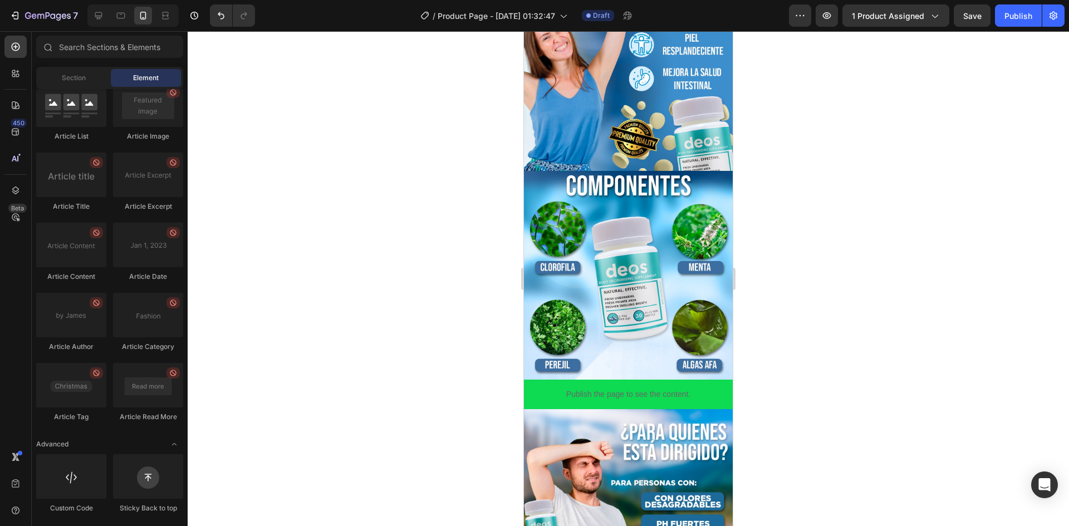
click at [993, 13] on div "Preview 1 product assigned Save Publish" at bounding box center [927, 15] width 276 height 22
click at [1006, 13] on div "Publish" at bounding box center [1018, 16] width 28 height 12
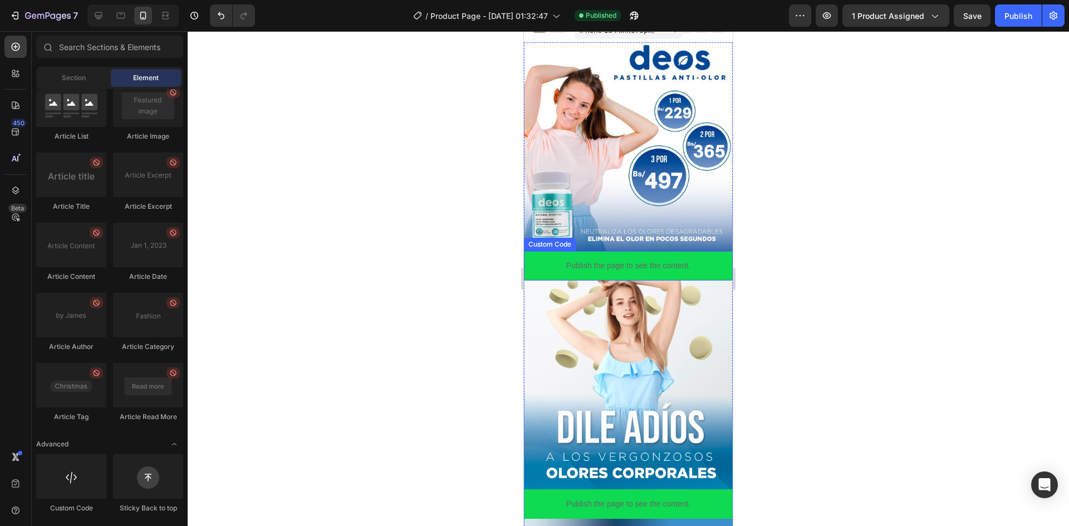
scroll to position [0, 0]
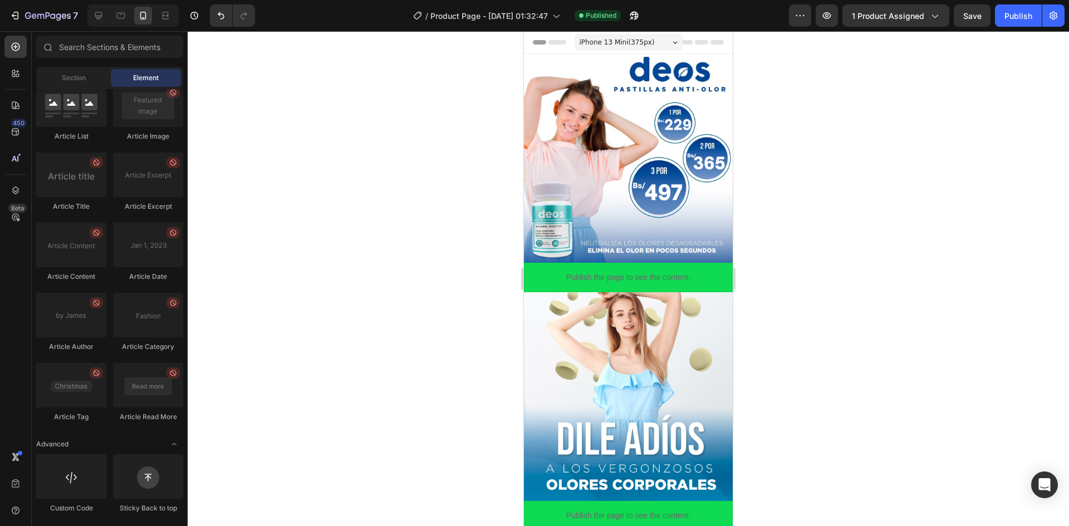
click at [891, 249] on div at bounding box center [628, 278] width 881 height 495
click at [1058, 22] on button "button" at bounding box center [1053, 15] width 22 height 22
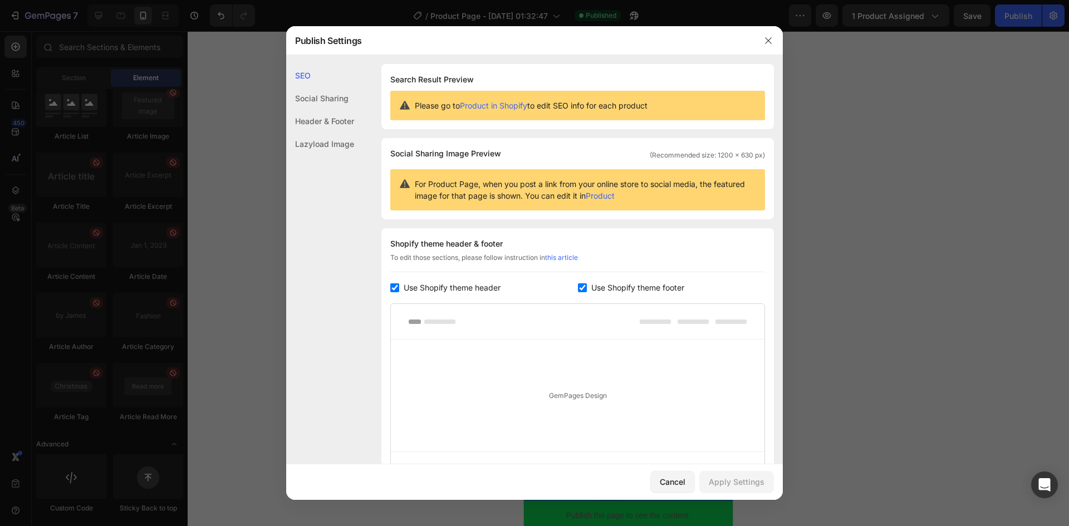
click at [425, 288] on span "Use Shopify theme header" at bounding box center [452, 287] width 97 height 13
checkbox input "false"
click at [591, 290] on span "Use Shopify theme footer" at bounding box center [637, 287] width 93 height 13
checkbox input "false"
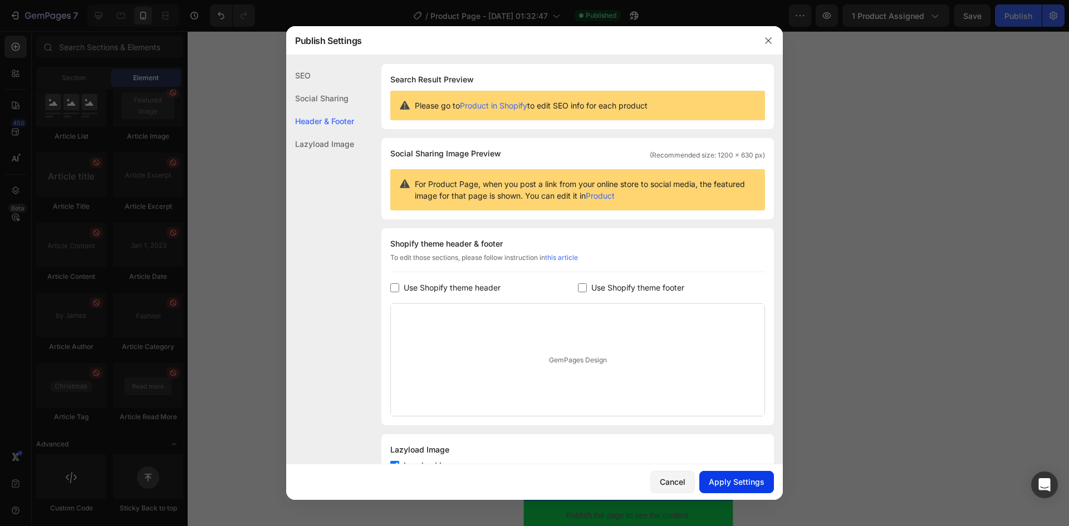
click at [749, 492] on button "Apply Settings" at bounding box center [736, 482] width 75 height 22
drag, startPoint x: 833, startPoint y: 311, endPoint x: 832, endPoint y: 286, distance: 25.1
click at [833, 308] on div at bounding box center [534, 263] width 1069 height 526
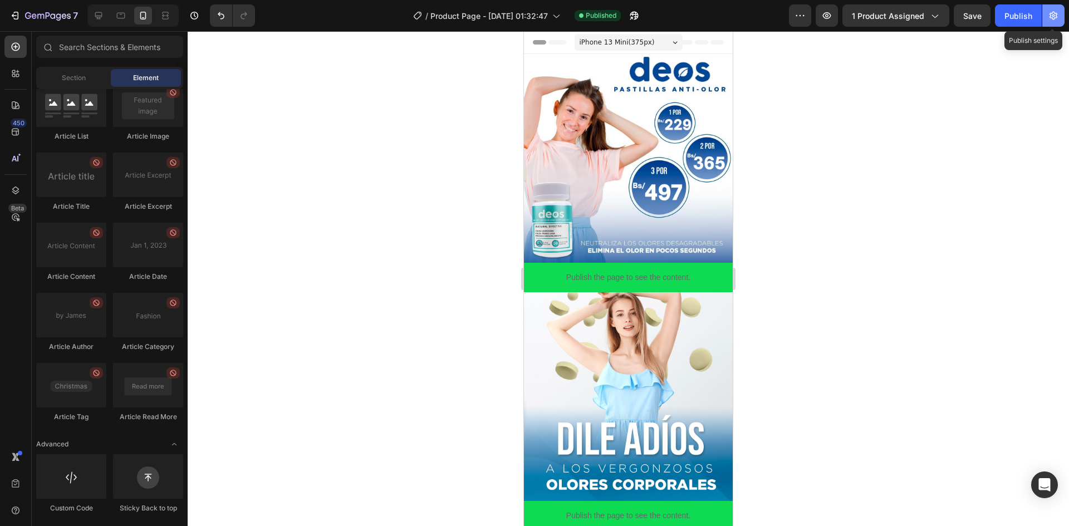
click at [1048, 10] on button "button" at bounding box center [1053, 15] width 22 height 22
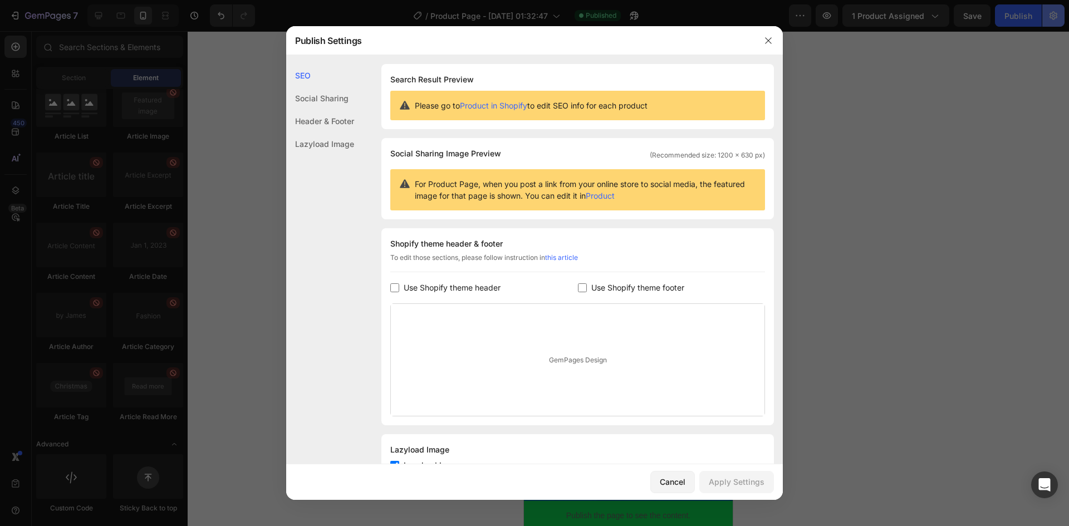
click at [1048, 10] on div at bounding box center [534, 263] width 1069 height 526
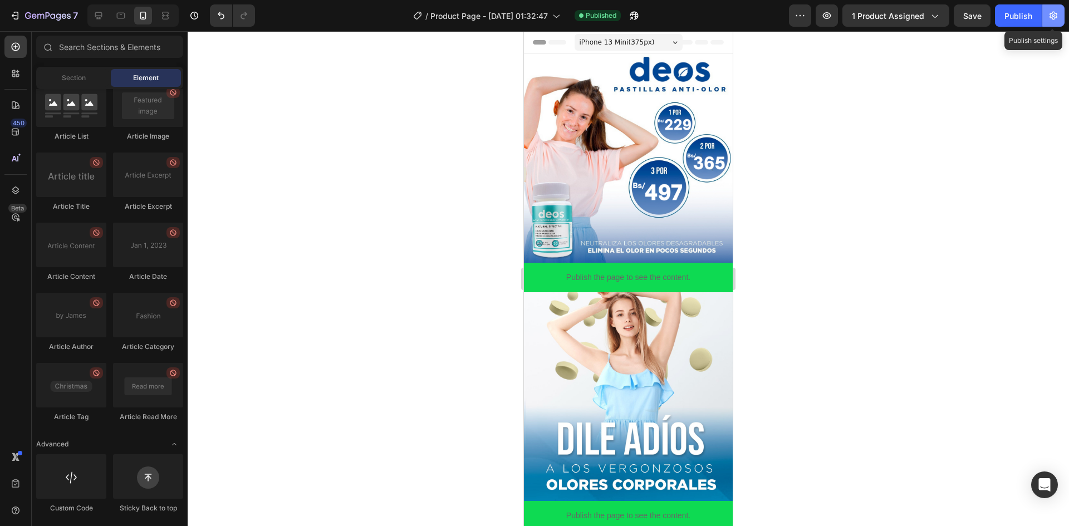
click at [1048, 10] on icon "button" at bounding box center [1053, 15] width 11 height 11
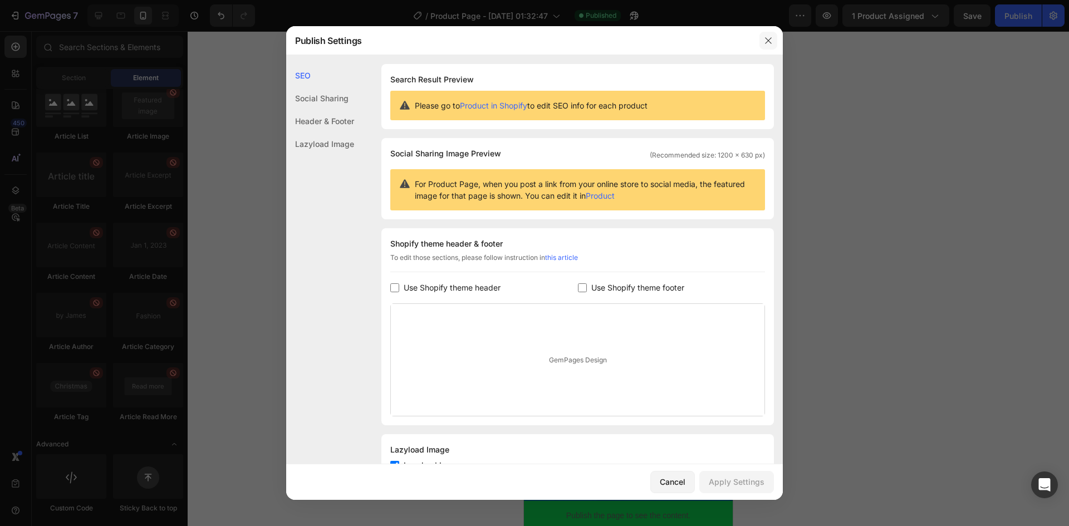
drag, startPoint x: 764, startPoint y: 33, endPoint x: 945, endPoint y: 28, distance: 180.4
click at [773, 32] on button "button" at bounding box center [768, 41] width 18 height 18
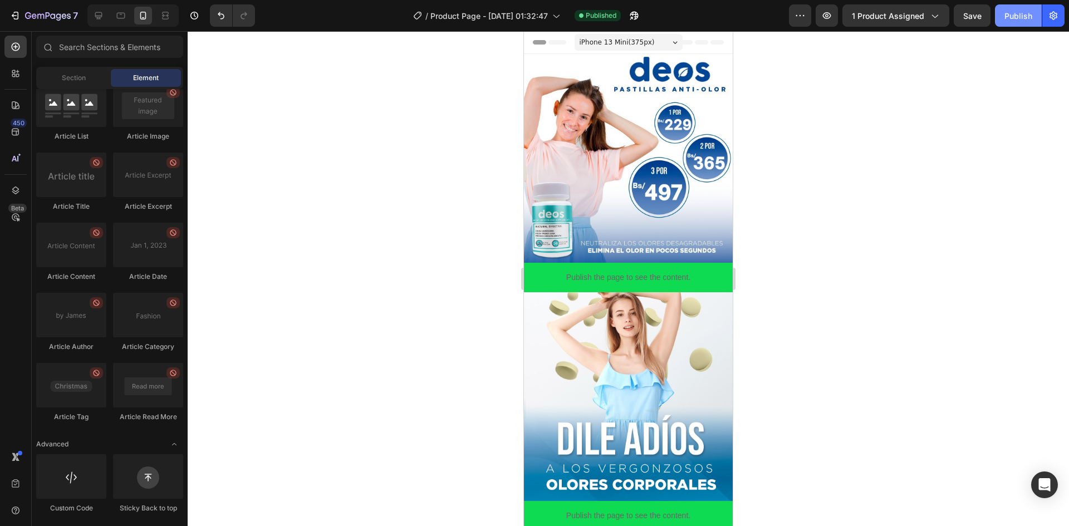
click at [1011, 11] on div "Publish" at bounding box center [1018, 16] width 28 height 12
